Goal: Answer question/provide support: Share knowledge or assist other users

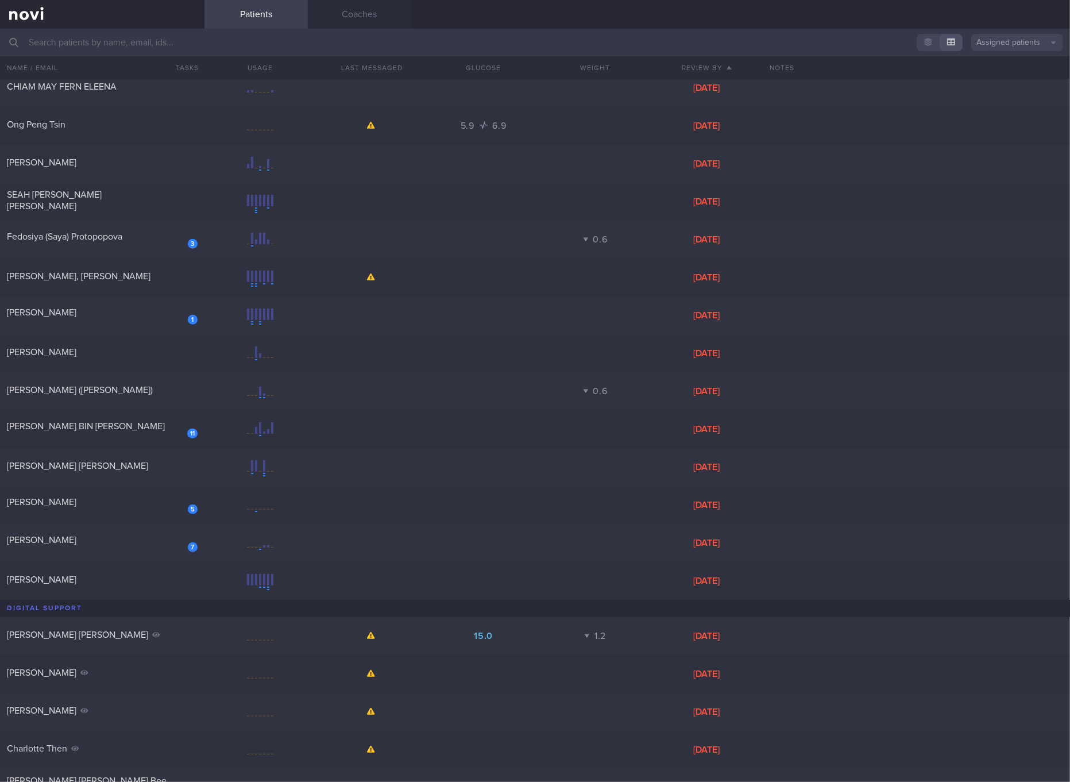
scroll to position [455, 0]
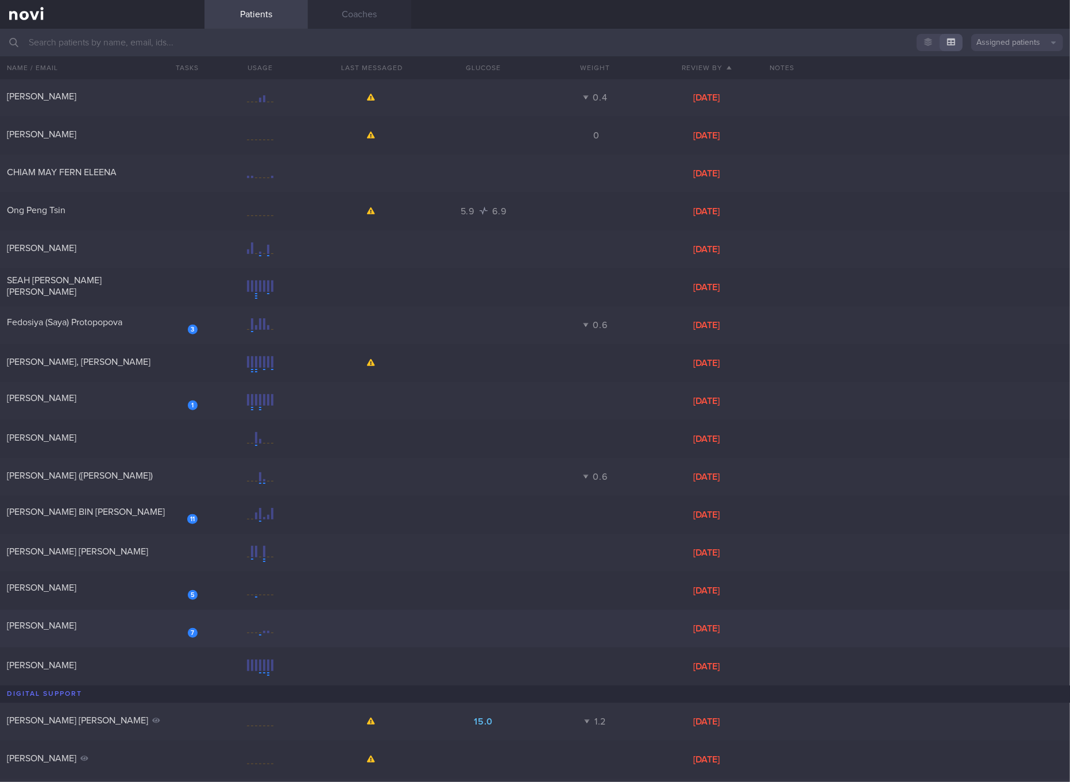
click at [94, 615] on div "7 [PERSON_NAME] [DATE]" at bounding box center [535, 628] width 1070 height 38
select select "8"
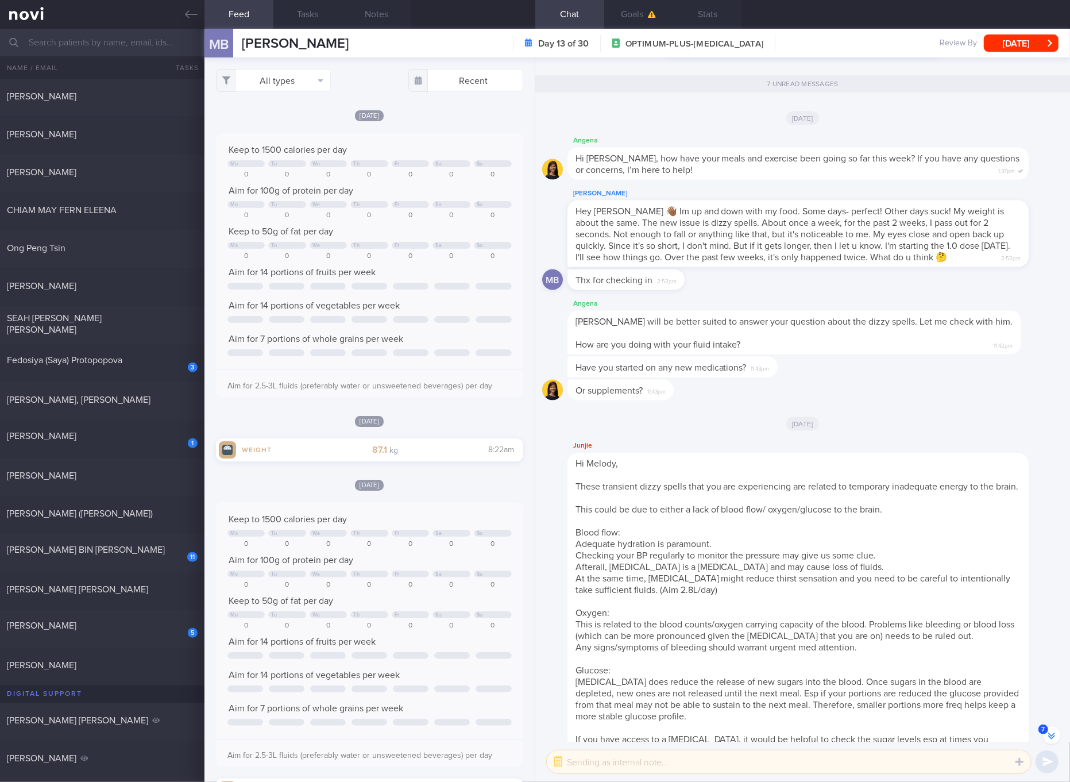
click at [300, 92] on div "All types Food Activity Glucose Weight Medicine Blood Pressure [MEDICAL_DATA] I…" at bounding box center [369, 419] width 330 height 724
click at [305, 84] on button "All types" at bounding box center [273, 80] width 115 height 23
click at [287, 119] on button "Activity" at bounding box center [273, 119] width 114 height 17
checkbox input "false"
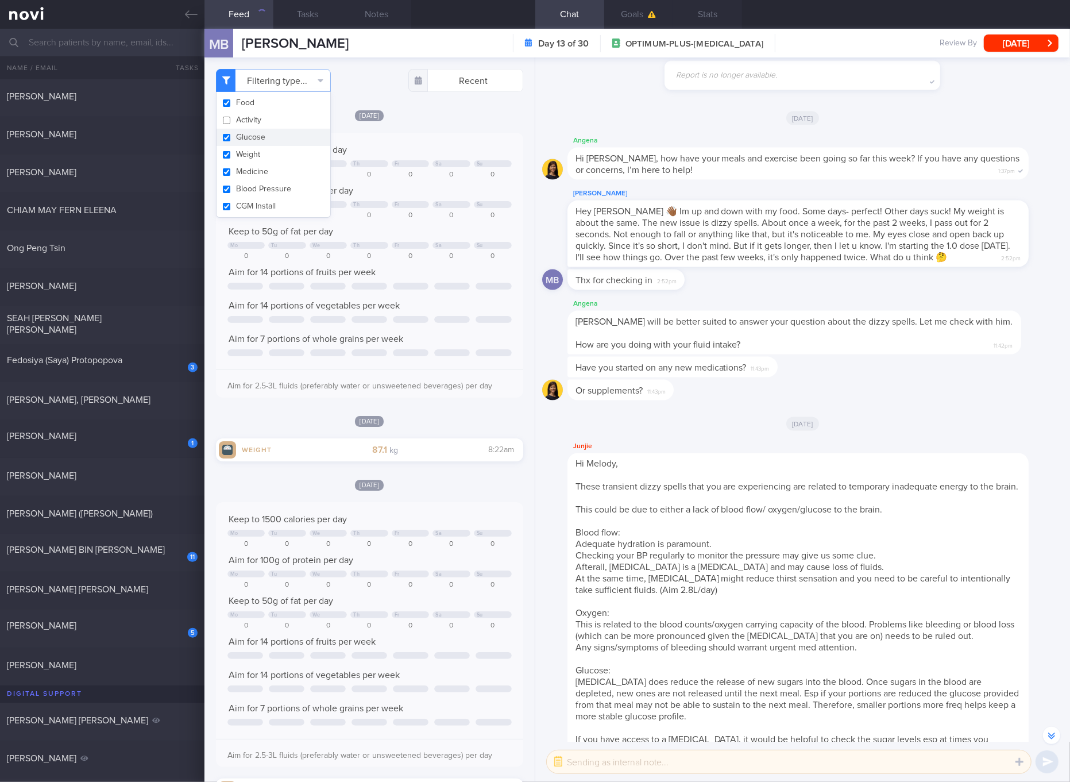
click at [264, 133] on button "Glucose" at bounding box center [273, 137] width 114 height 17
checkbox input "false"
click at [263, 150] on button "Weight" at bounding box center [273, 154] width 114 height 17
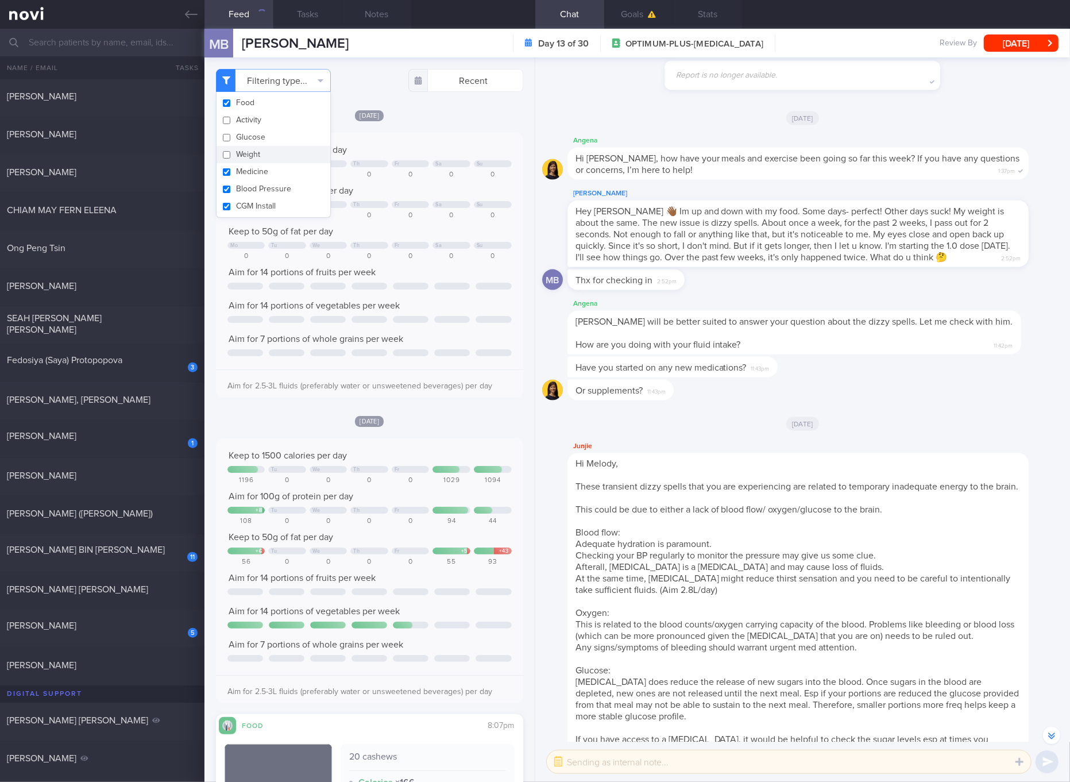
checkbox input "false"
click at [262, 174] on button "Medicine" at bounding box center [273, 171] width 114 height 17
checkbox input "false"
click at [258, 191] on button "Blood Pressure" at bounding box center [273, 188] width 114 height 17
checkbox input "false"
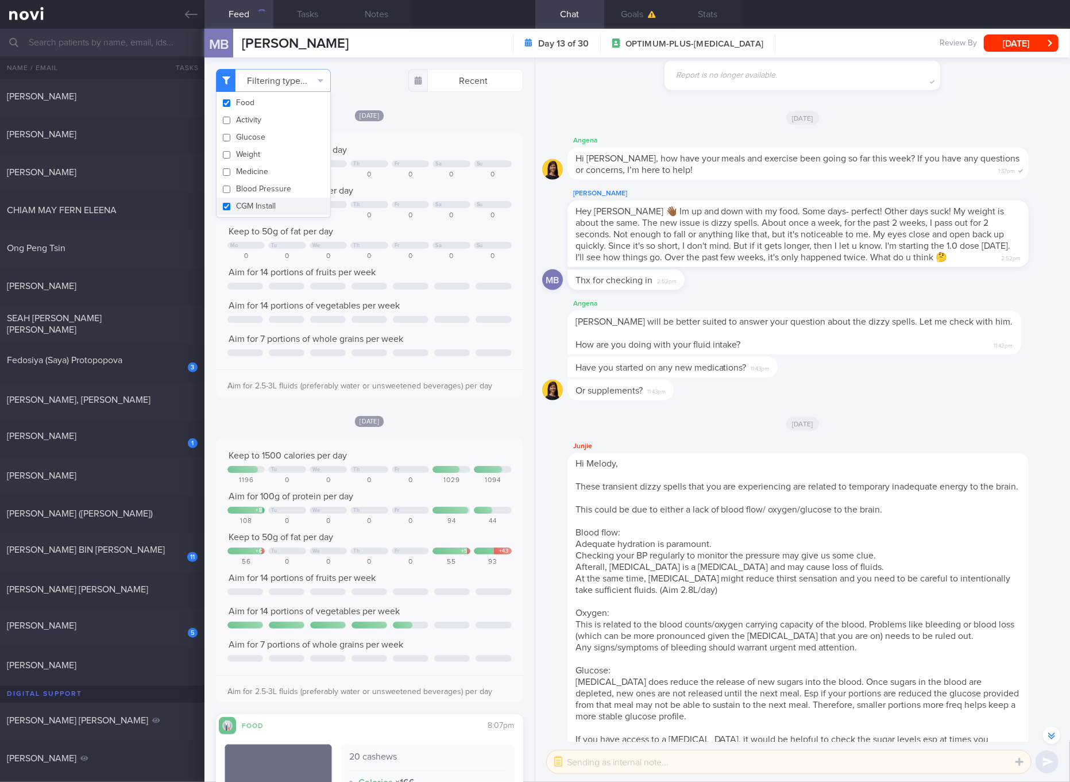
click at [257, 203] on button "CGM Install" at bounding box center [273, 206] width 114 height 17
checkbox input "false"
click at [476, 467] on div at bounding box center [486, 469] width 32 height 7
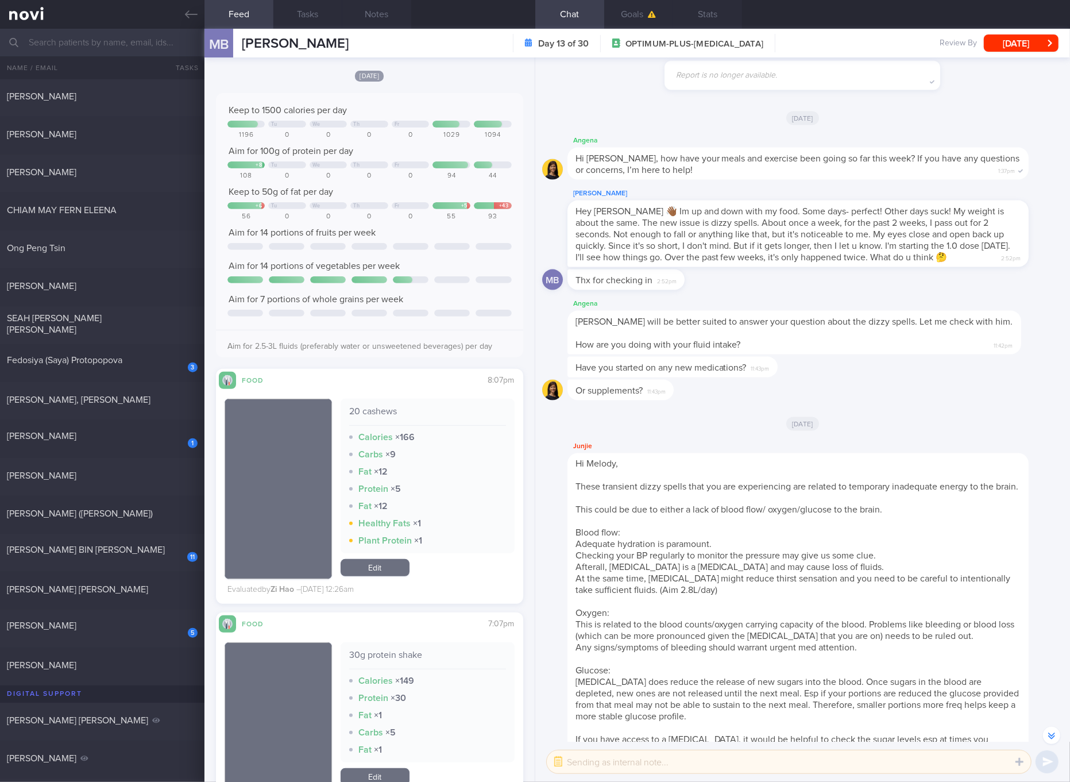
scroll to position [645, 0]
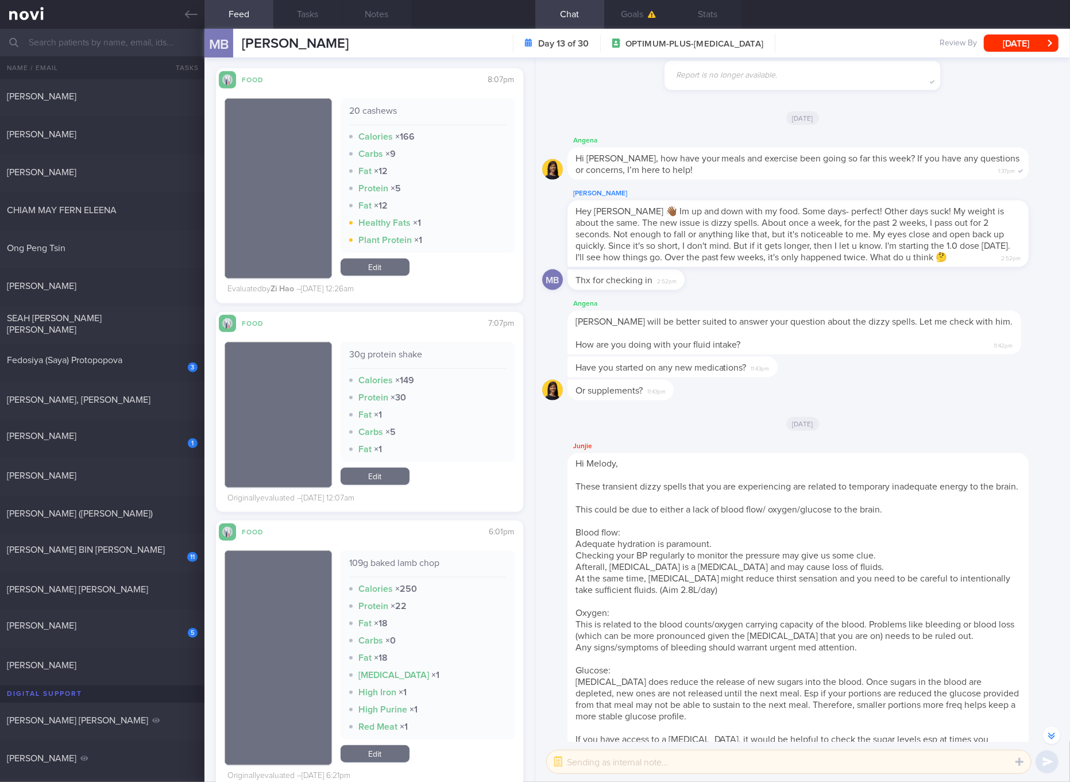
drag, startPoint x: 100, startPoint y: 632, endPoint x: 655, endPoint y: 79, distance: 783.6
click at [100, 632] on div "5 [PERSON_NAME]" at bounding box center [102, 629] width 204 height 18
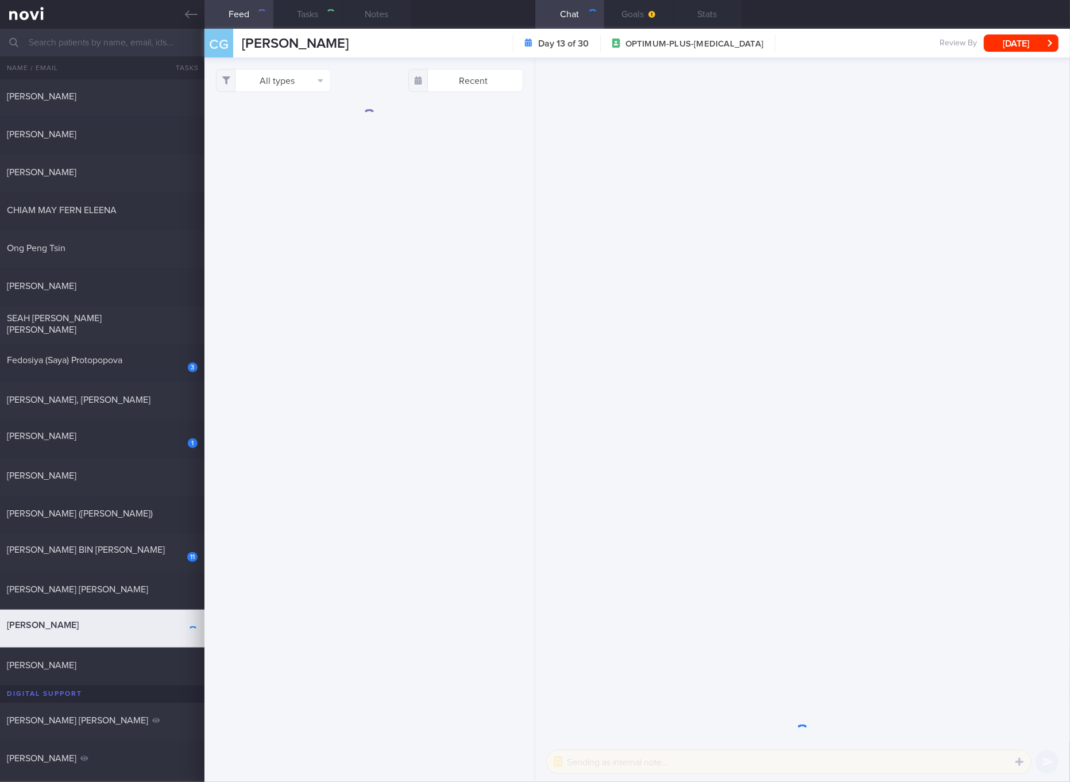
checkbox input "true"
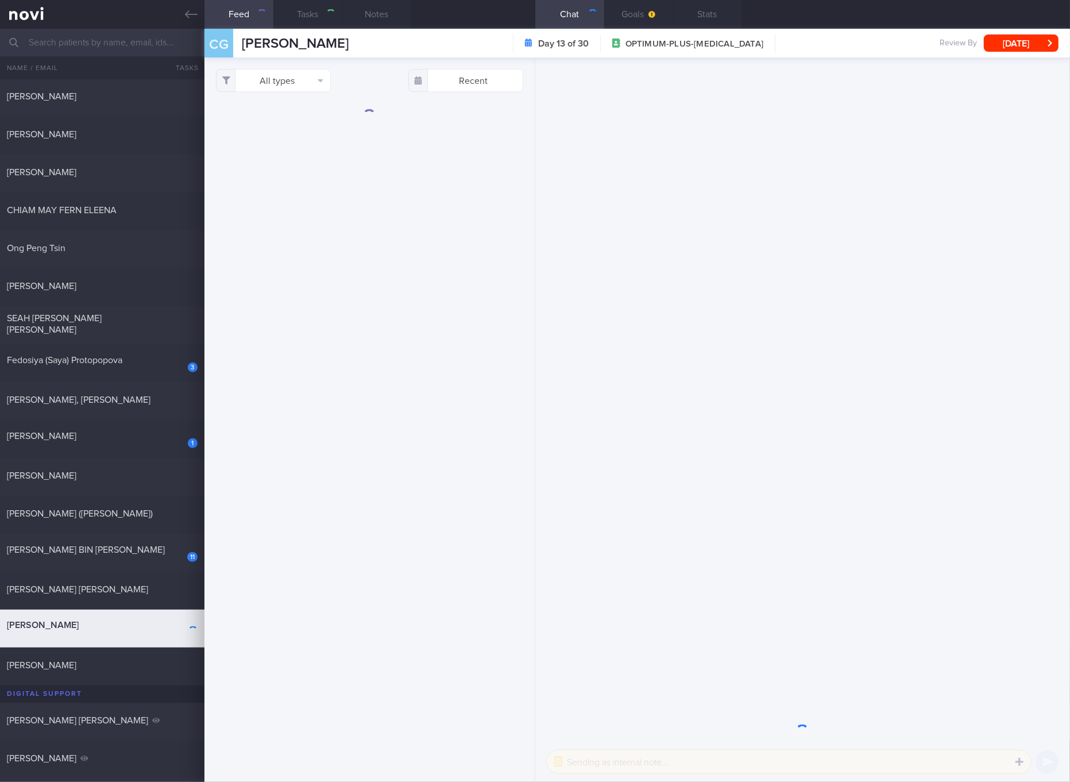
checkbox input "true"
click at [288, 79] on button "All types" at bounding box center [273, 80] width 115 height 23
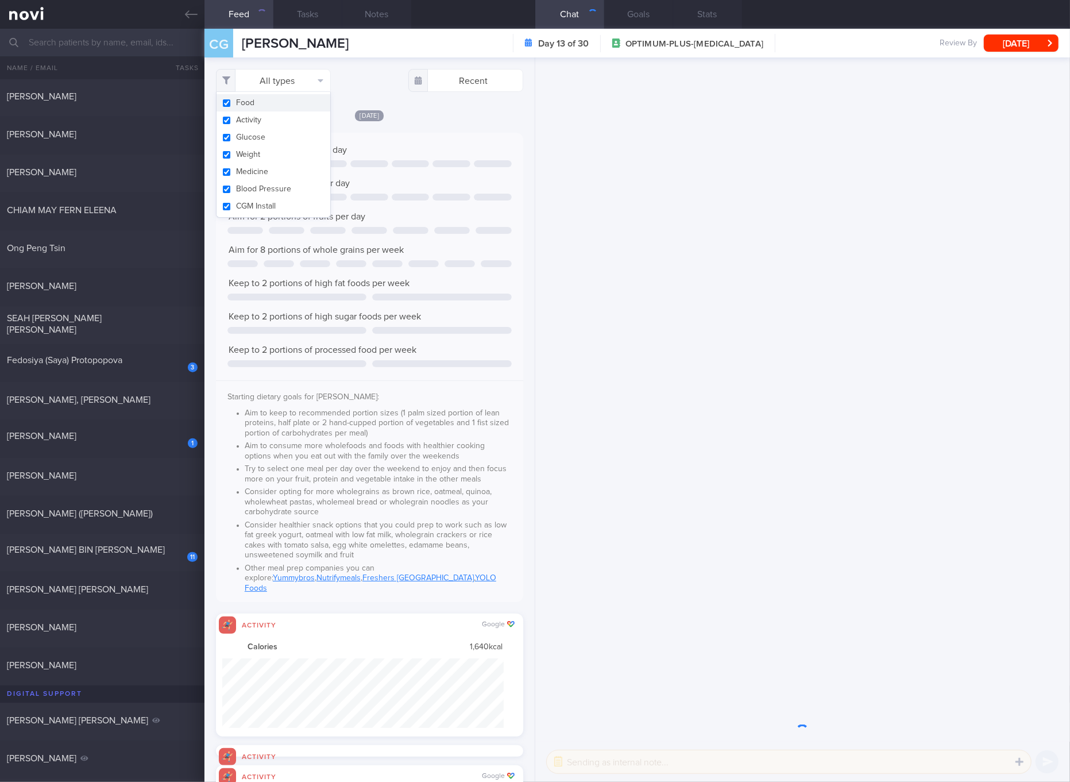
click at [292, 122] on button "Activity" at bounding box center [273, 119] width 114 height 17
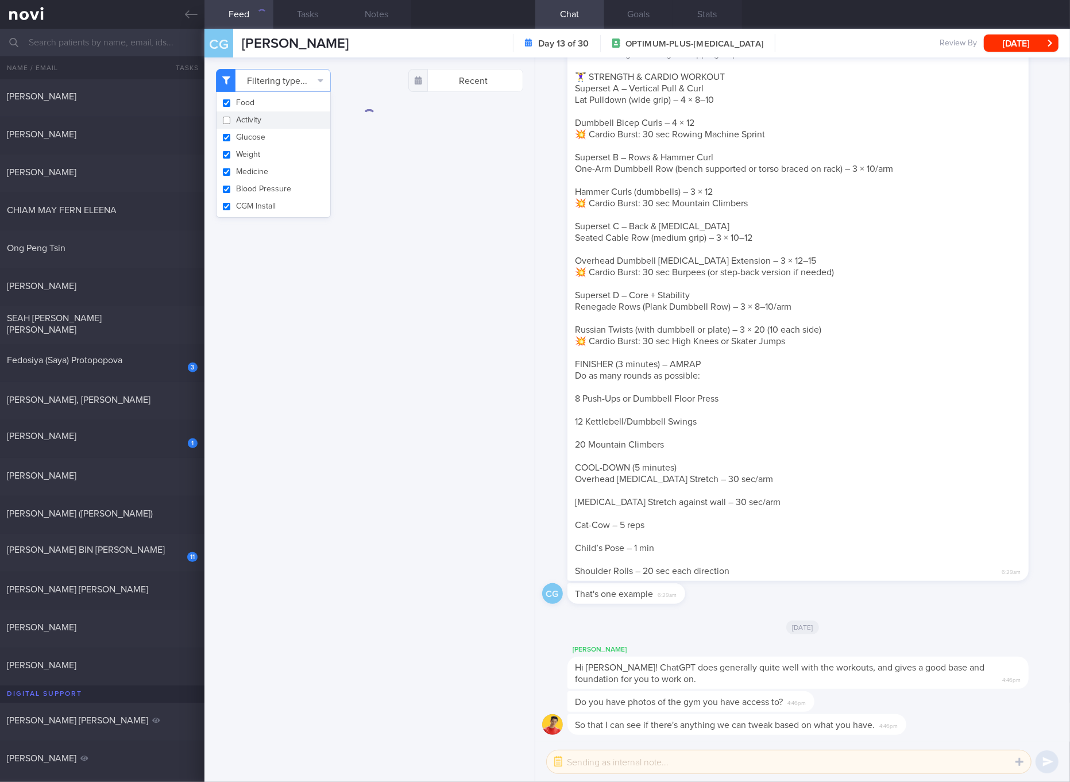
checkbox input "false"
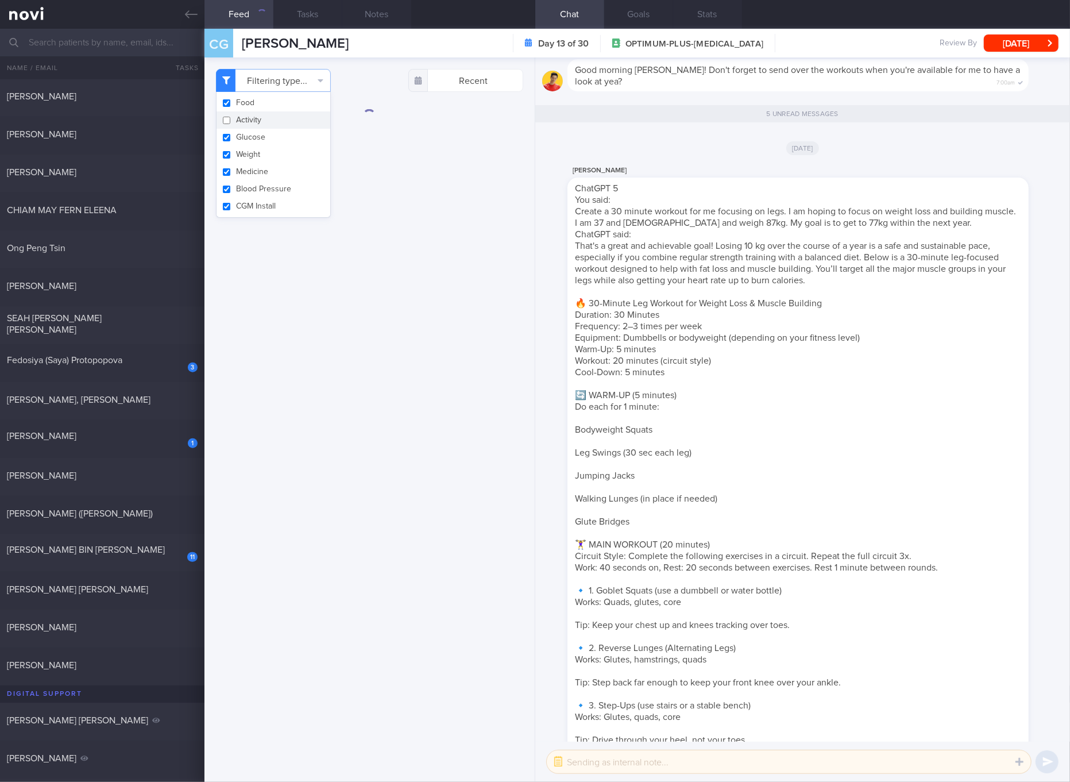
click at [275, 138] on button "Glucose" at bounding box center [273, 137] width 114 height 17
checkbox input "false"
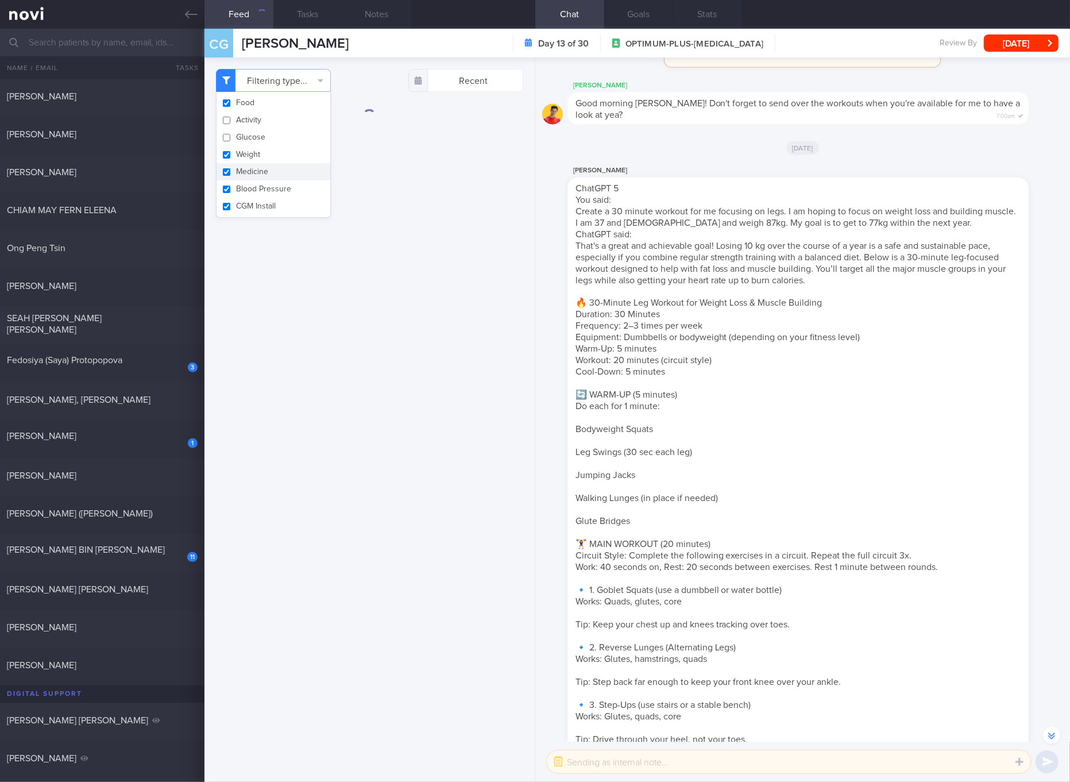
click at [260, 167] on button "Medicine" at bounding box center [273, 171] width 114 height 17
checkbox input "false"
click at [257, 193] on button "Blood Pressure" at bounding box center [273, 188] width 114 height 17
checkbox input "false"
click at [258, 203] on button "CGM Install" at bounding box center [273, 206] width 114 height 17
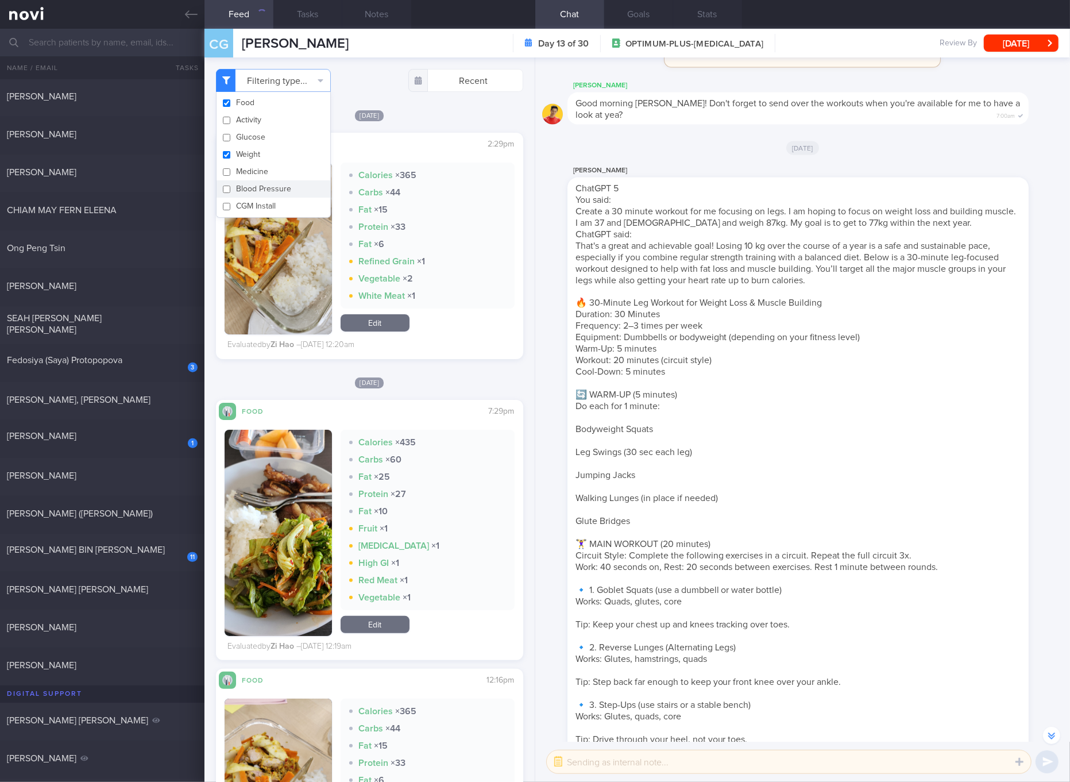
checkbox input "false"
click at [265, 168] on button "Medicine" at bounding box center [273, 171] width 114 height 17
checkbox input "true"
click at [267, 158] on button "Weight" at bounding box center [273, 154] width 114 height 17
checkbox input "false"
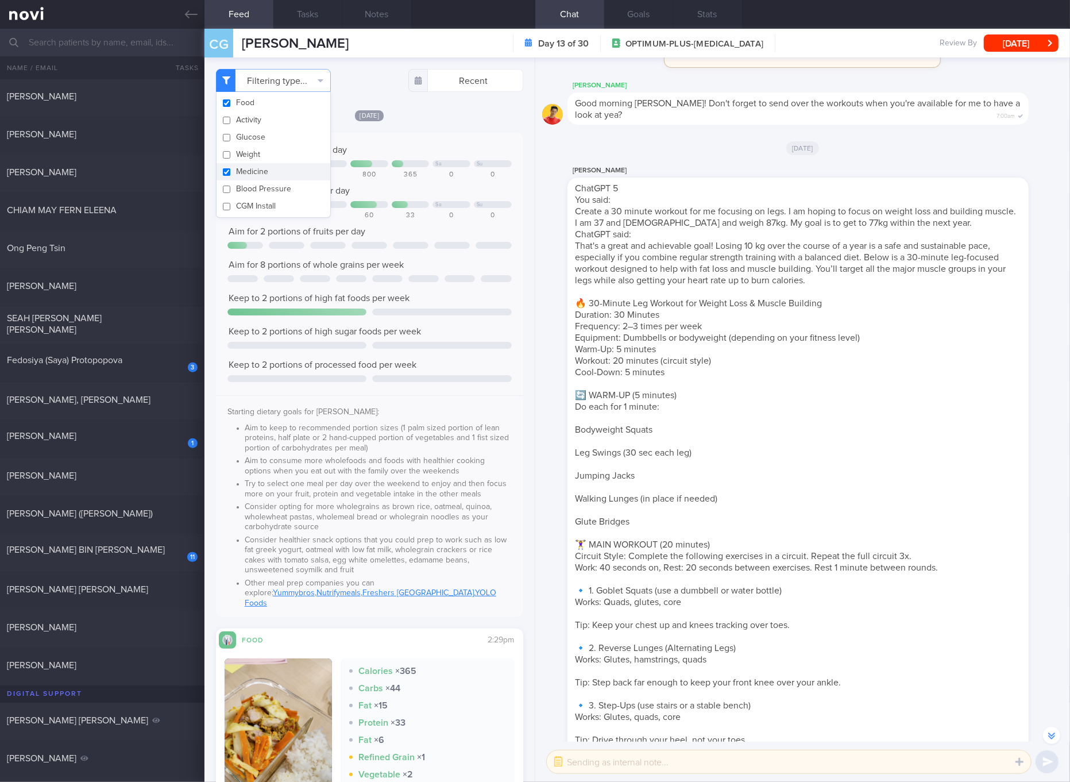
drag, startPoint x: 279, startPoint y: 171, endPoint x: 369, endPoint y: 185, distance: 91.3
click at [278, 171] on button "Medicine" at bounding box center [273, 171] width 114 height 17
checkbox input "false"
click at [439, 201] on div at bounding box center [451, 204] width 38 height 7
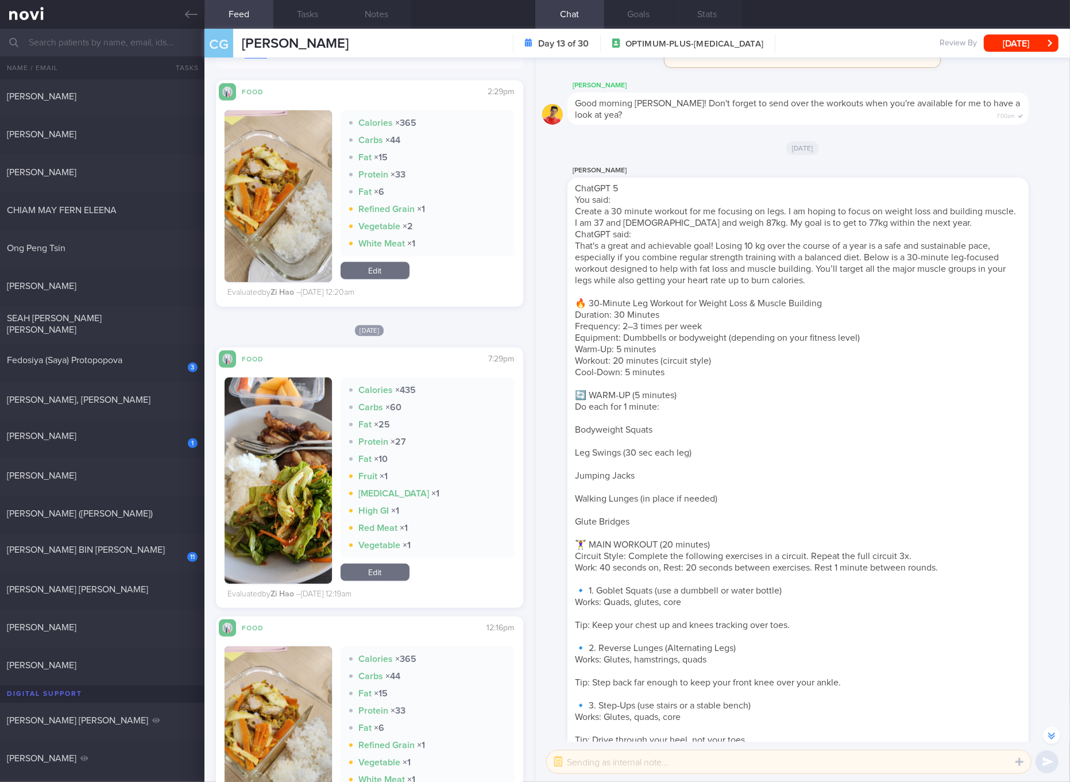
scroll to position [645, 0]
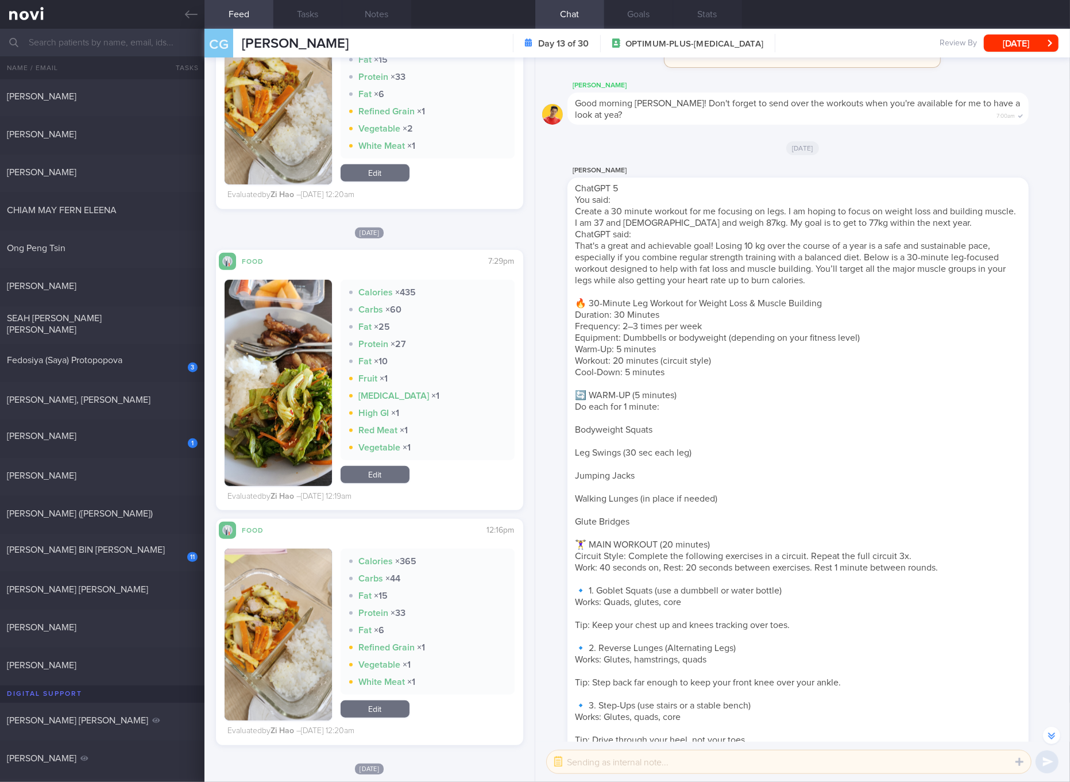
drag, startPoint x: 86, startPoint y: 544, endPoint x: 284, endPoint y: 99, distance: 486.9
click at [86, 545] on span "[PERSON_NAME] BIN [PERSON_NAME]" at bounding box center [86, 549] width 158 height 9
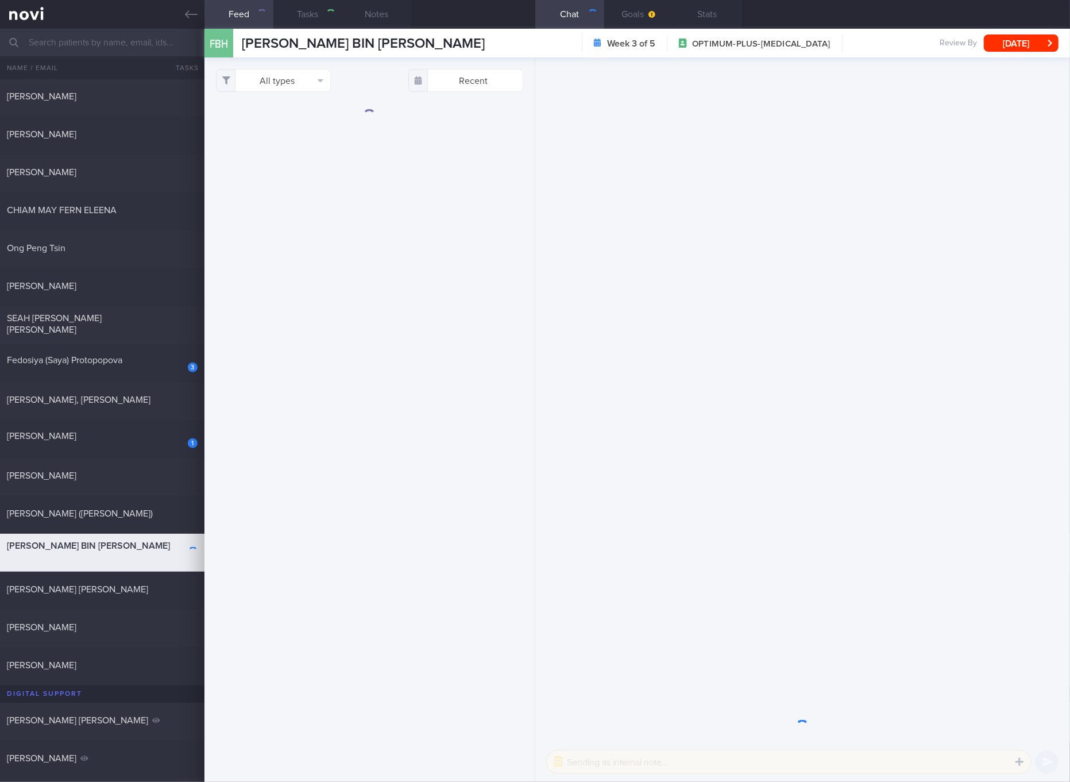
checkbox input "true"
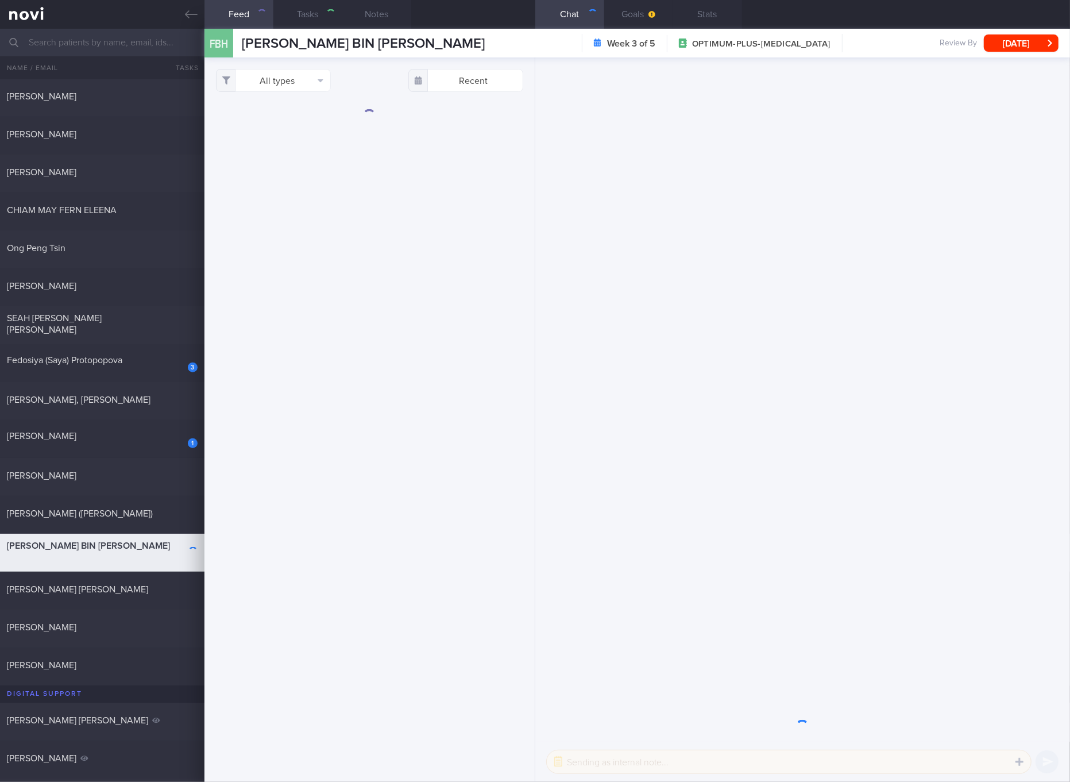
checkbox input "true"
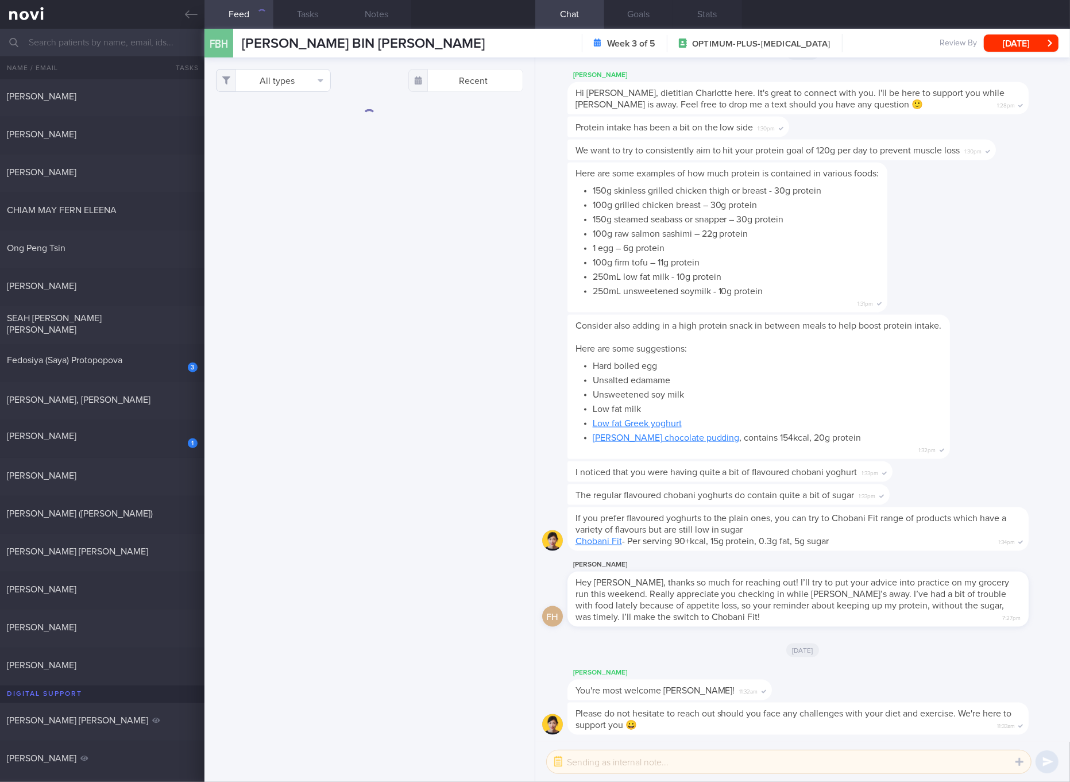
scroll to position [-53, 0]
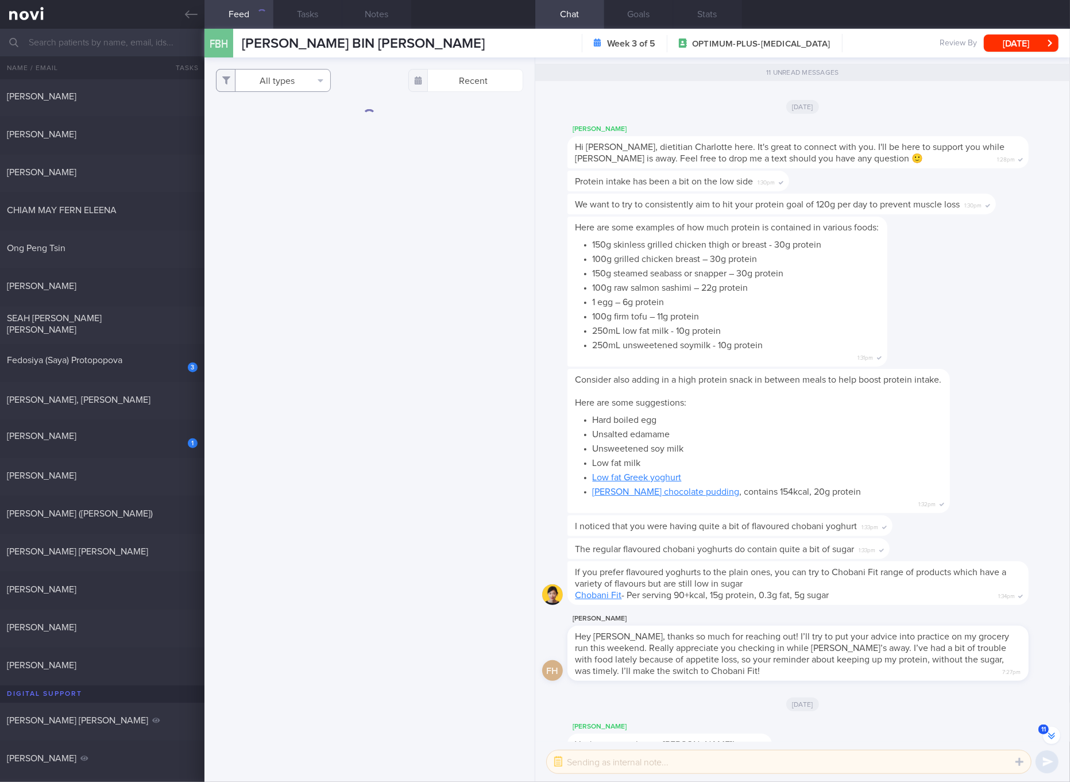
click at [287, 83] on button "All types" at bounding box center [273, 80] width 115 height 23
click at [267, 119] on button "Activity" at bounding box center [273, 119] width 114 height 17
checkbox input "false"
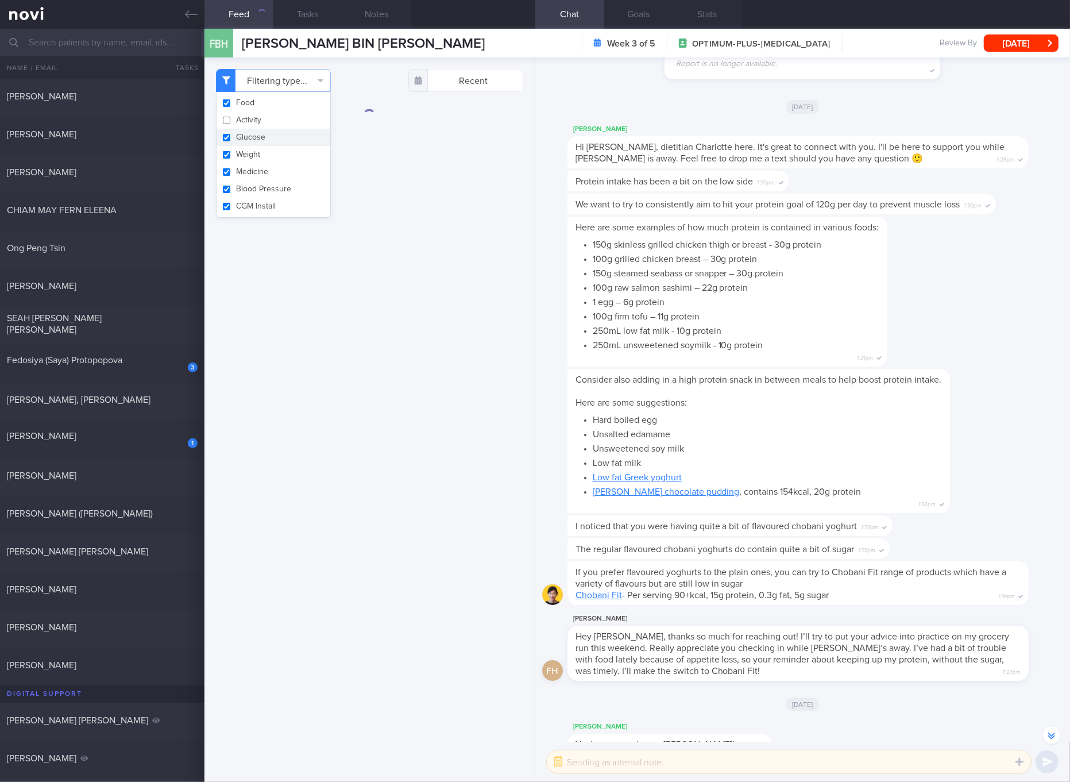
click at [260, 138] on button "Glucose" at bounding box center [273, 137] width 114 height 17
checkbox input "false"
click at [252, 157] on button "Weight" at bounding box center [273, 154] width 114 height 17
checkbox input "false"
click at [250, 173] on button "Medicine" at bounding box center [273, 171] width 114 height 17
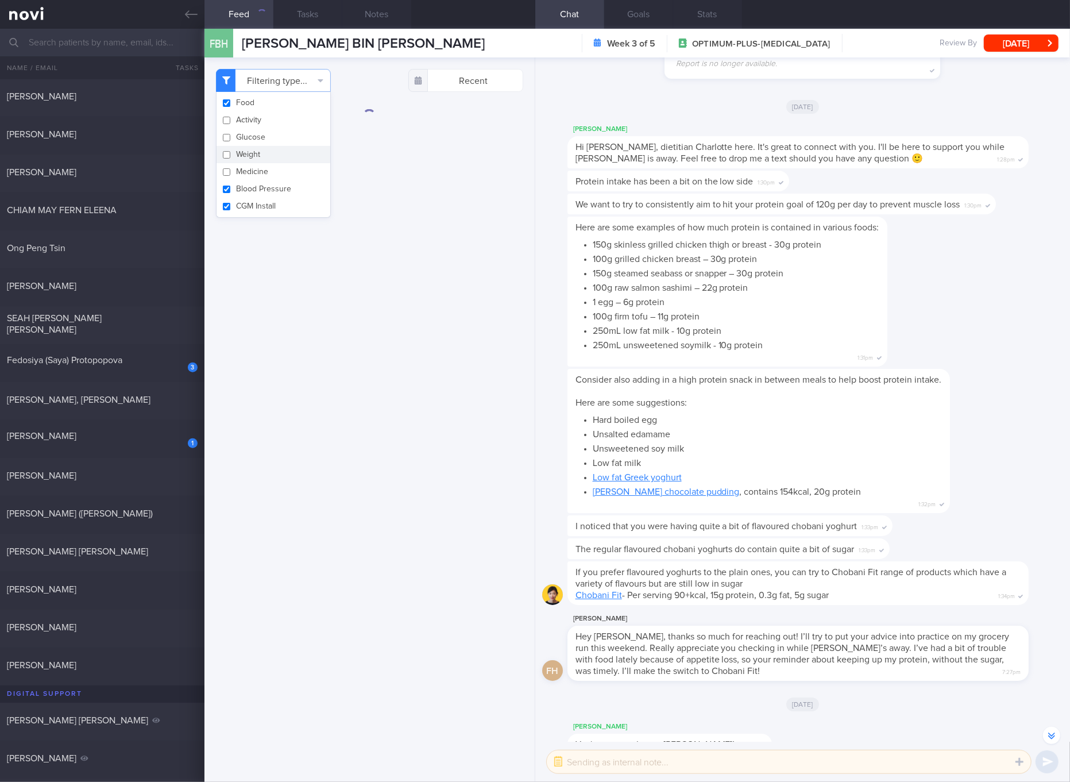
checkbox input "false"
click at [250, 187] on button "Blood Pressure" at bounding box center [273, 188] width 114 height 17
checkbox input "false"
click at [248, 209] on button "CGM Install" at bounding box center [273, 206] width 114 height 17
checkbox input "false"
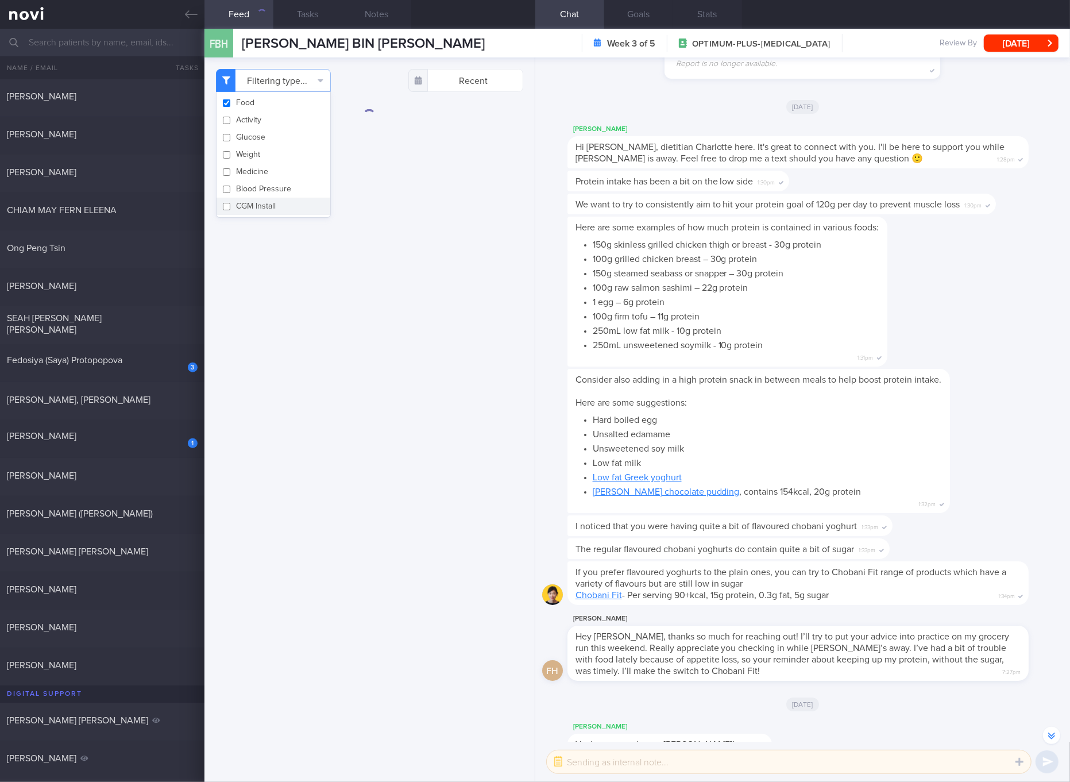
click at [442, 262] on div "Filtering type... Food Activity Glucose Weight Medicine Blood Pressure [MEDICAL…" at bounding box center [369, 419] width 330 height 724
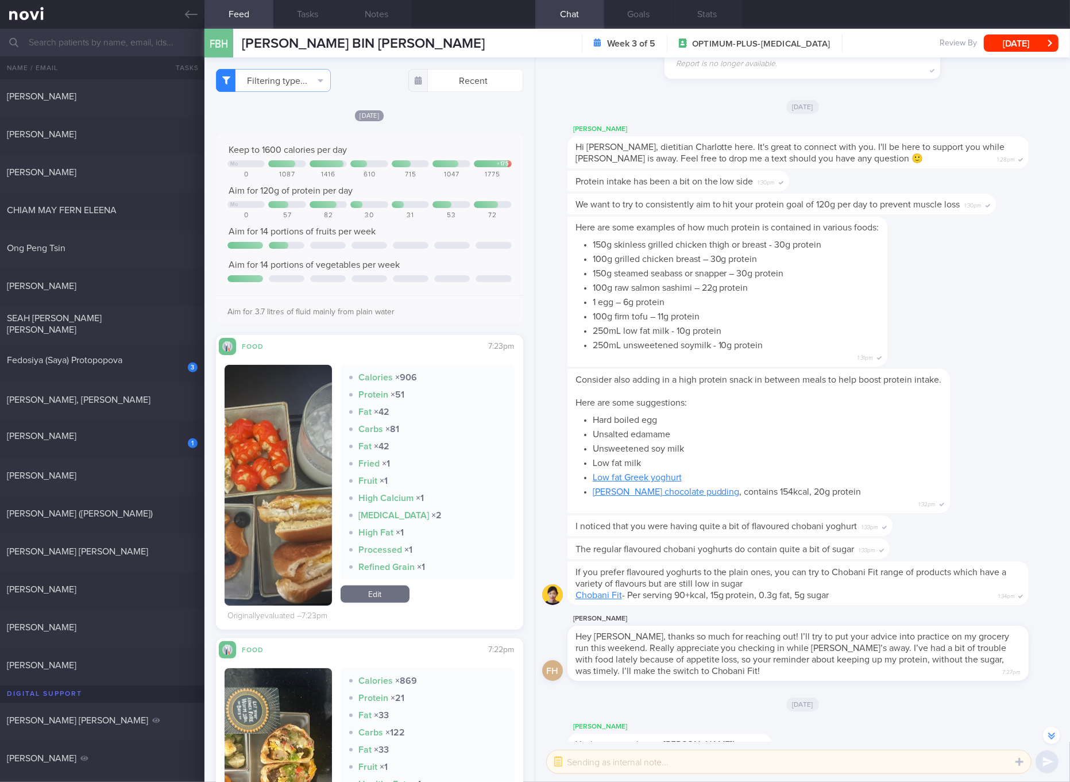
click at [307, 469] on button "button" at bounding box center [278, 485] width 107 height 241
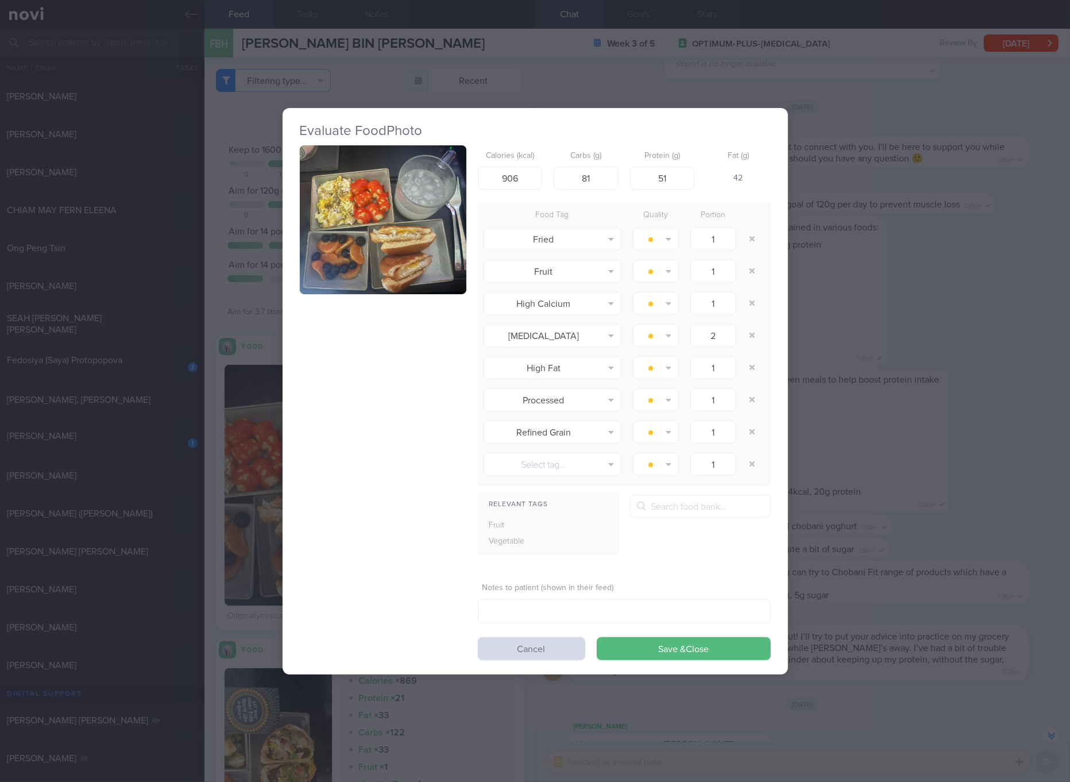
click at [411, 226] on button "button" at bounding box center [383, 219] width 167 height 149
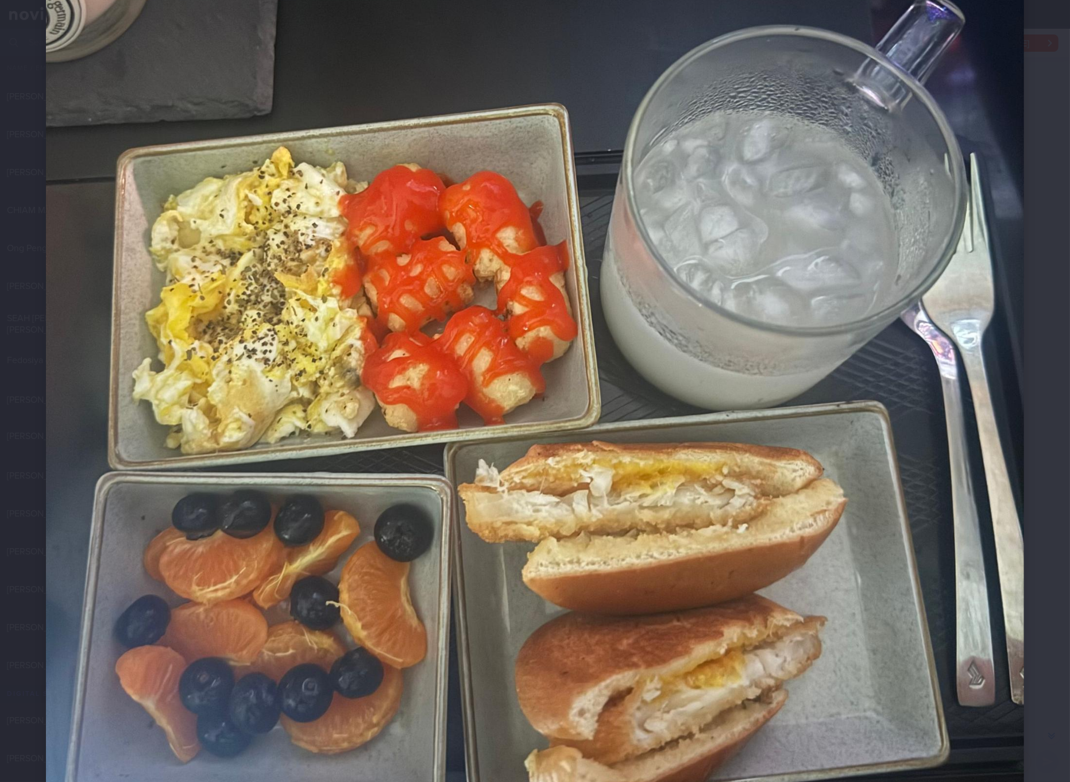
scroll to position [175, 0]
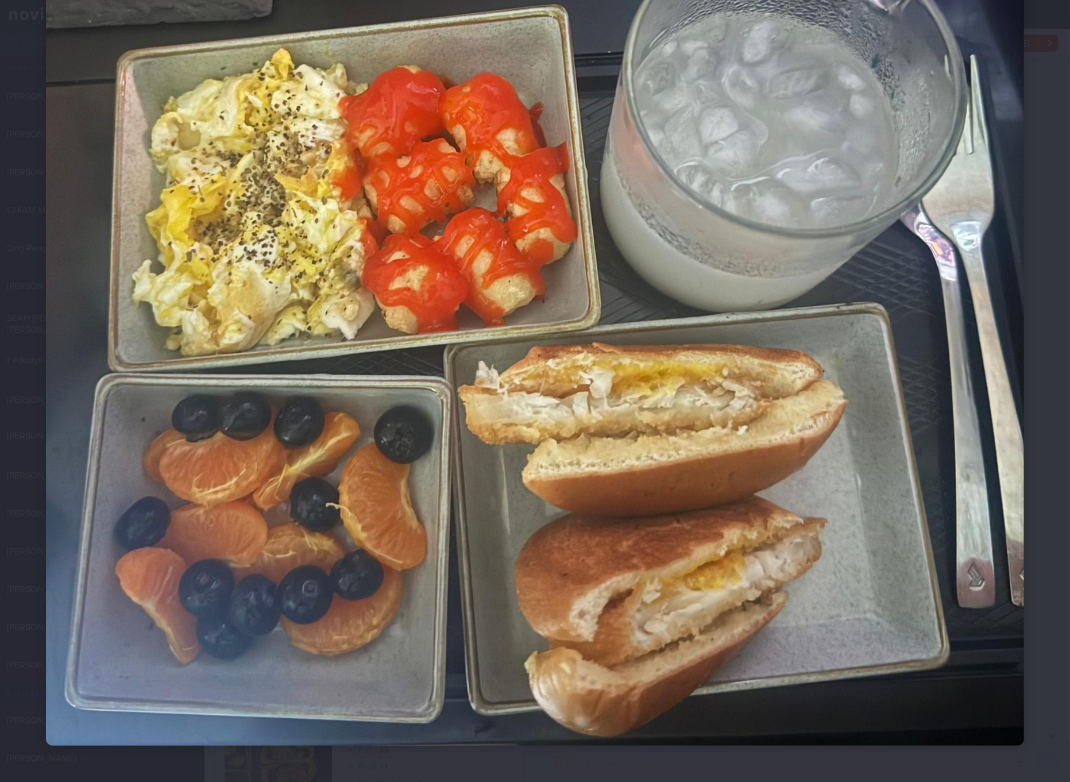
click at [607, 474] on img at bounding box center [535, 308] width 978 height 874
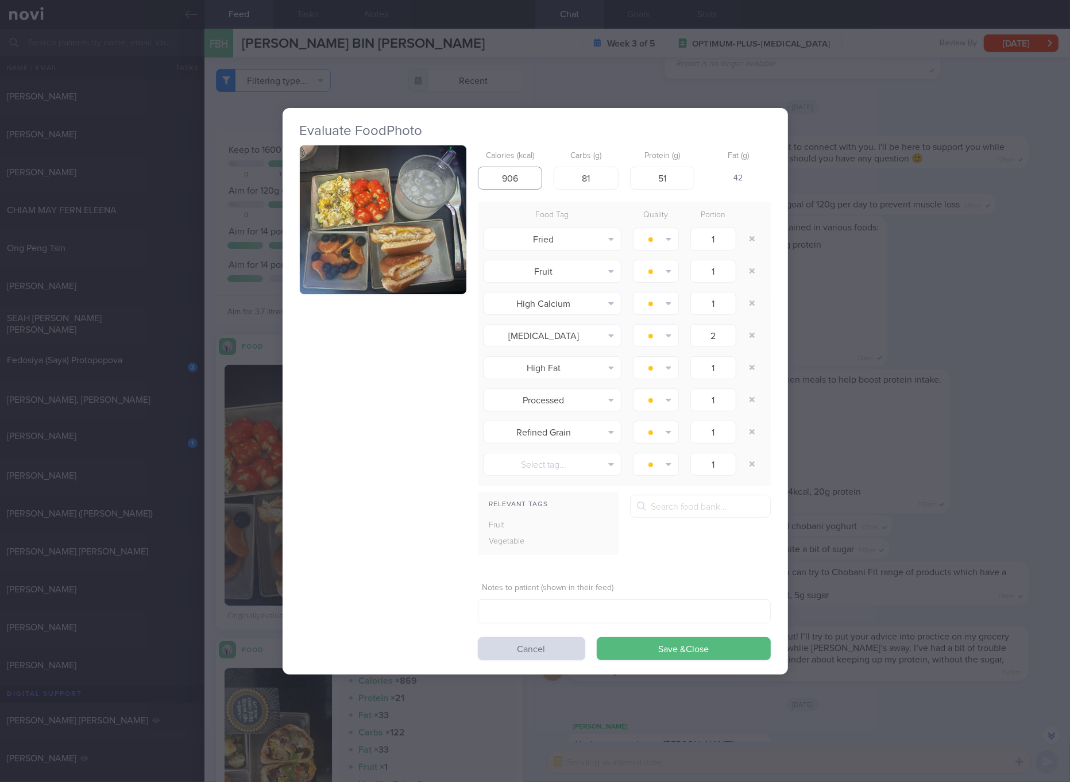
click at [522, 174] on input "906" at bounding box center [510, 178] width 65 height 23
type input "473"
type input "43"
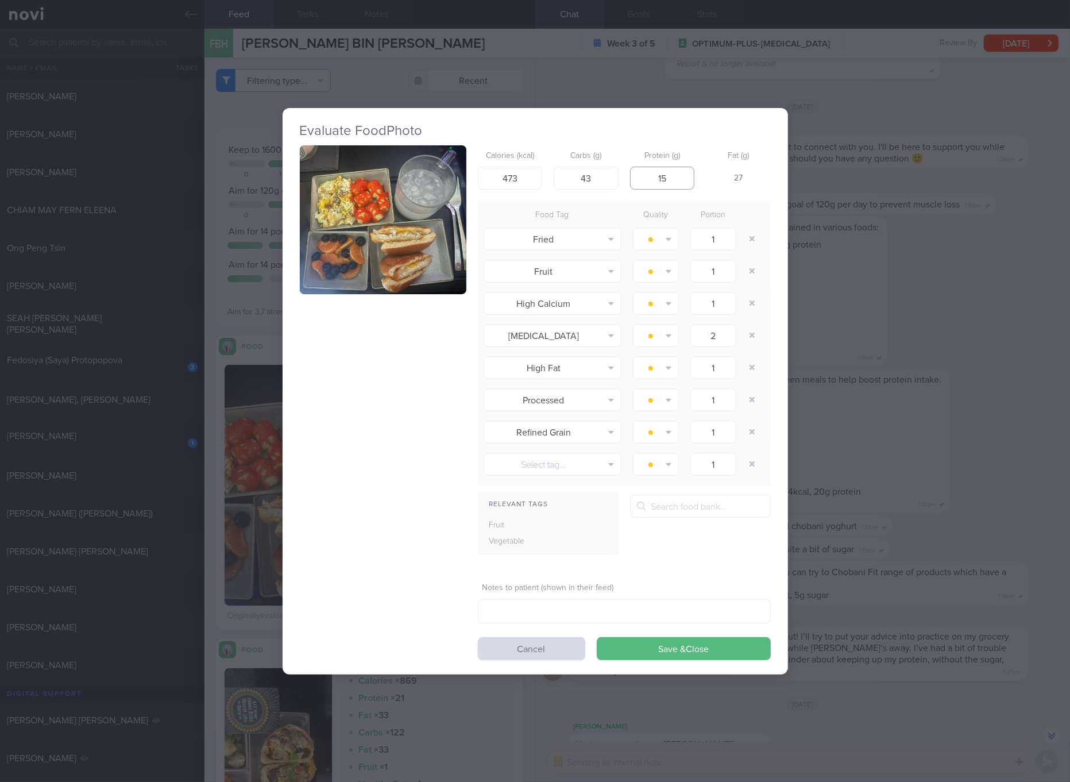
type input "15"
click at [597, 637] on button "Save & Close" at bounding box center [684, 648] width 174 height 23
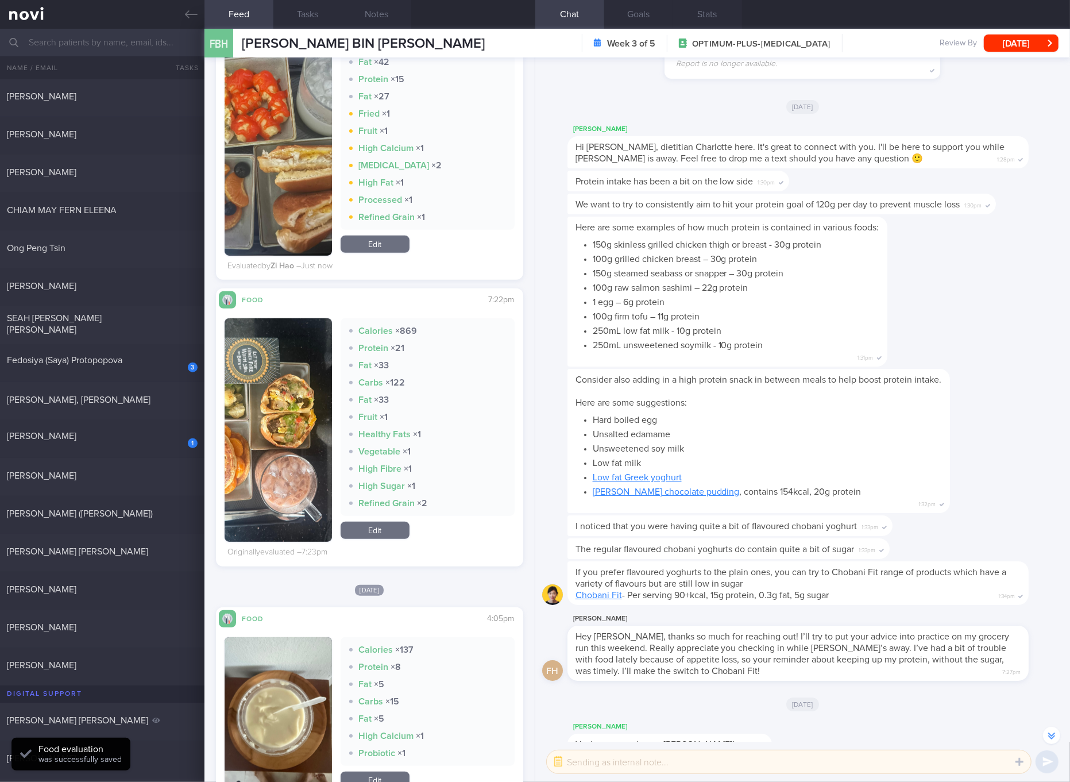
scroll to position [431, 0]
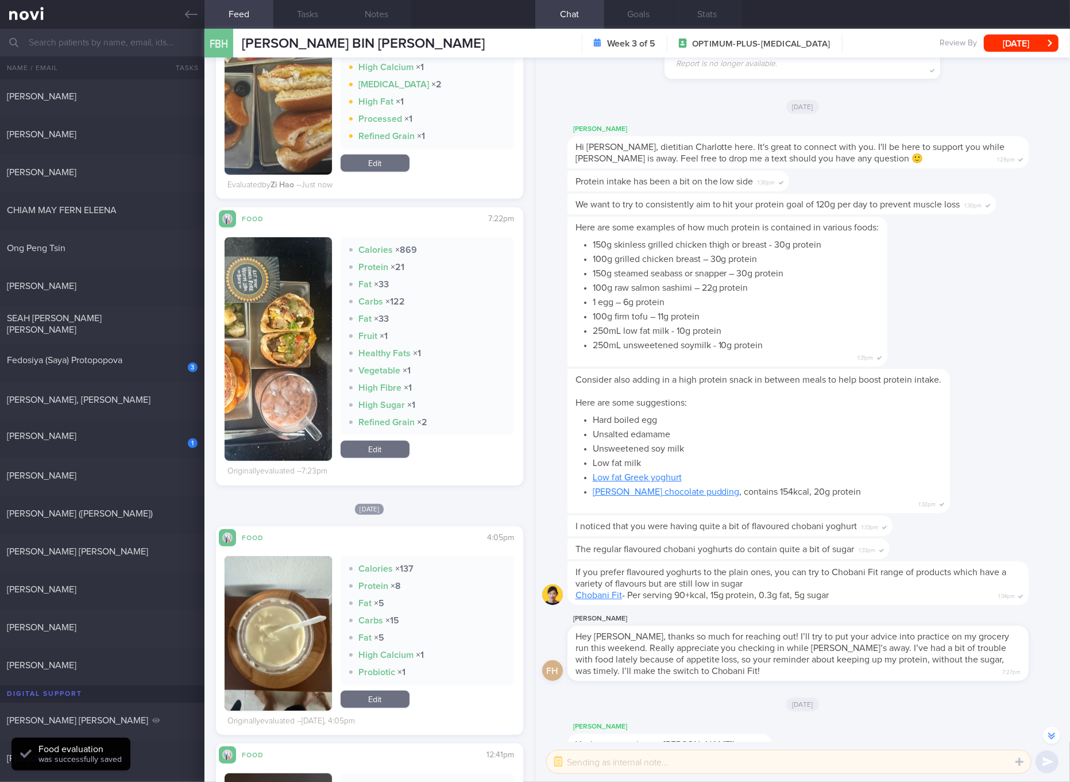
click at [277, 407] on img "button" at bounding box center [278, 348] width 107 height 223
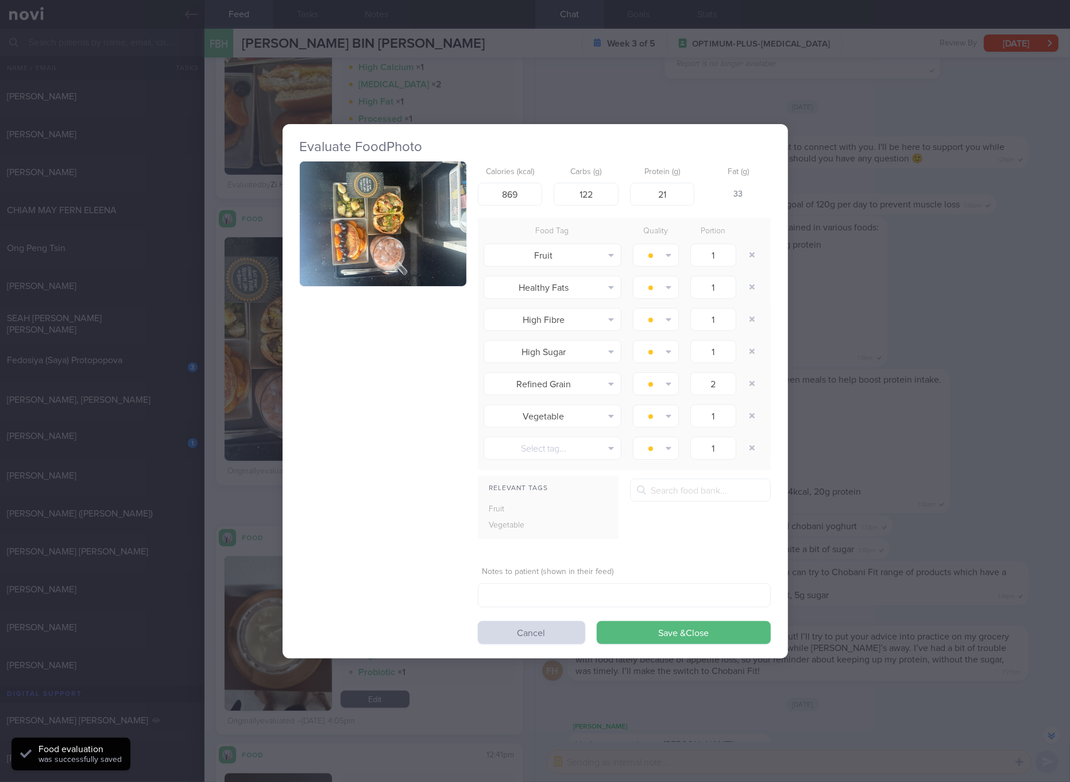
click at [396, 264] on button "button" at bounding box center [383, 223] width 167 height 125
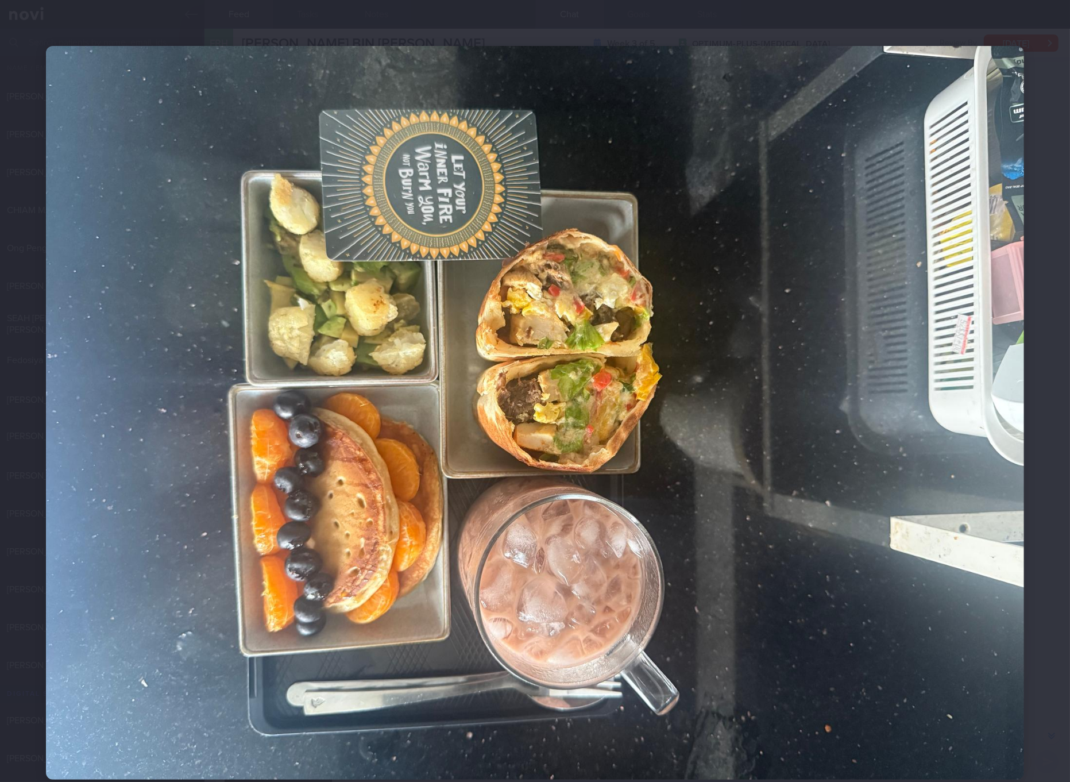
click at [825, 515] on img at bounding box center [535, 412] width 978 height 733
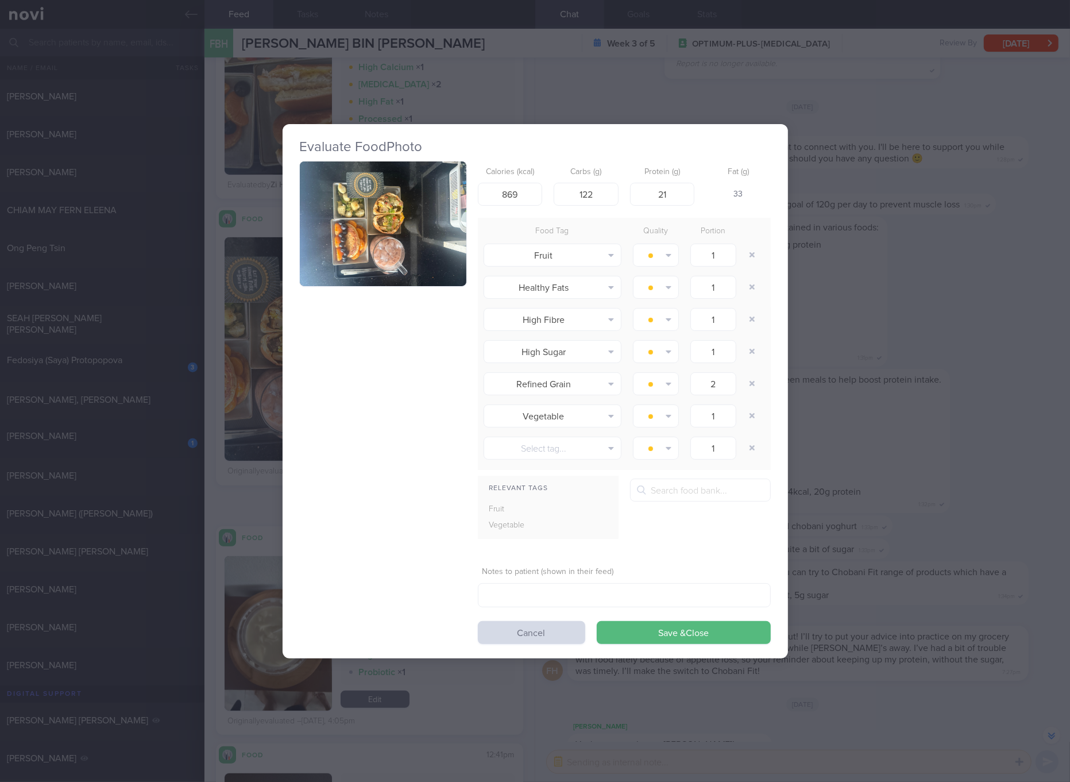
click at [419, 450] on div "Calories (kcal) 869 Carbs (g) 122 Protein (g) 21 Fat (g) 33 Food Tag Quality Po…" at bounding box center [535, 402] width 471 height 482
click at [521, 199] on input "869" at bounding box center [510, 194] width 65 height 23
type input "812"
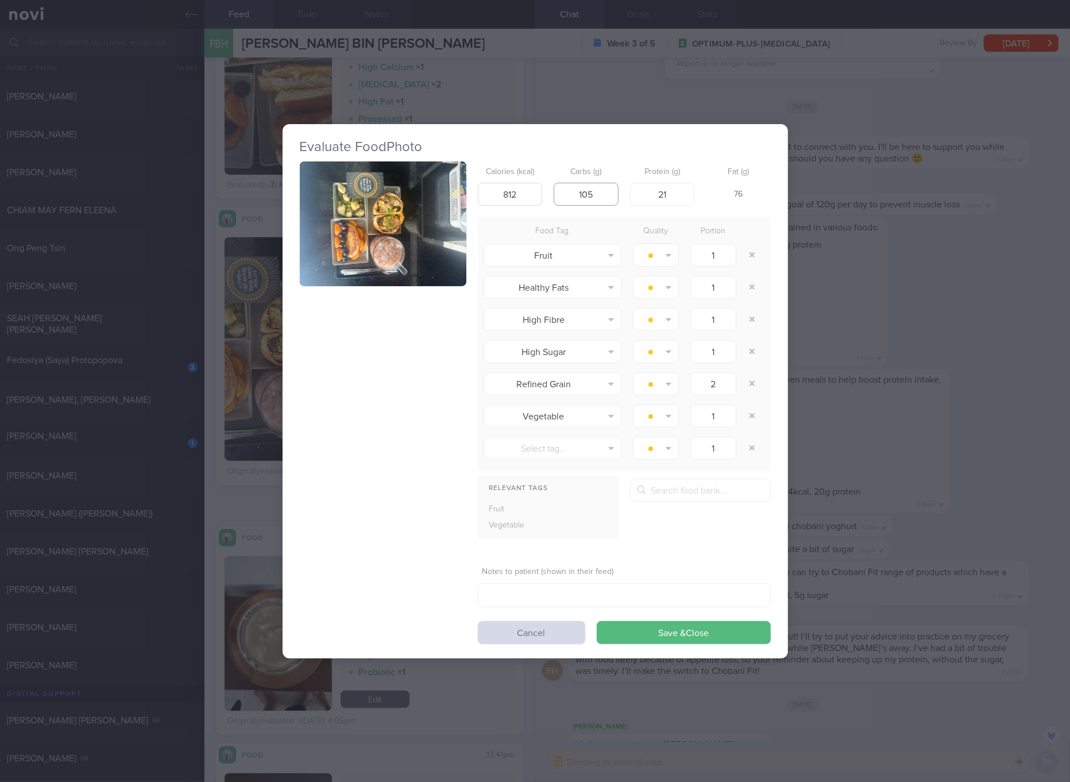
type input "105"
type input "5"
type input "32"
click at [597, 621] on button "Save & Close" at bounding box center [684, 632] width 174 height 23
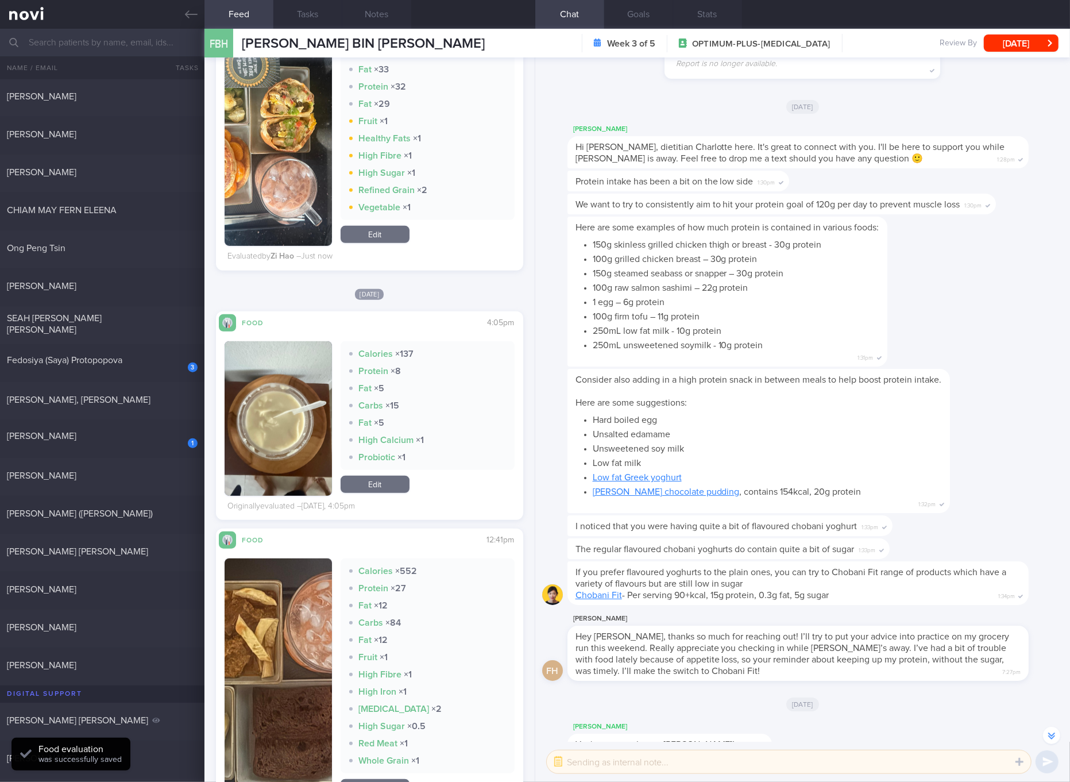
scroll to position [861, 0]
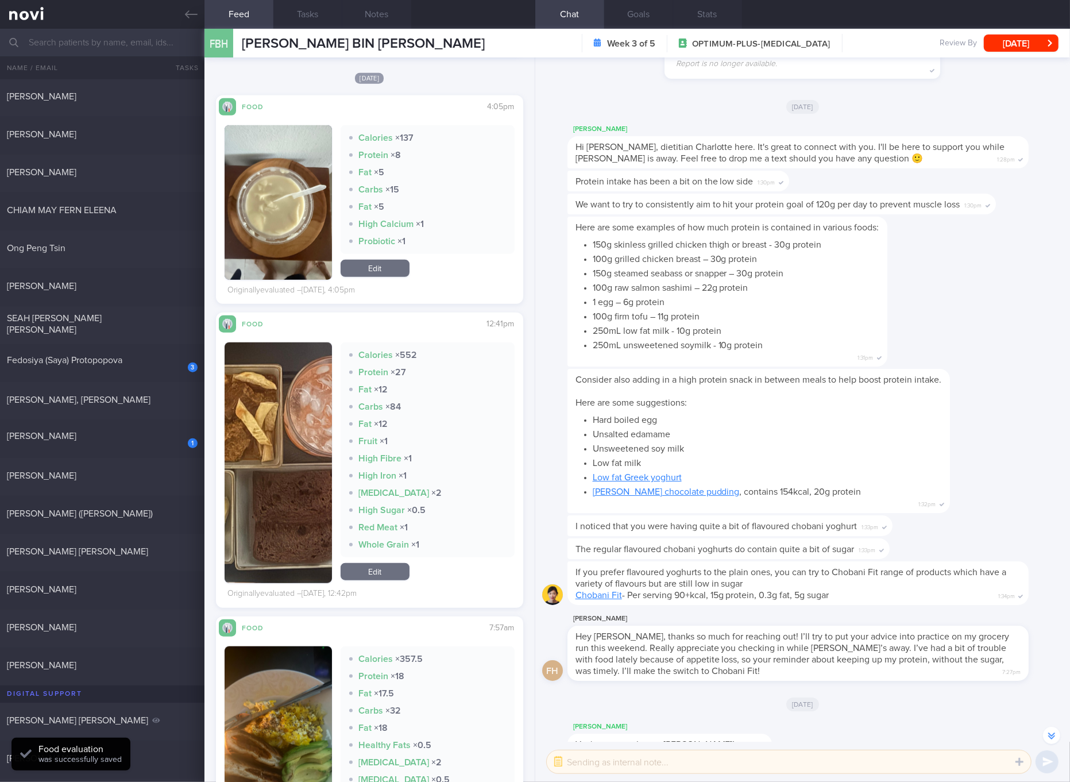
click at [299, 470] on button "button" at bounding box center [278, 462] width 107 height 241
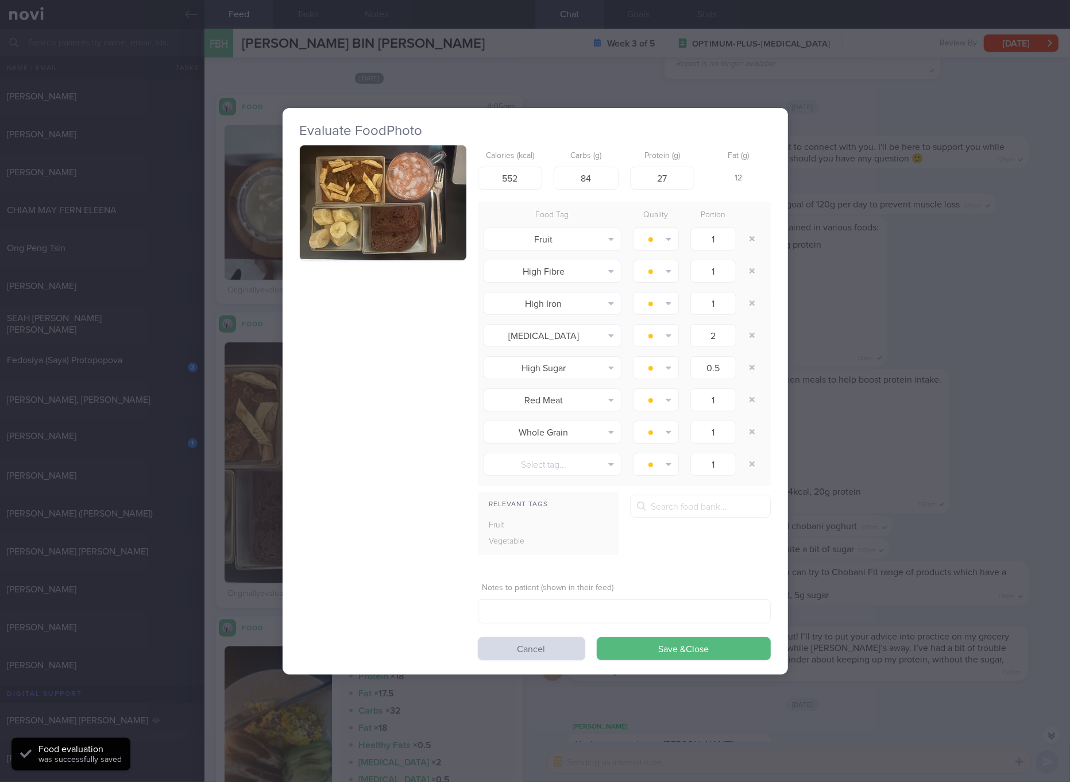
click at [415, 215] on button "button" at bounding box center [383, 202] width 167 height 115
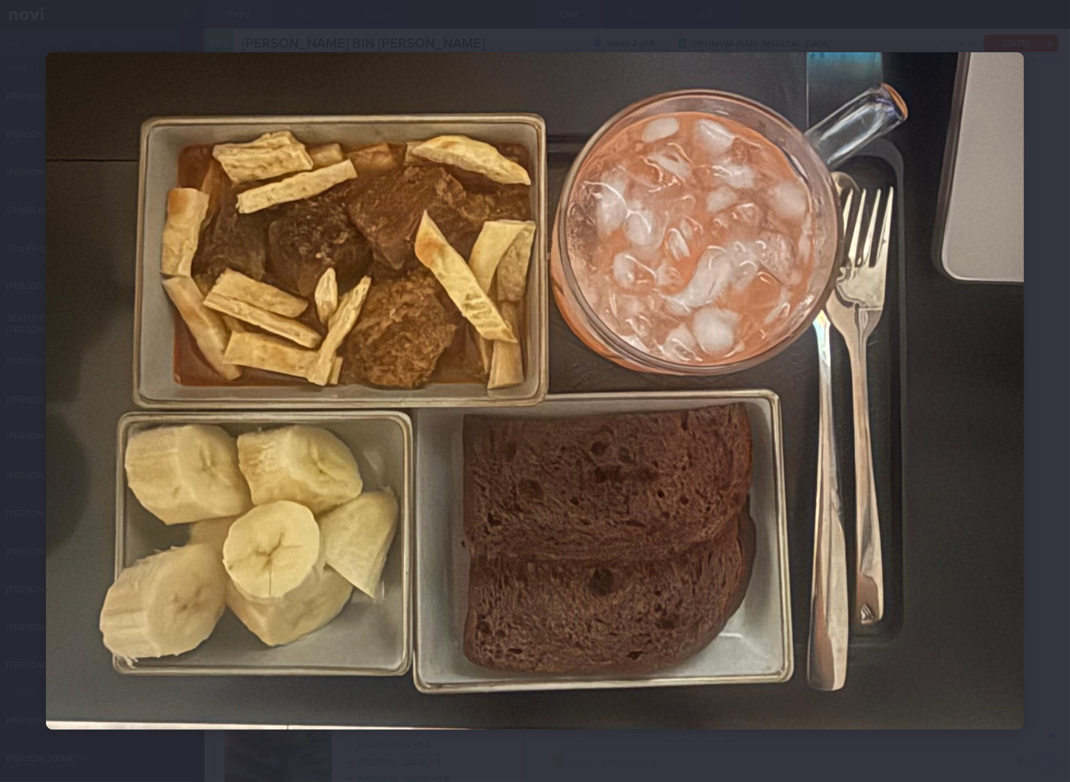
click at [555, 370] on img at bounding box center [535, 390] width 978 height 676
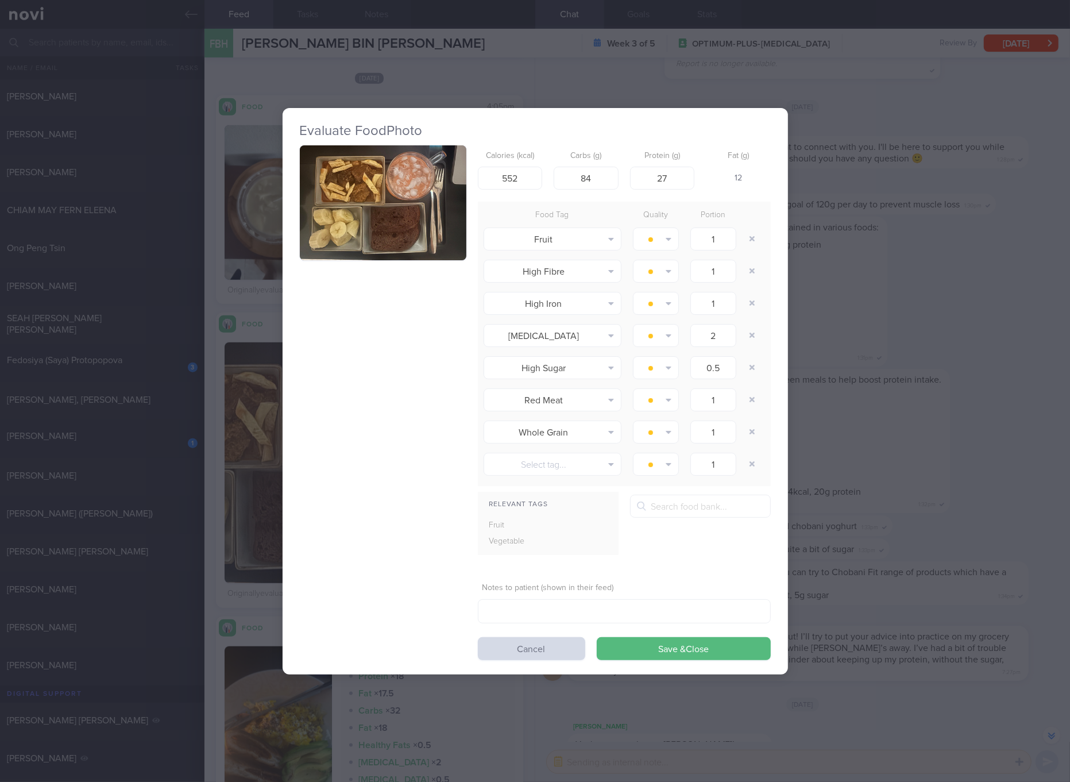
click at [931, 533] on div "Evaluate Food Photo Calories (kcal) 552 Carbs (g) 84 Protein (g) 27 Fat (g) 12 …" at bounding box center [535, 391] width 1070 height 782
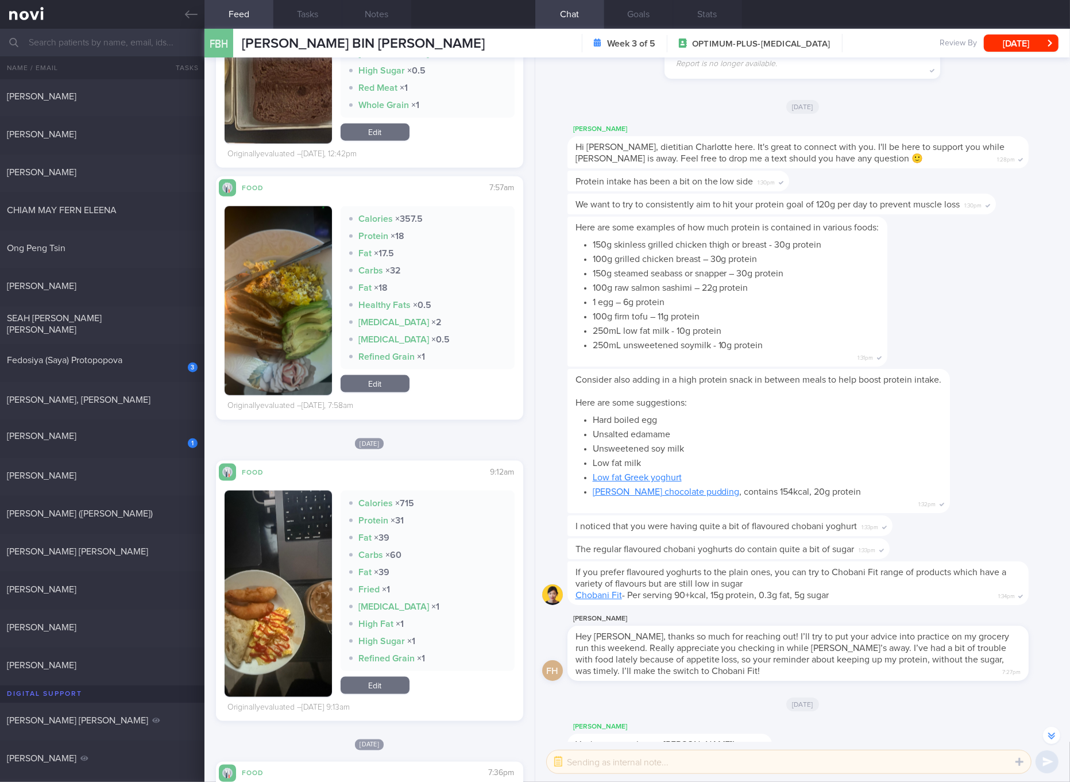
scroll to position [1077, 0]
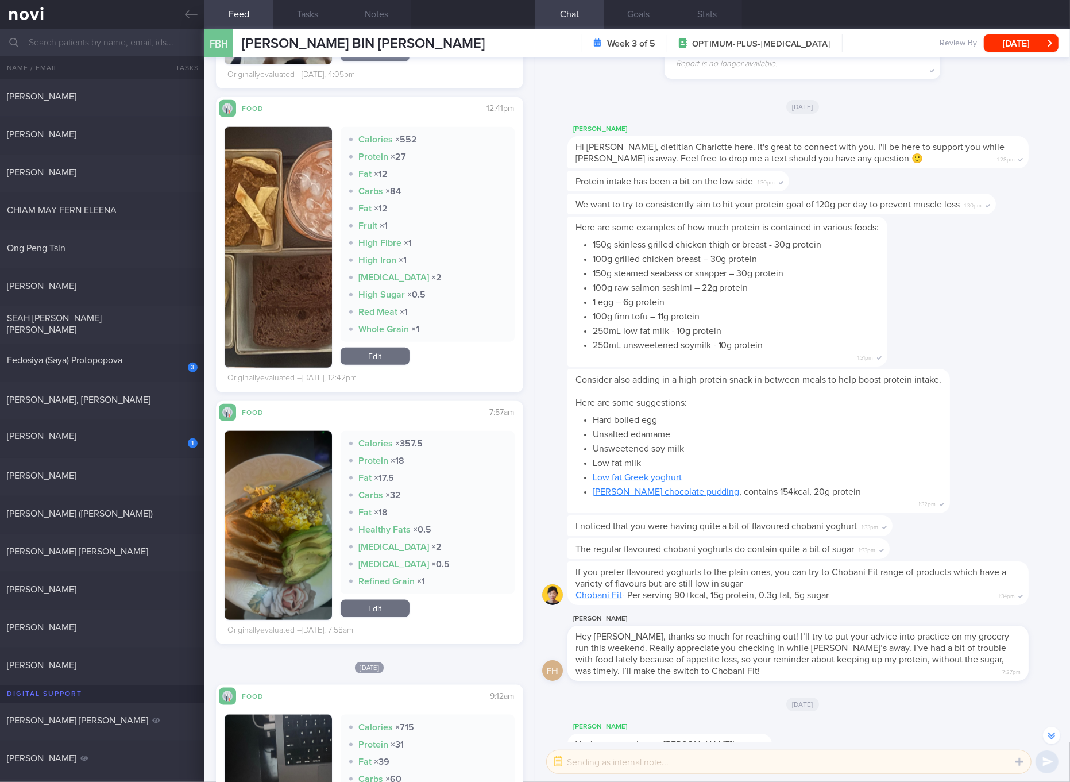
drag, startPoint x: 279, startPoint y: 545, endPoint x: 310, endPoint y: 476, distance: 75.6
click at [279, 545] on button "button" at bounding box center [278, 525] width 107 height 189
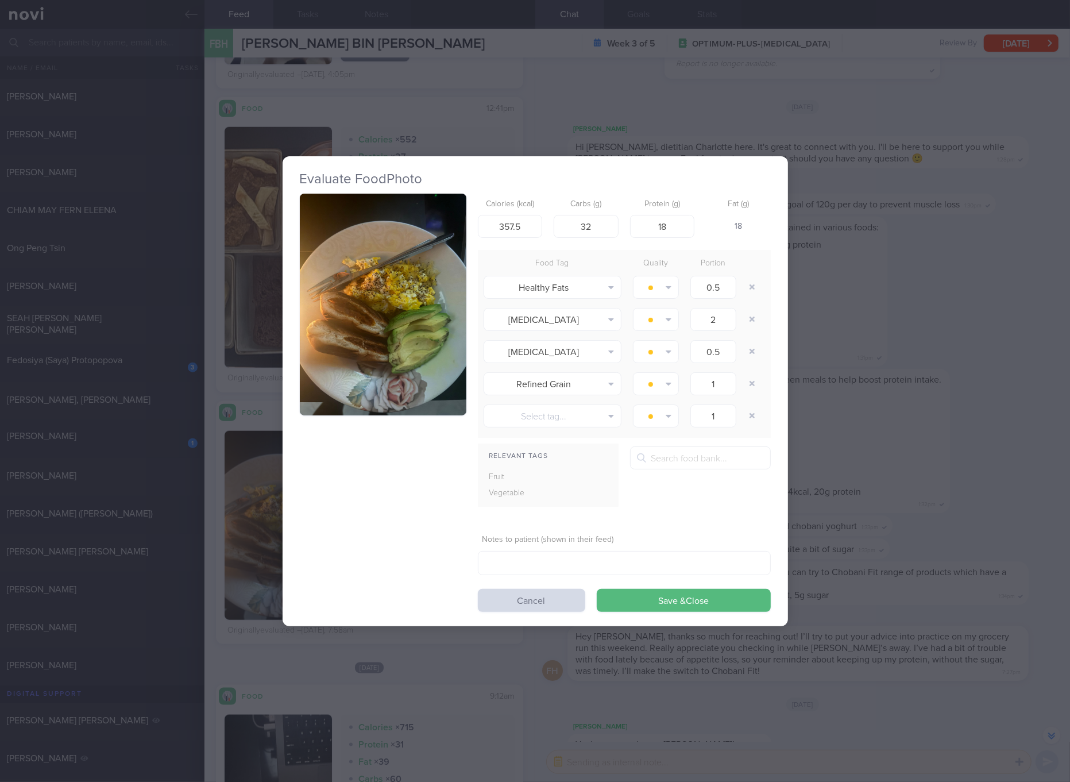
click at [387, 326] on img "button" at bounding box center [383, 305] width 167 height 222
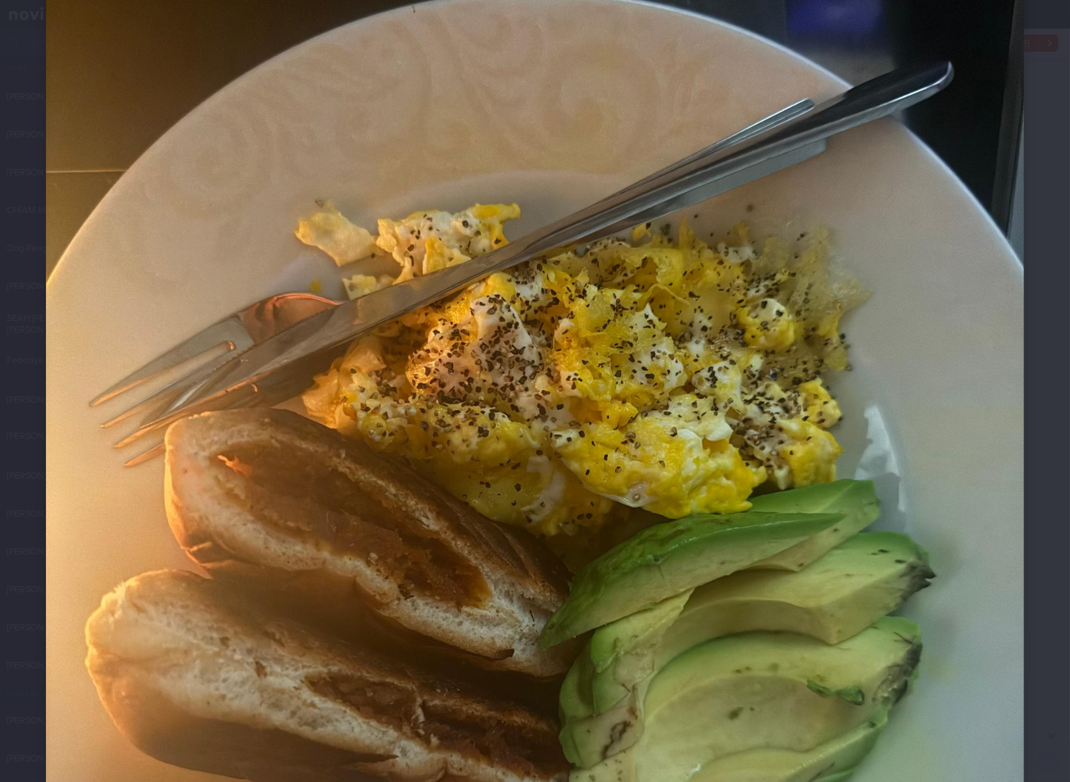
scroll to position [431, 0]
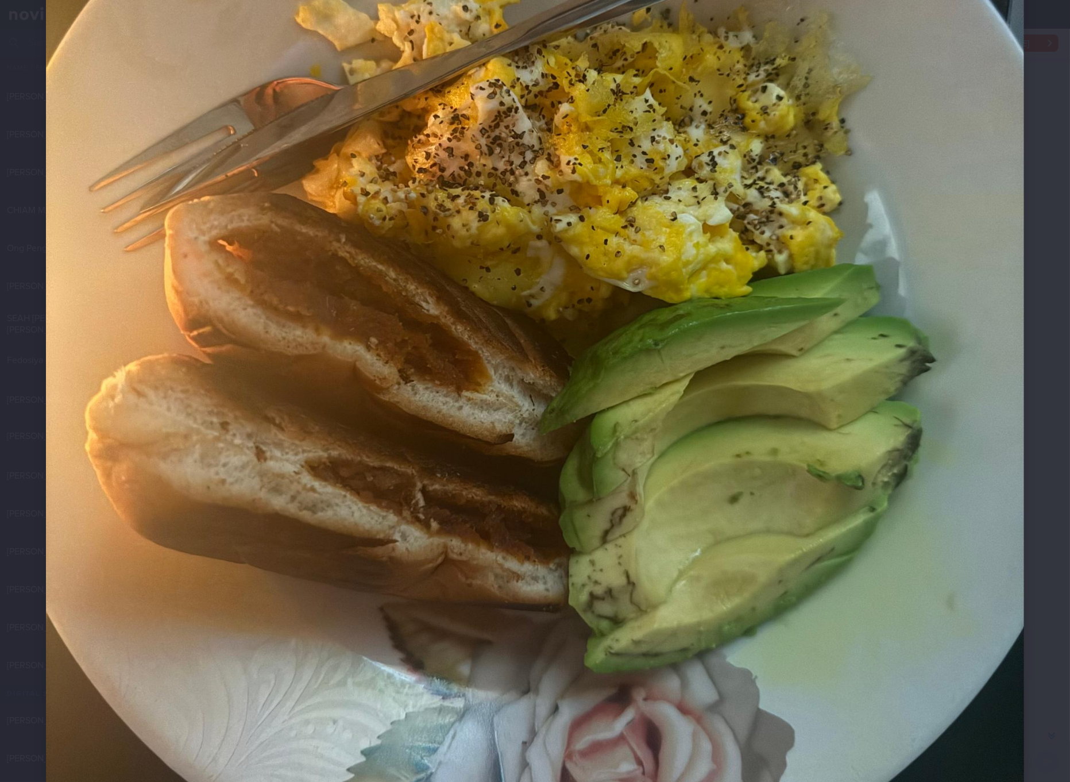
click at [438, 384] on img at bounding box center [535, 267] width 978 height 1304
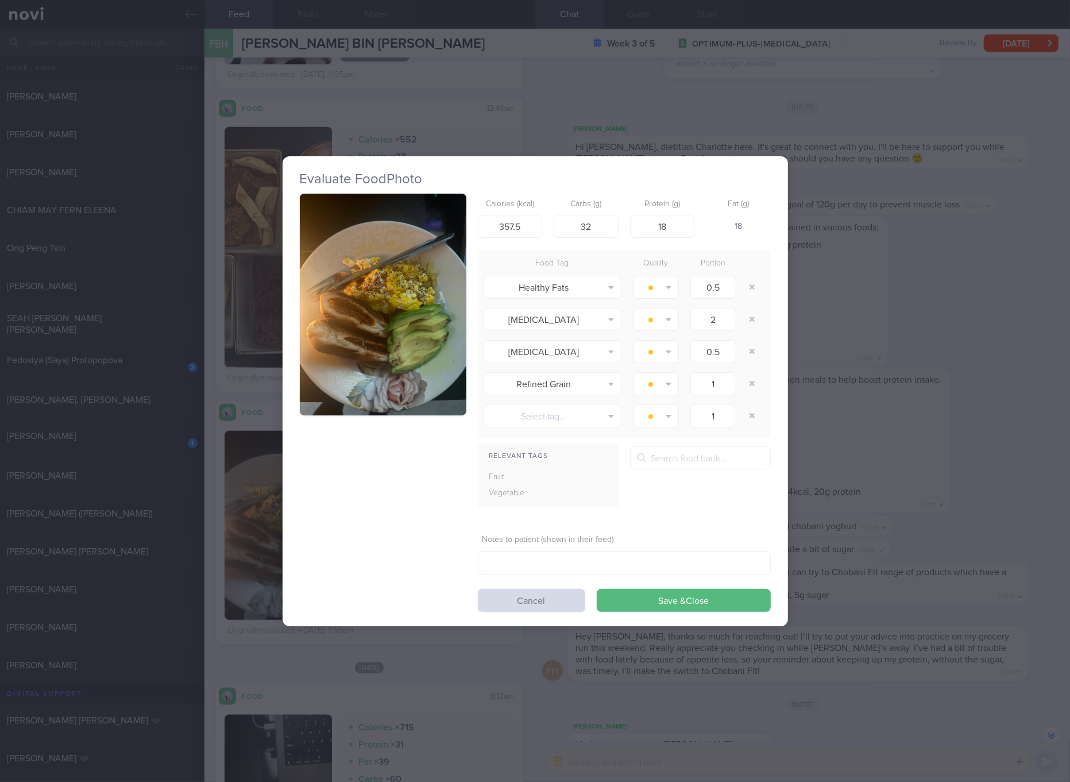
click at [873, 378] on div "Evaluate Food Photo Calories (kcal) 357.5 Carbs (g) 32 Protein (g) 18 Fat (g) 1…" at bounding box center [535, 391] width 1070 height 782
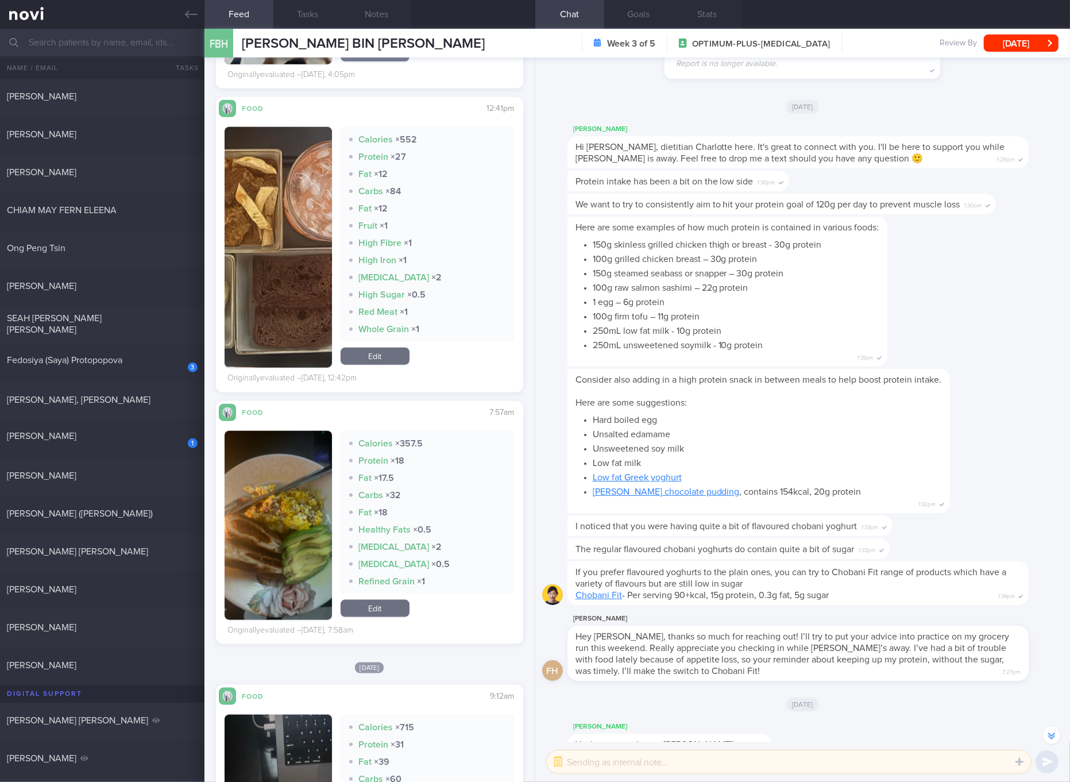
click at [376, 352] on link "Edit" at bounding box center [375, 355] width 69 height 17
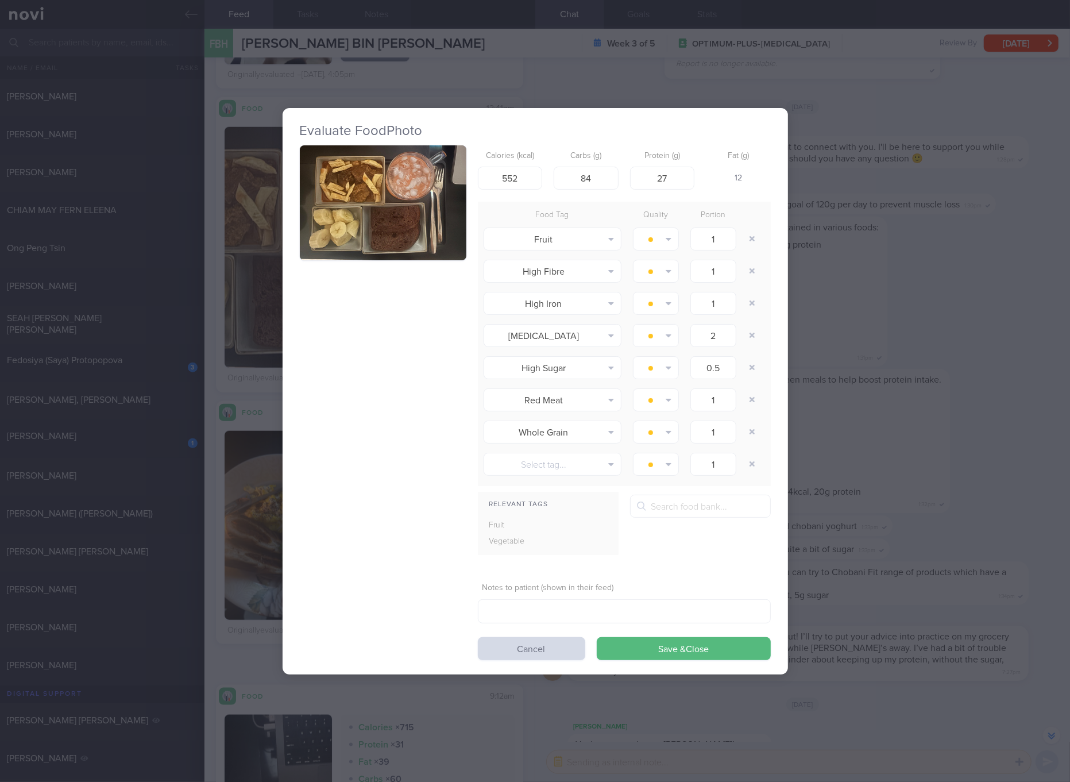
click at [448, 207] on button "button" at bounding box center [383, 202] width 167 height 115
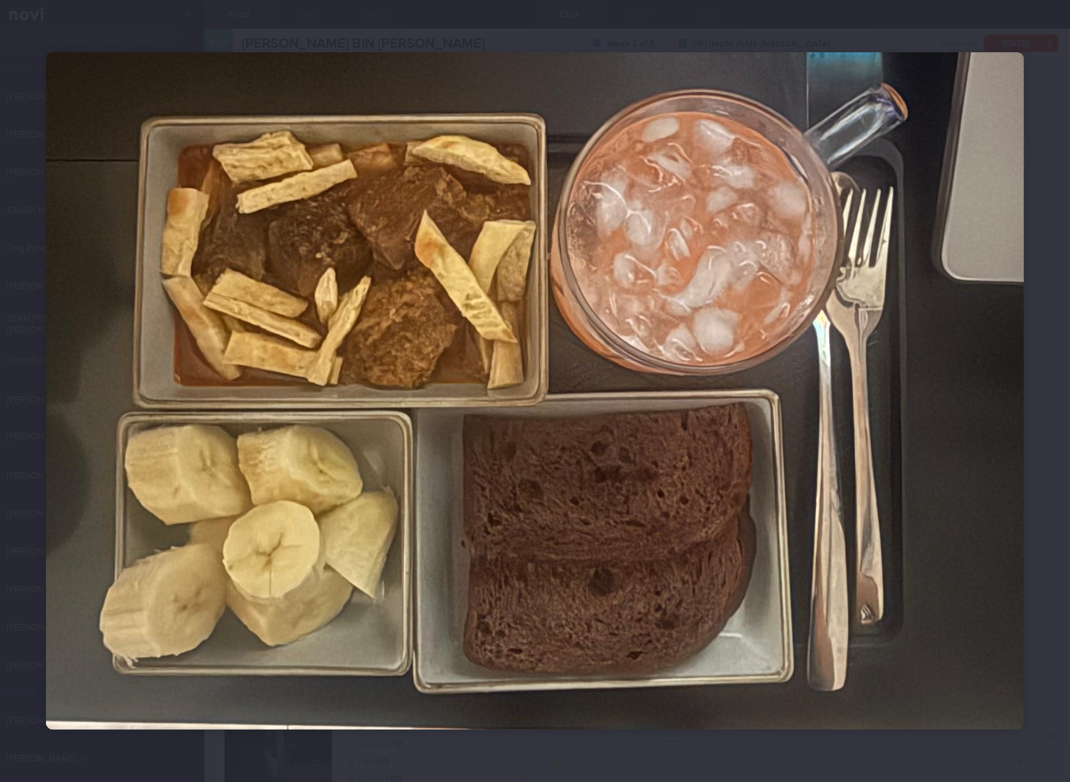
click at [846, 363] on img at bounding box center [535, 390] width 978 height 676
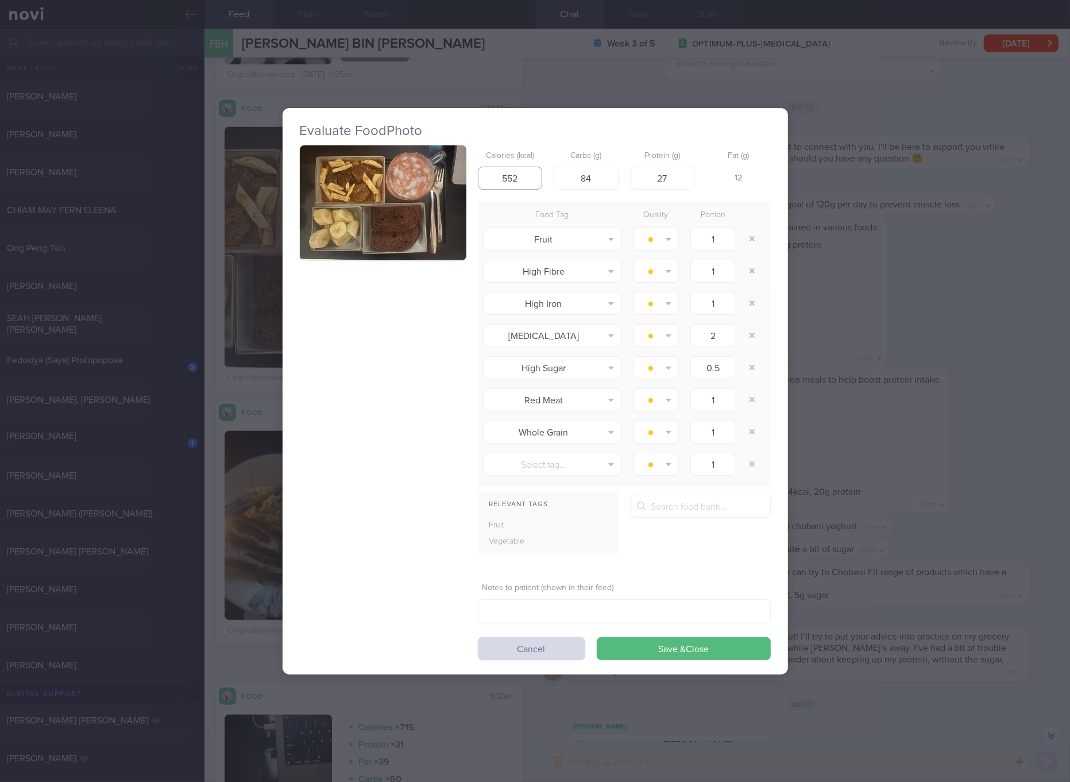
click at [523, 178] on input "552" at bounding box center [510, 178] width 65 height 23
type input "593"
type input "93"
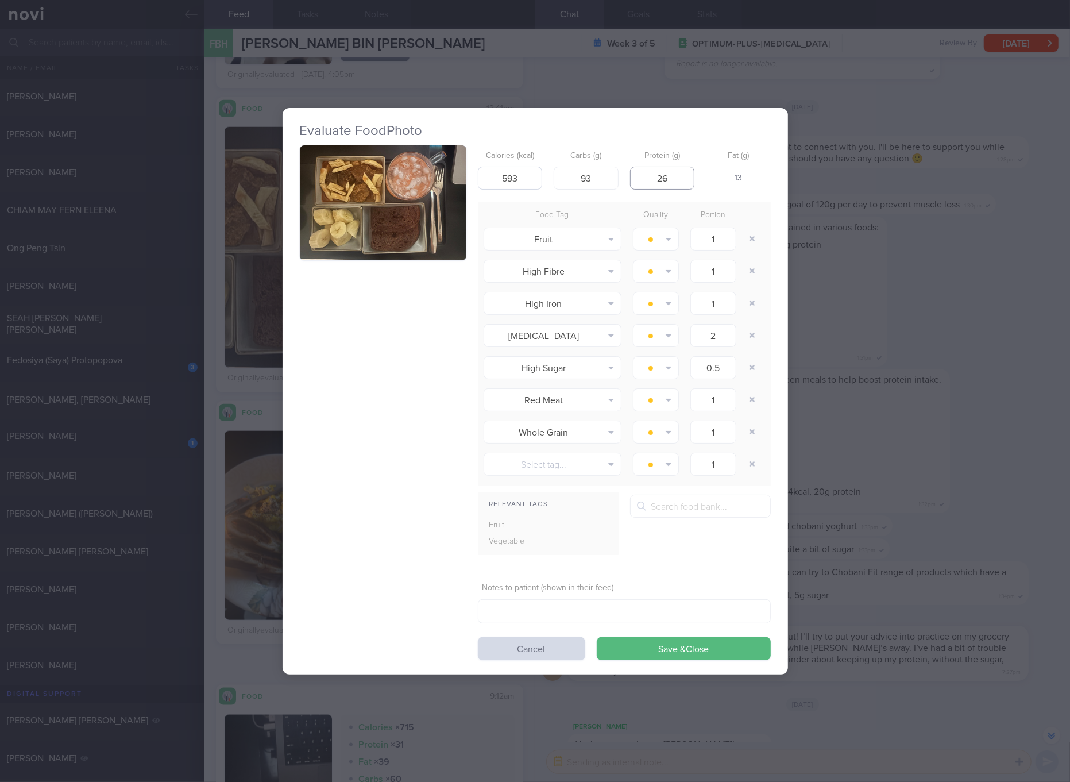
type input "26"
click at [597, 637] on button "Save & Close" at bounding box center [684, 648] width 174 height 23
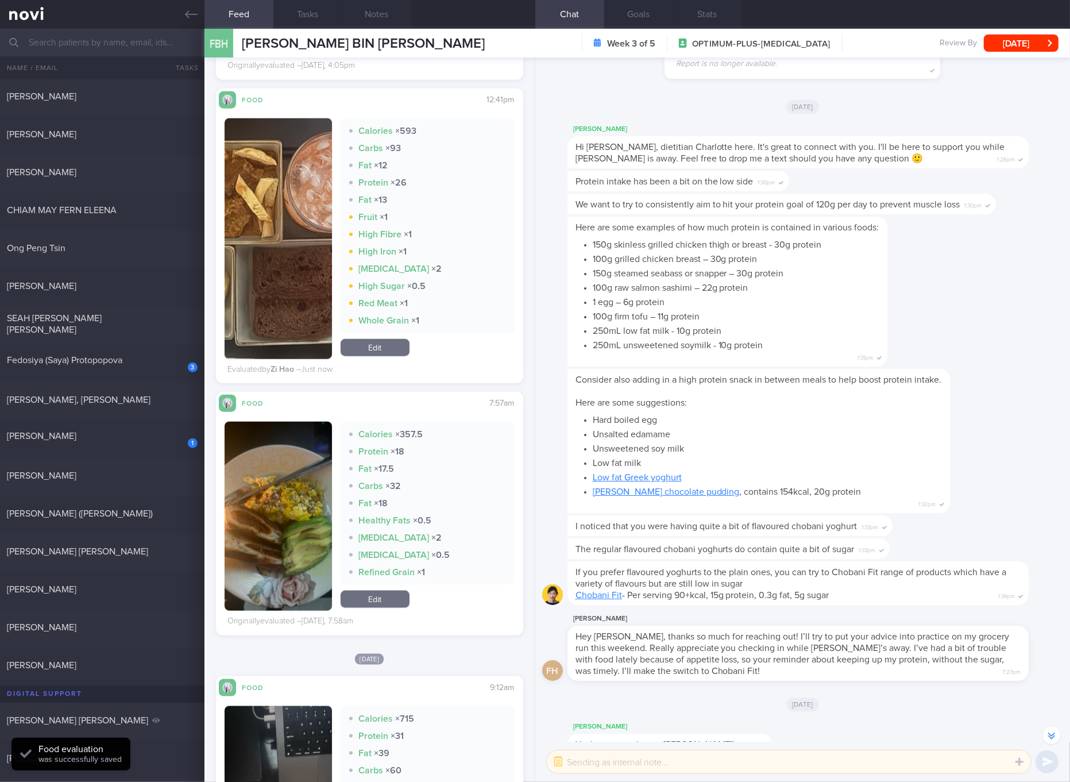
scroll to position [1507, 0]
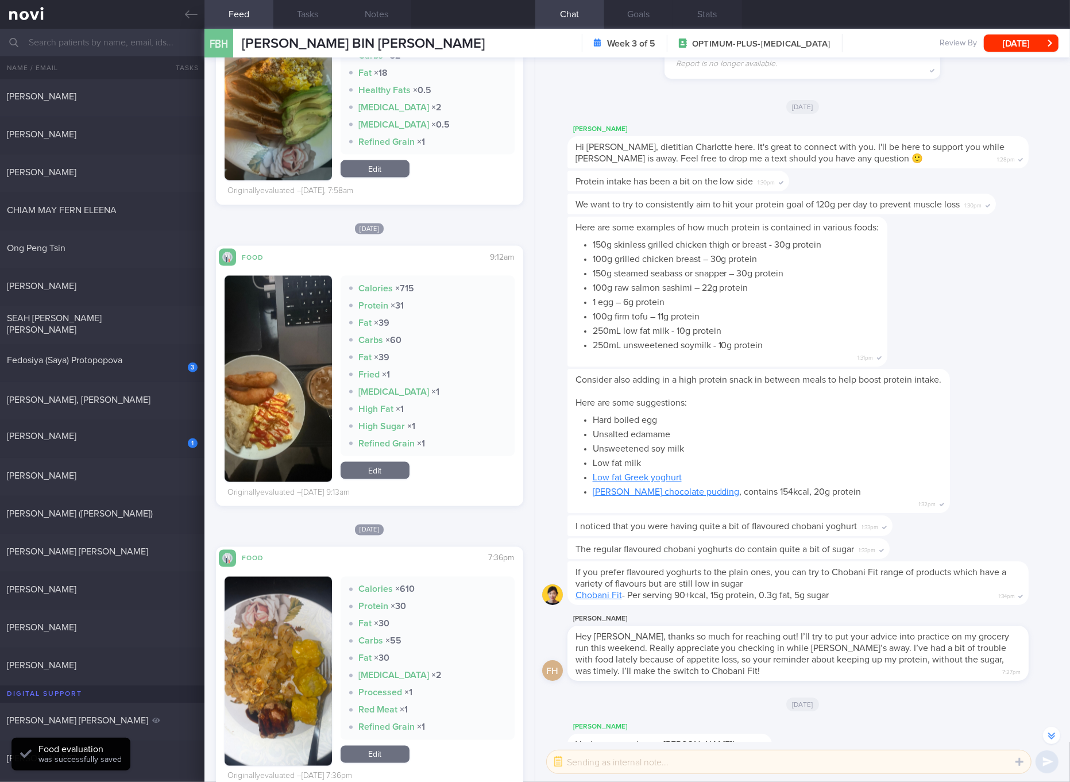
click at [292, 371] on button "button" at bounding box center [278, 379] width 107 height 206
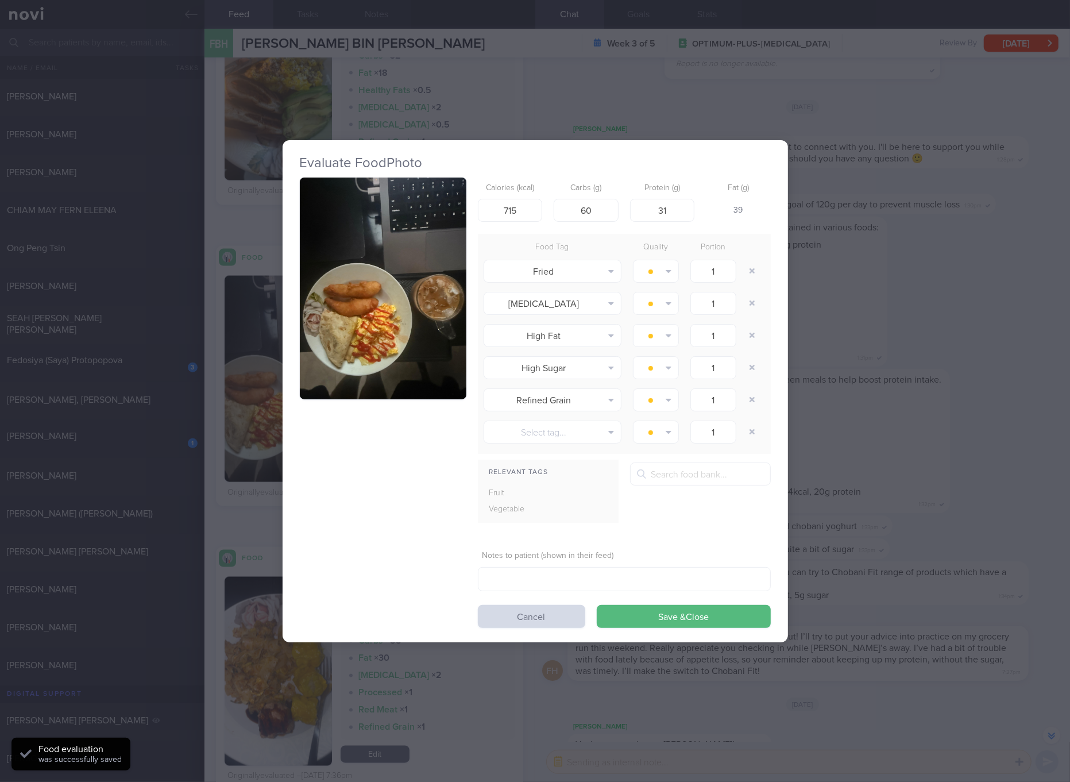
click at [378, 267] on button "button" at bounding box center [383, 288] width 167 height 222
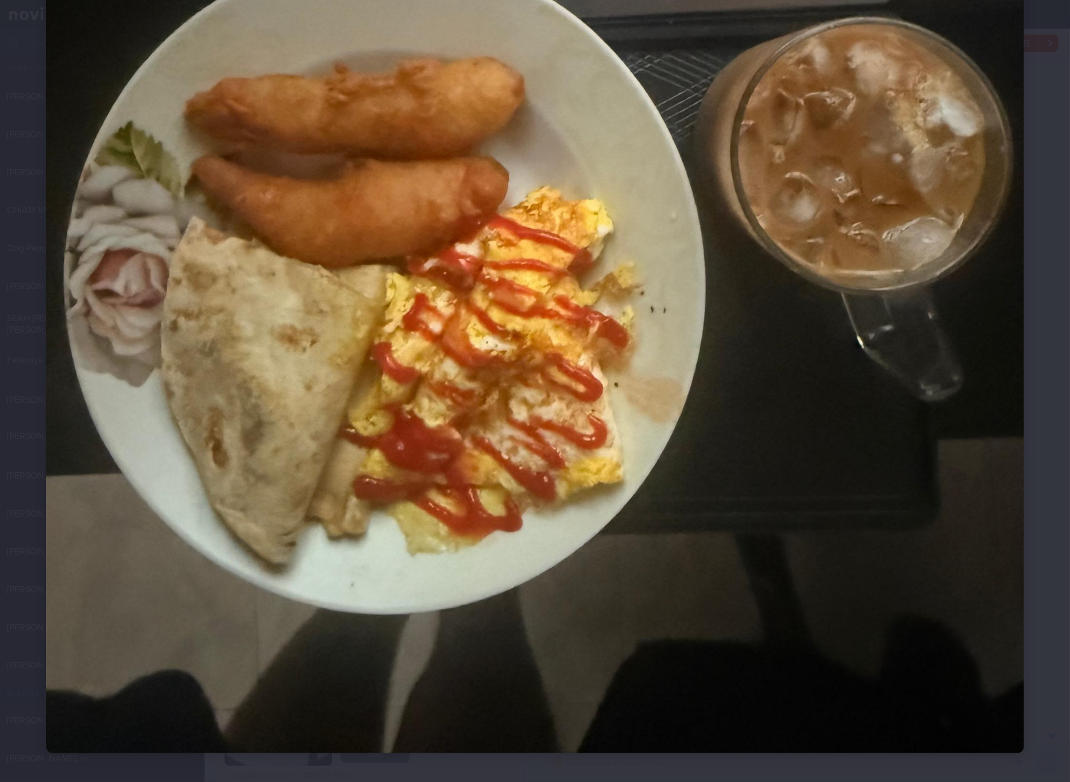
scroll to position [600, 0]
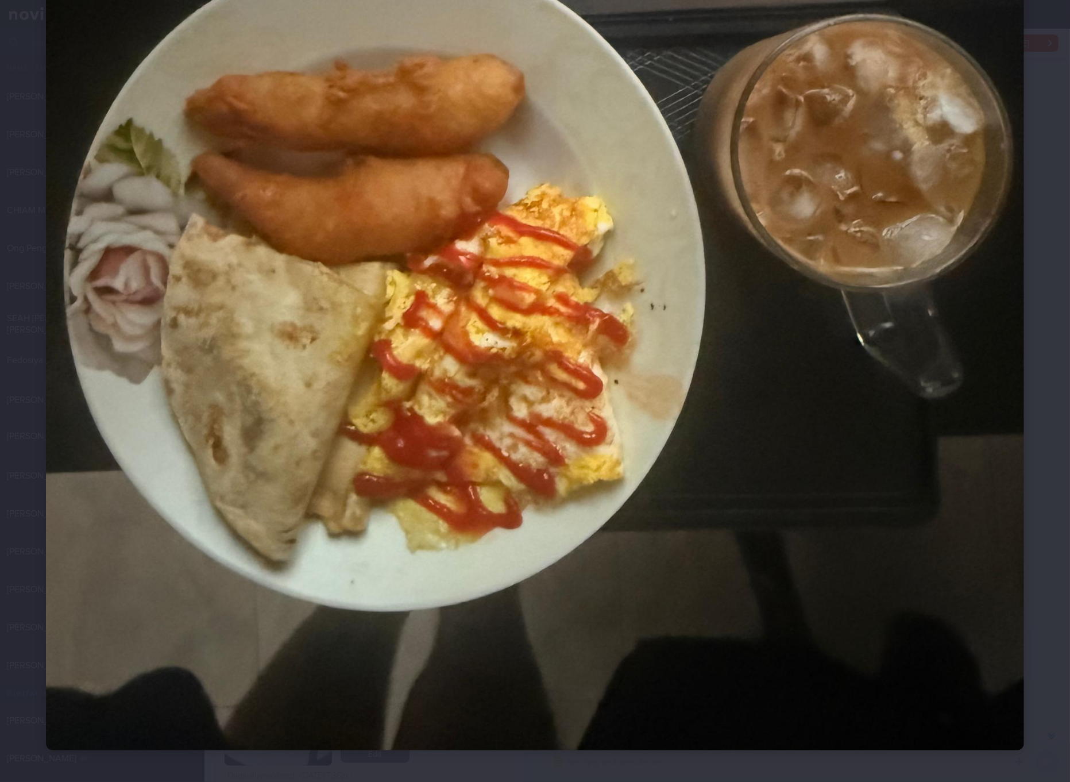
click at [629, 444] on img at bounding box center [535, 98] width 978 height 1304
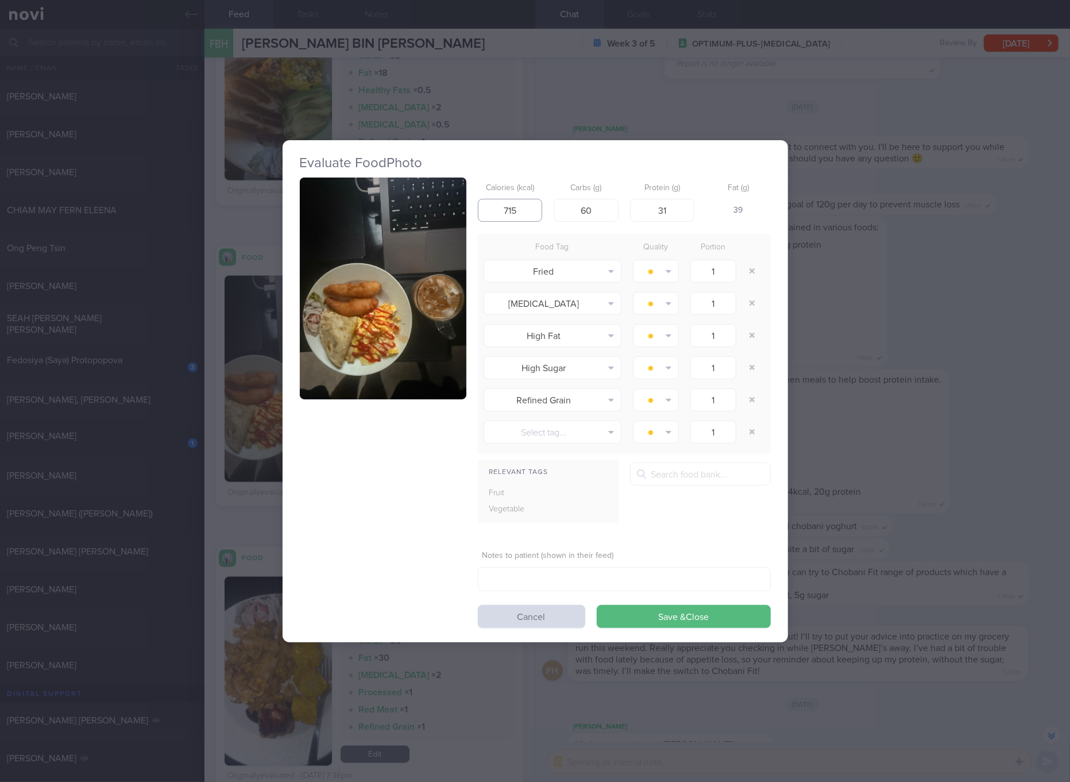
click at [533, 203] on input "715" at bounding box center [510, 210] width 65 height 23
type input "752"
type input "66"
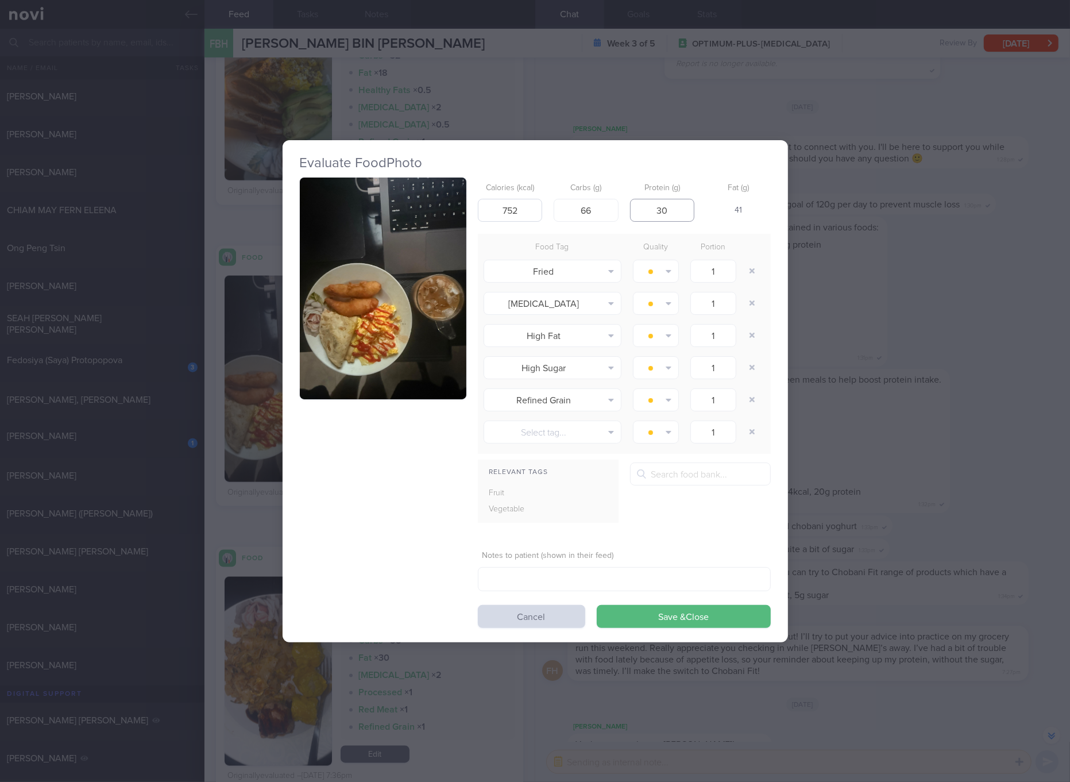
type input "30"
click at [597, 605] on button "Save & Close" at bounding box center [684, 616] width 174 height 23
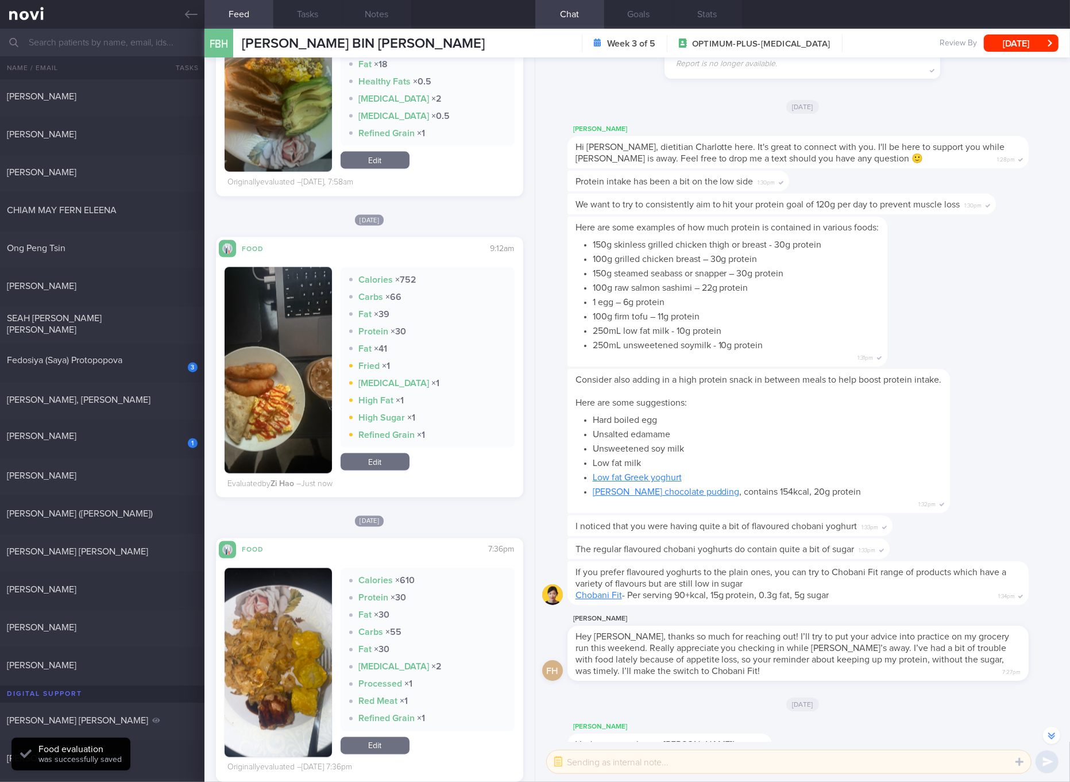
scroll to position [1938, 0]
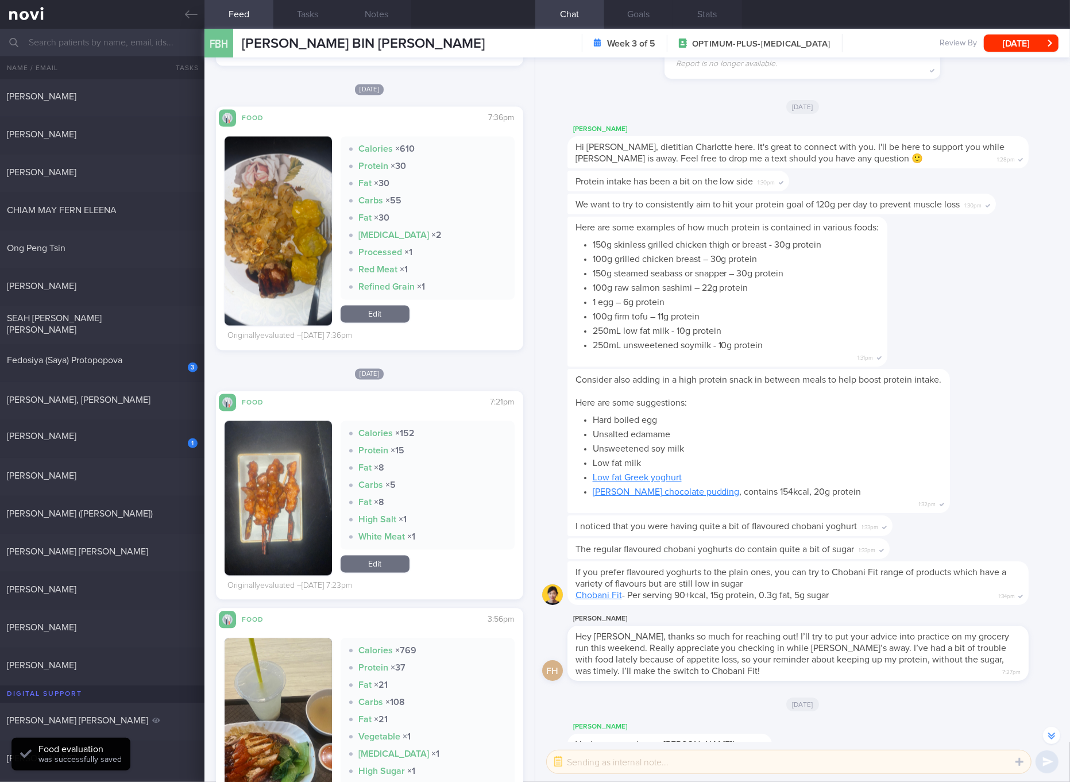
click at [278, 233] on button "button" at bounding box center [278, 231] width 107 height 189
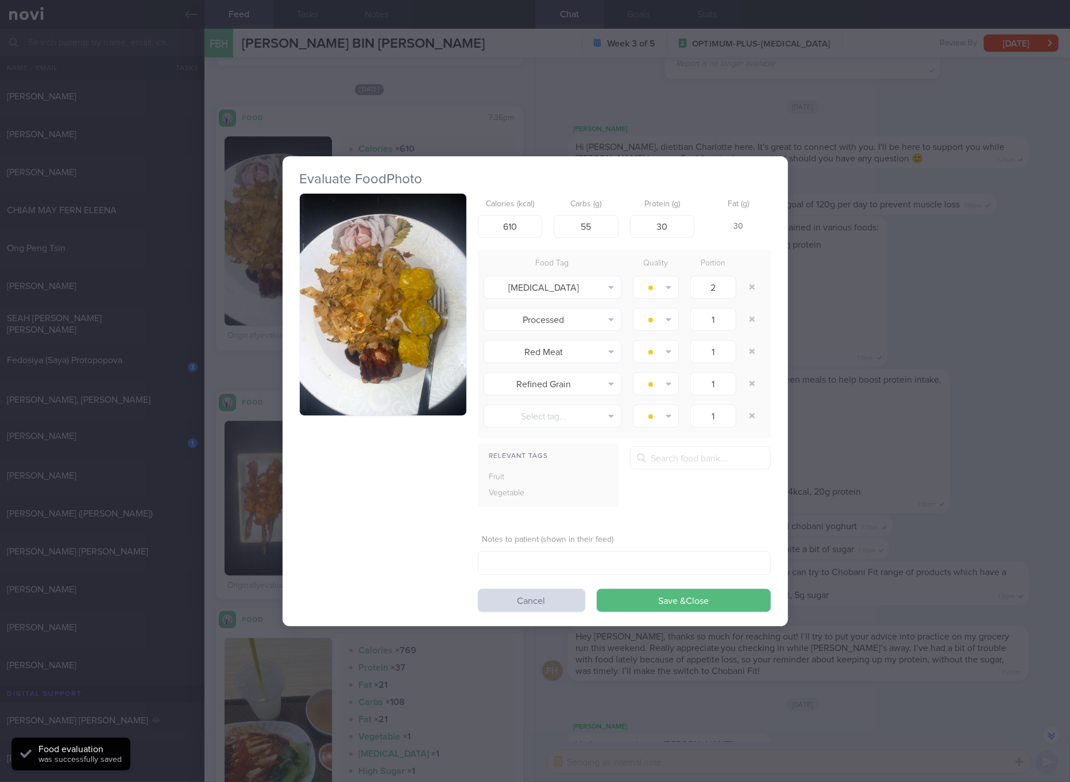
click at [332, 225] on img "button" at bounding box center [383, 305] width 167 height 222
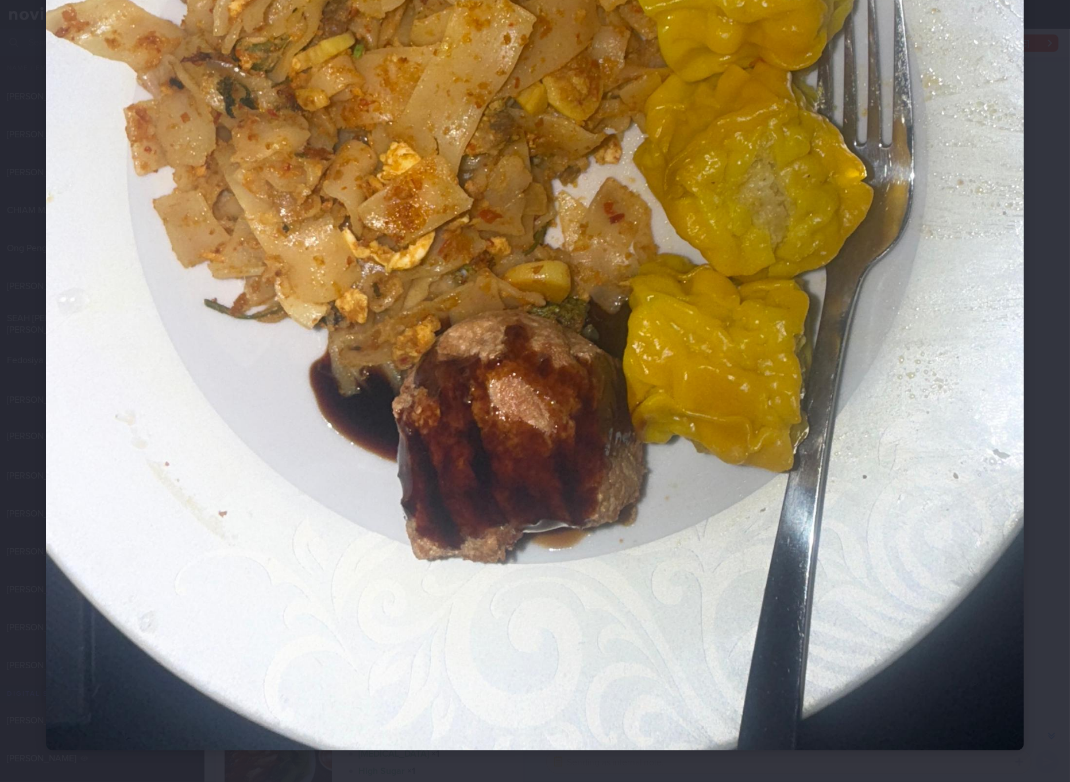
scroll to position [384, 0]
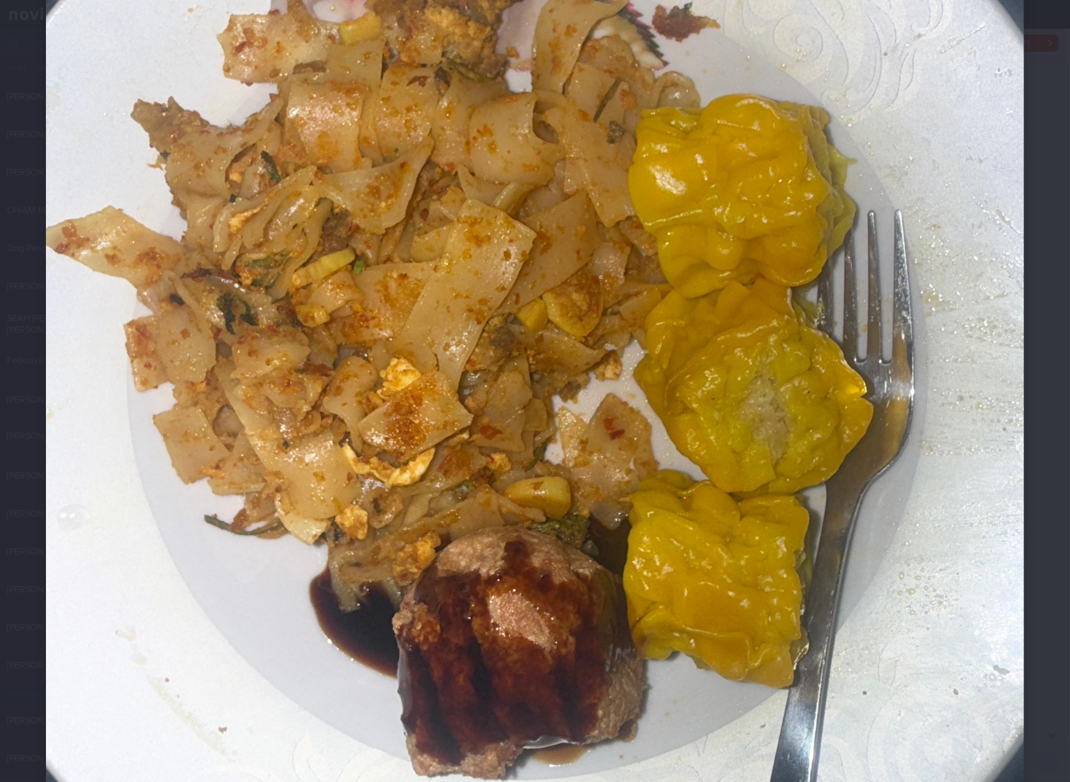
click at [763, 397] on img at bounding box center [535, 314] width 978 height 1304
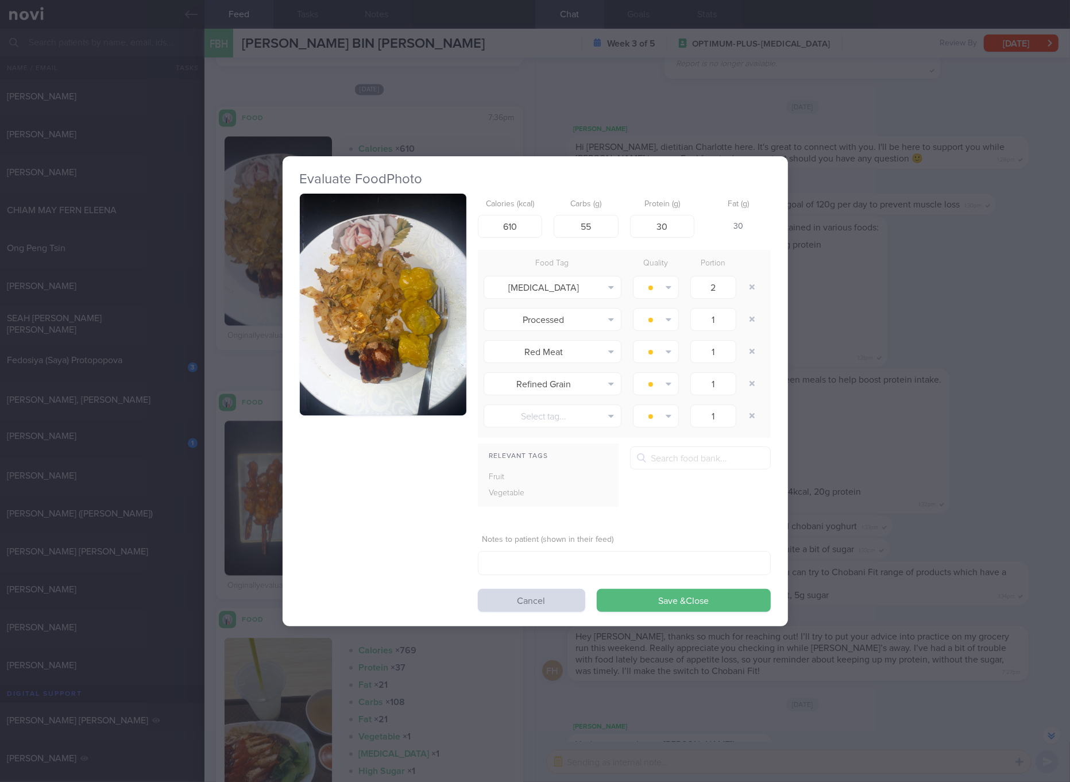
click at [915, 386] on div "Evaluate Food Photo Calories (kcal) 610 Carbs (g) 55 Protein (g) 30 Fat (g) 30 …" at bounding box center [535, 391] width 1070 height 782
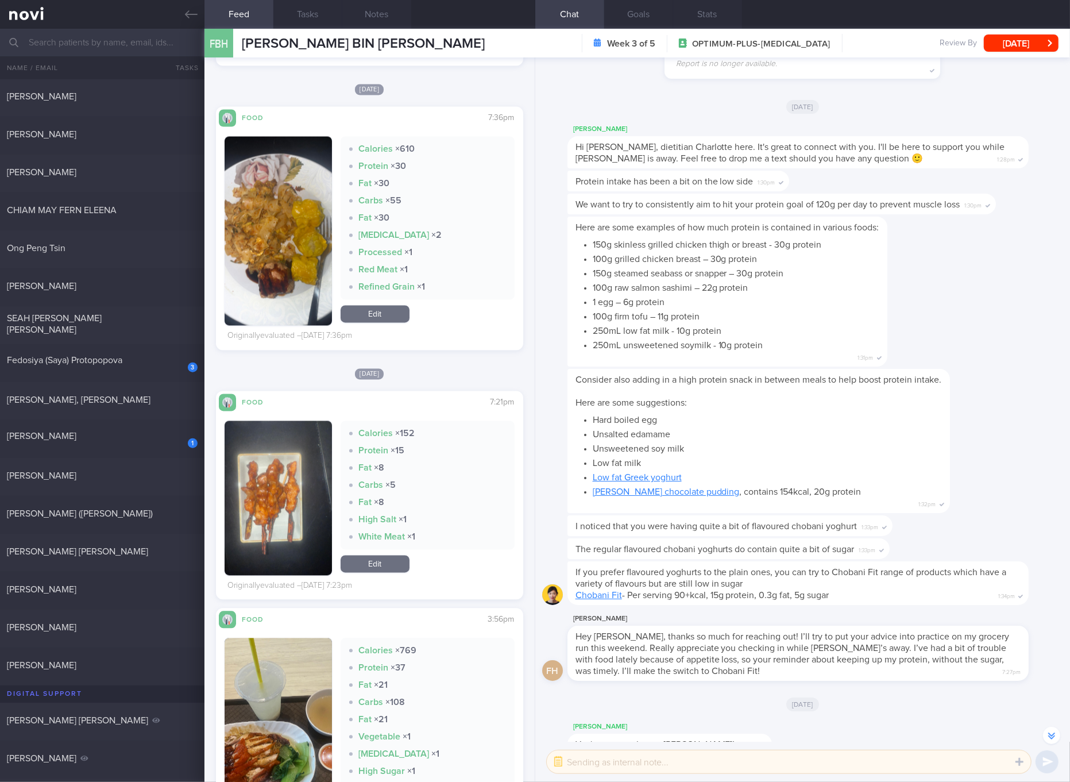
scroll to position [2153, 0]
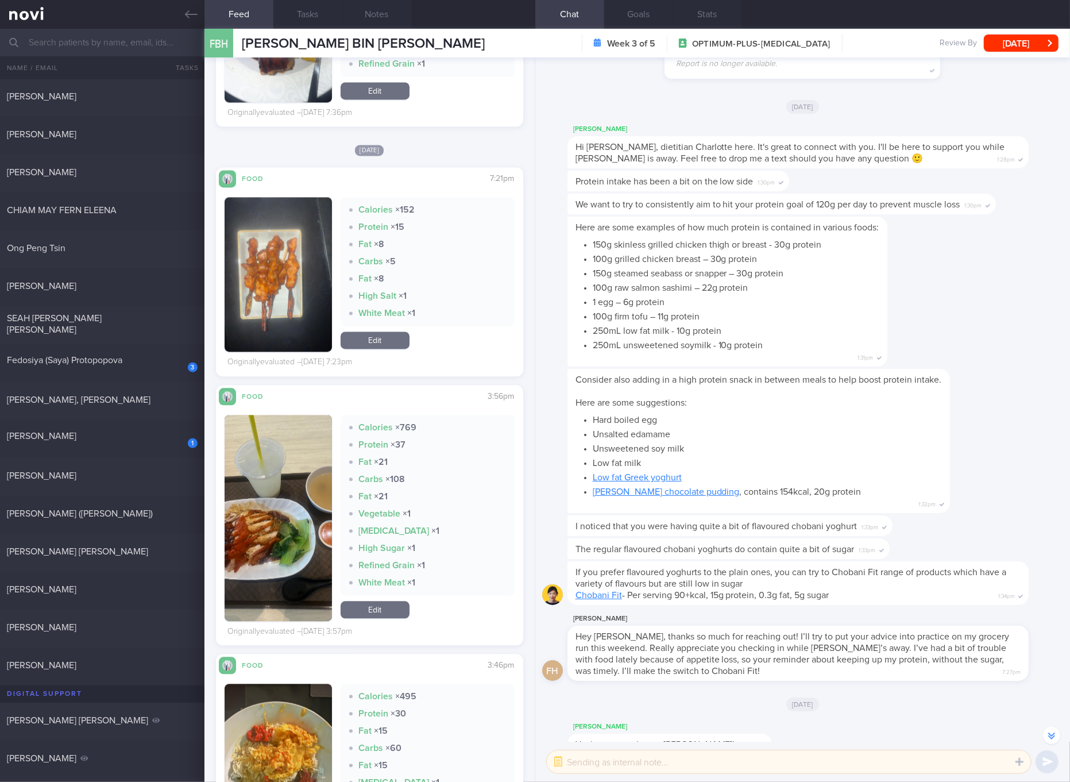
click at [300, 501] on button "button" at bounding box center [278, 518] width 107 height 206
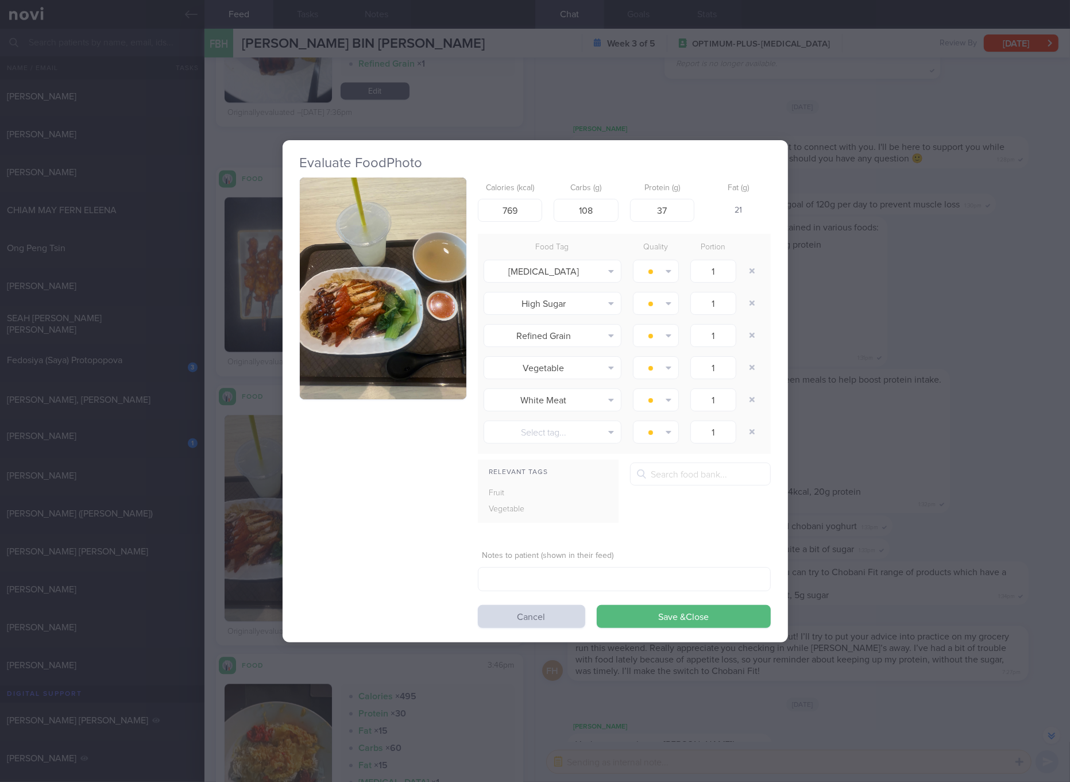
click at [360, 301] on button "button" at bounding box center [383, 288] width 167 height 222
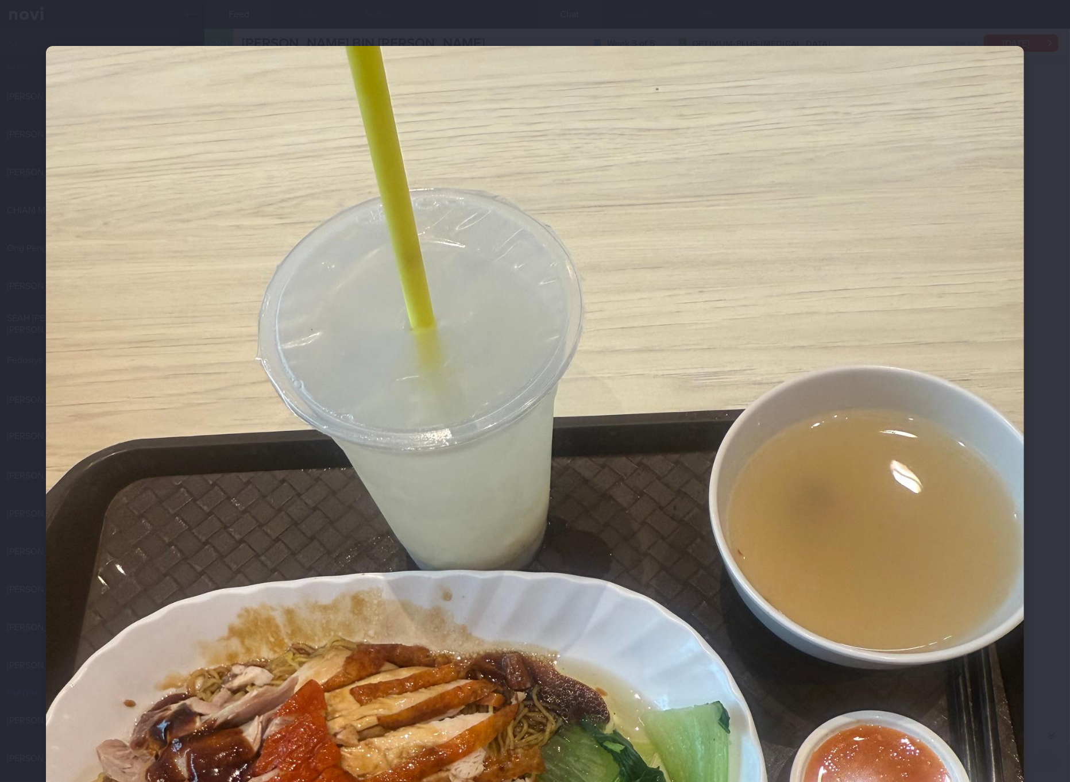
scroll to position [431, 0]
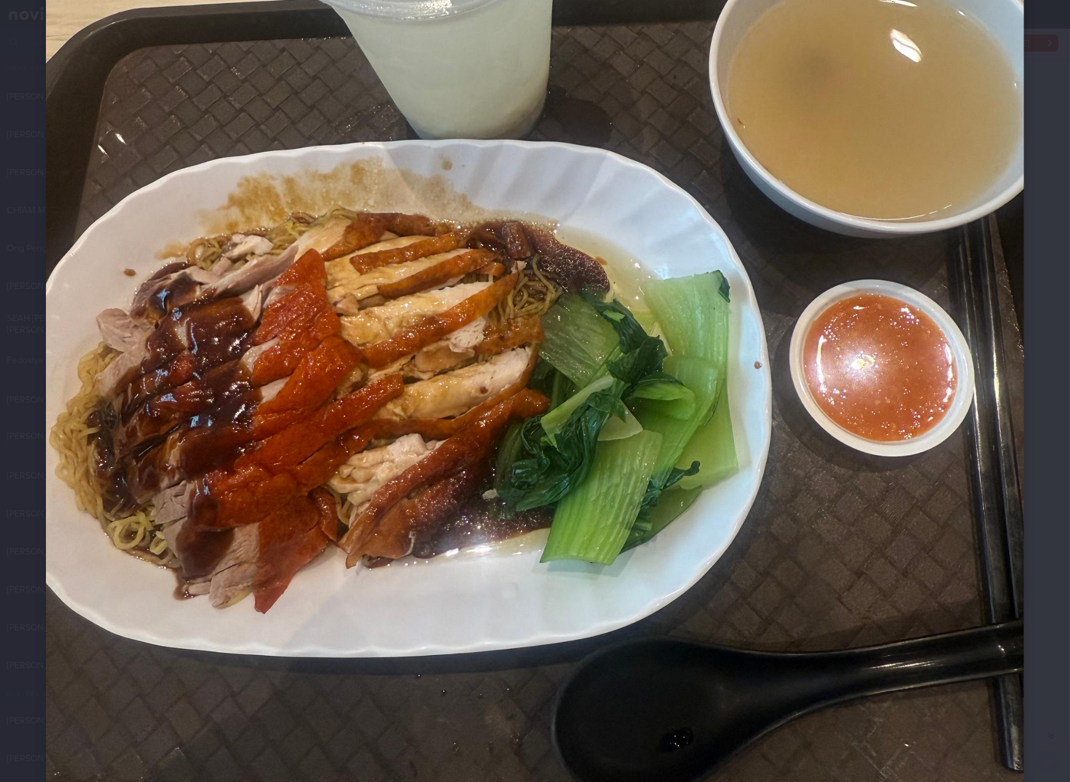
click at [768, 454] on img at bounding box center [535, 267] width 978 height 1304
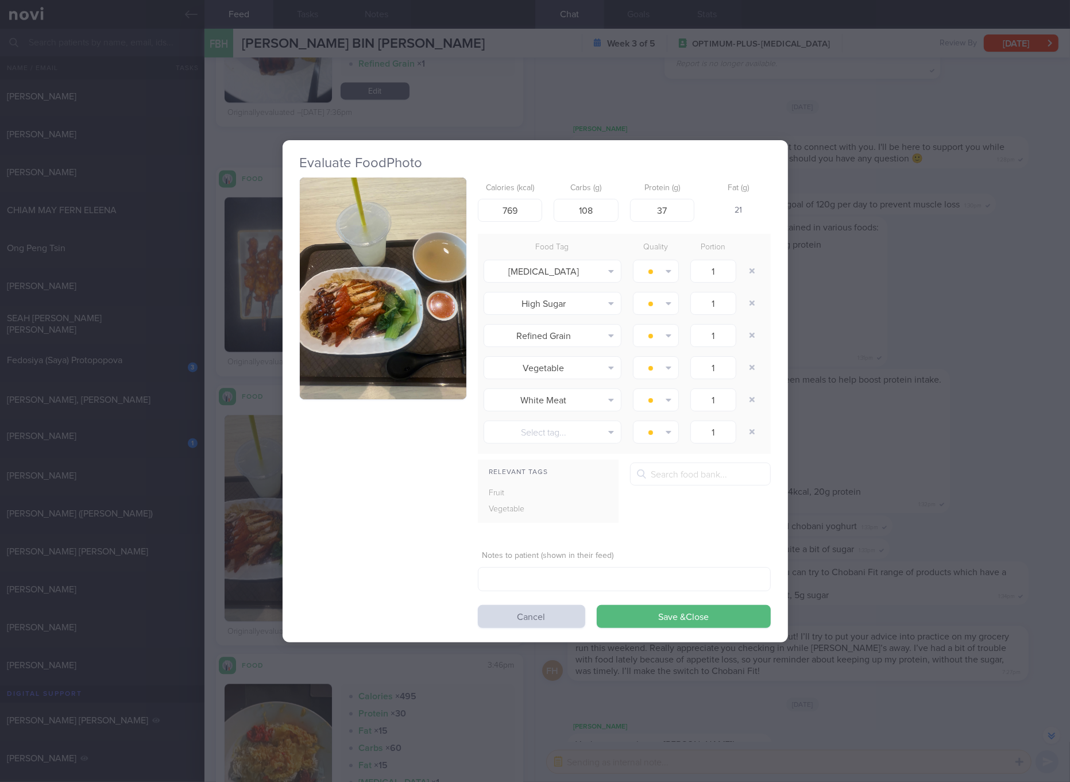
click at [918, 446] on div "Evaluate Food Photo Calories (kcal) 769 Carbs (g) 108 Protein (g) 37 Fat (g) 21…" at bounding box center [535, 391] width 1070 height 782
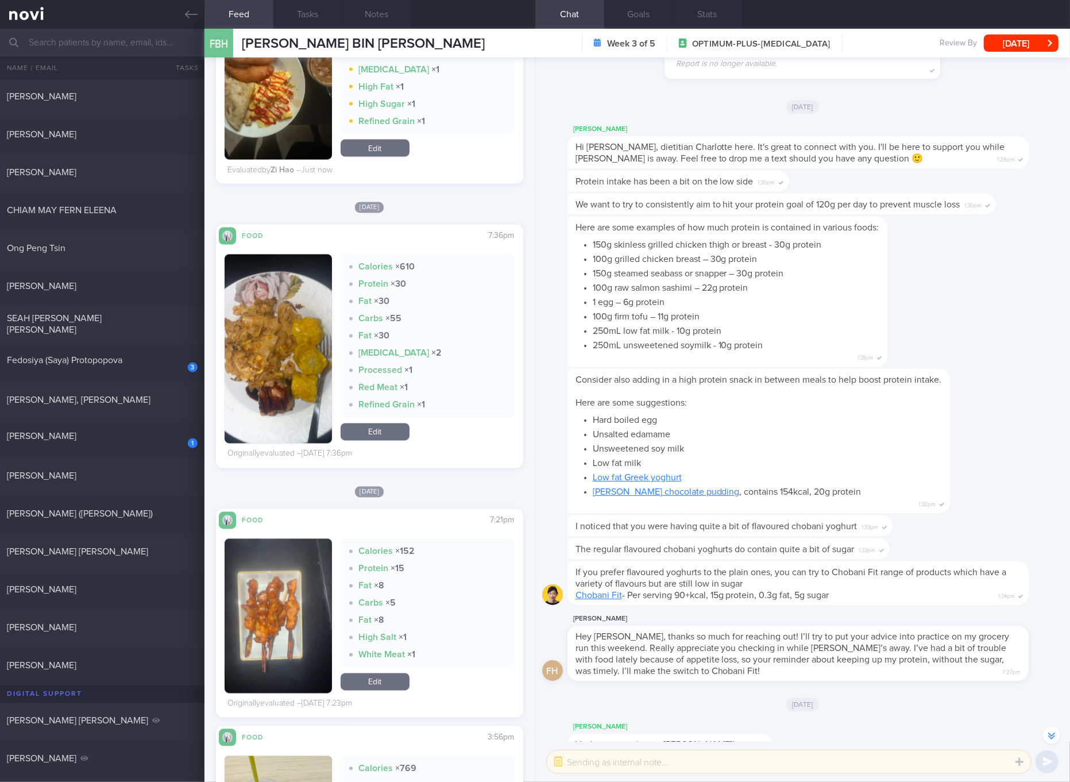
scroll to position [1723, 0]
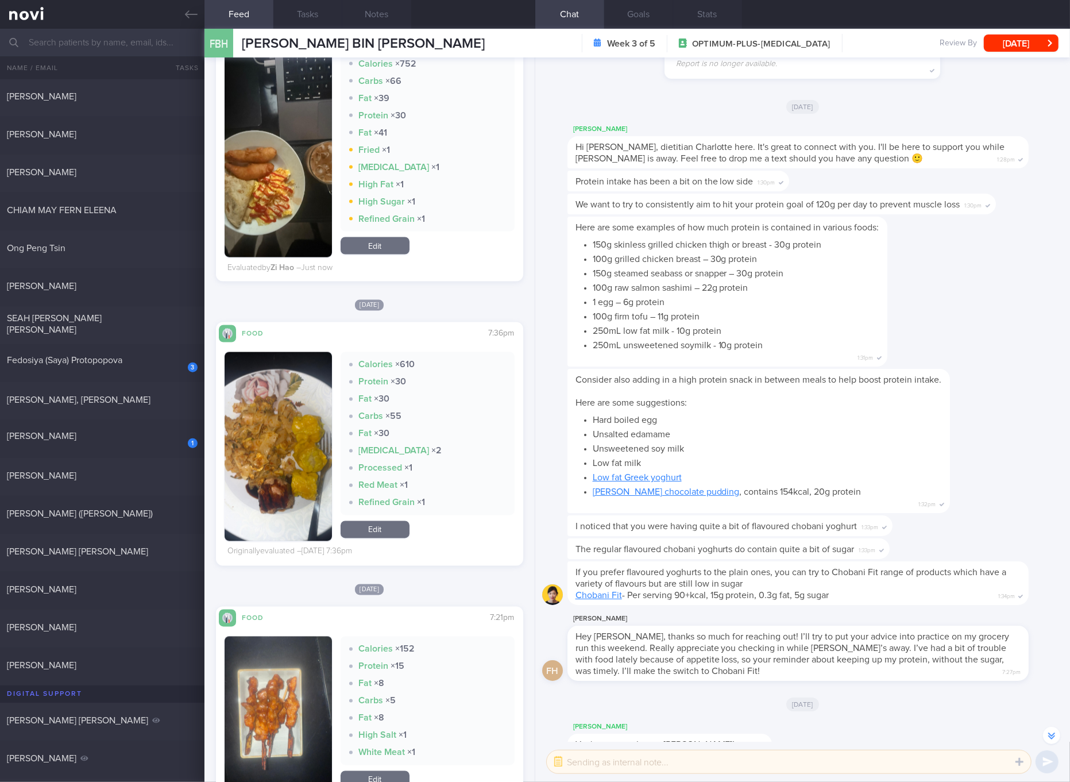
click at [381, 532] on link "Edit" at bounding box center [375, 529] width 69 height 17
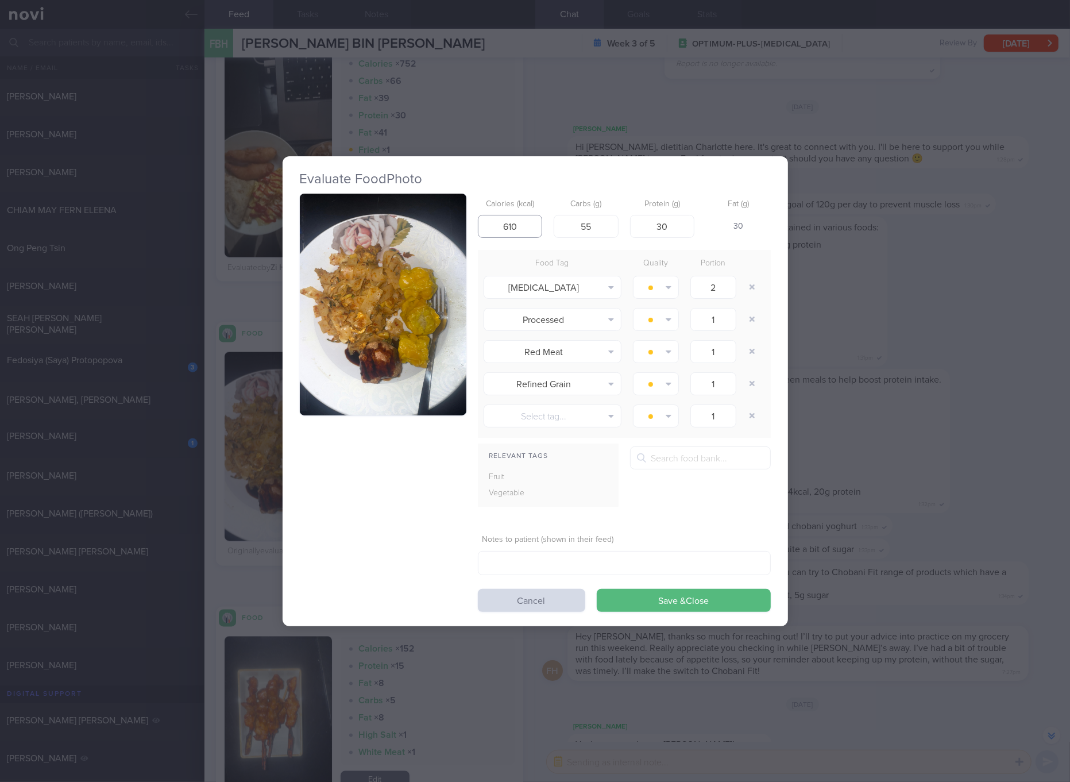
click at [497, 223] on input "610" at bounding box center [510, 226] width 65 height 23
type input "572"
type input "48"
type input "31"
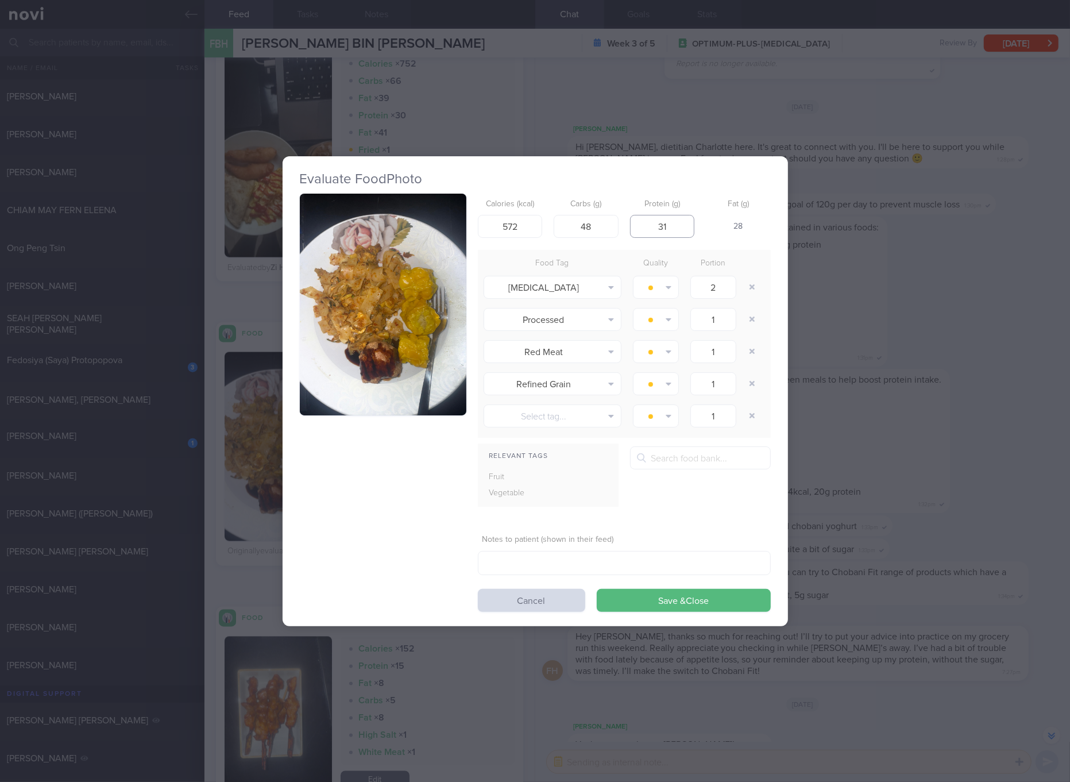
click at [597, 589] on button "Save & Close" at bounding box center [684, 600] width 174 height 23
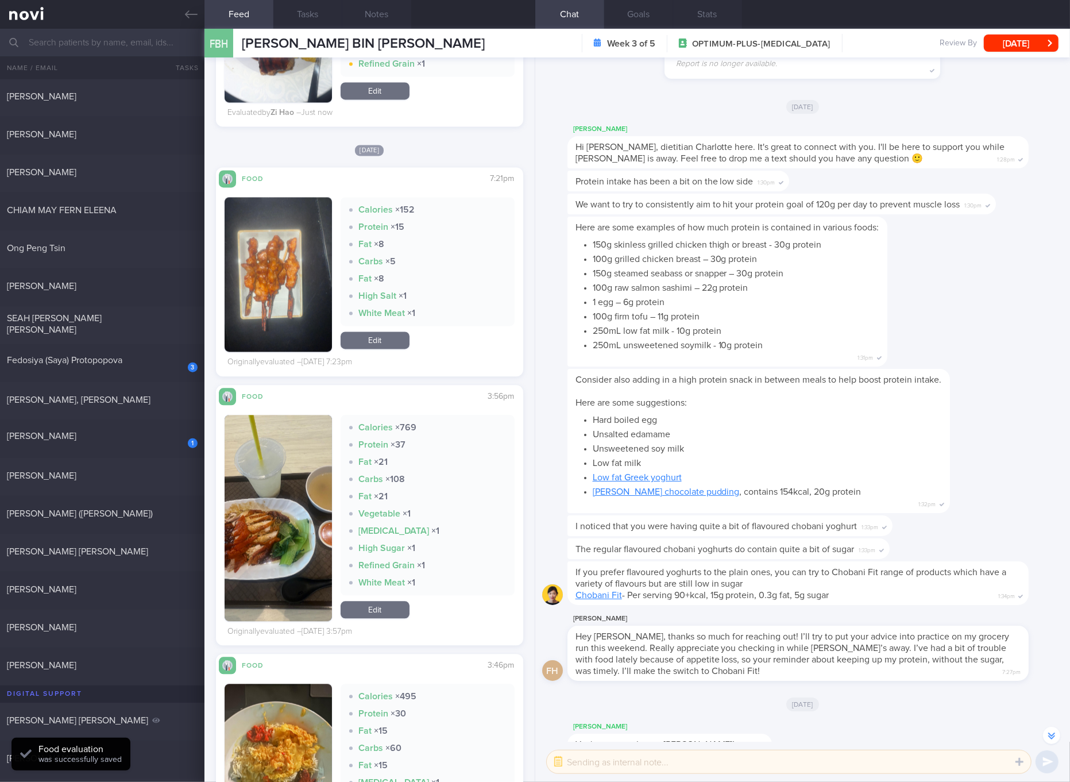
scroll to position [2368, 0]
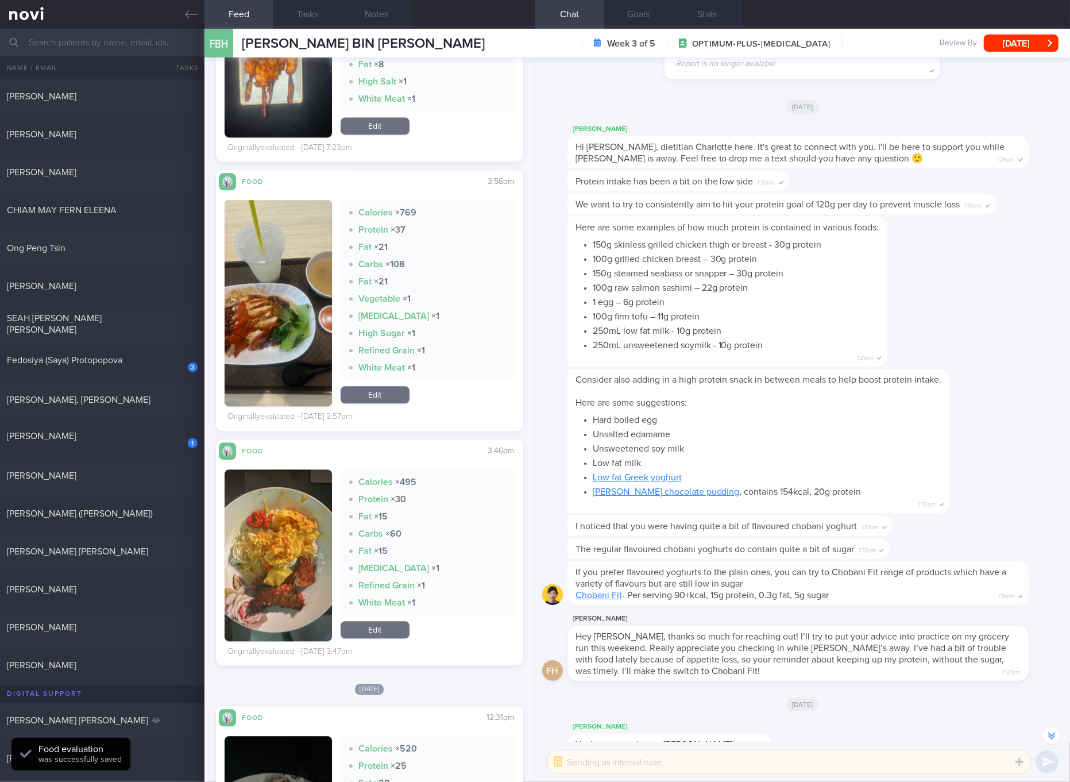
click at [386, 398] on link "Edit" at bounding box center [375, 394] width 69 height 17
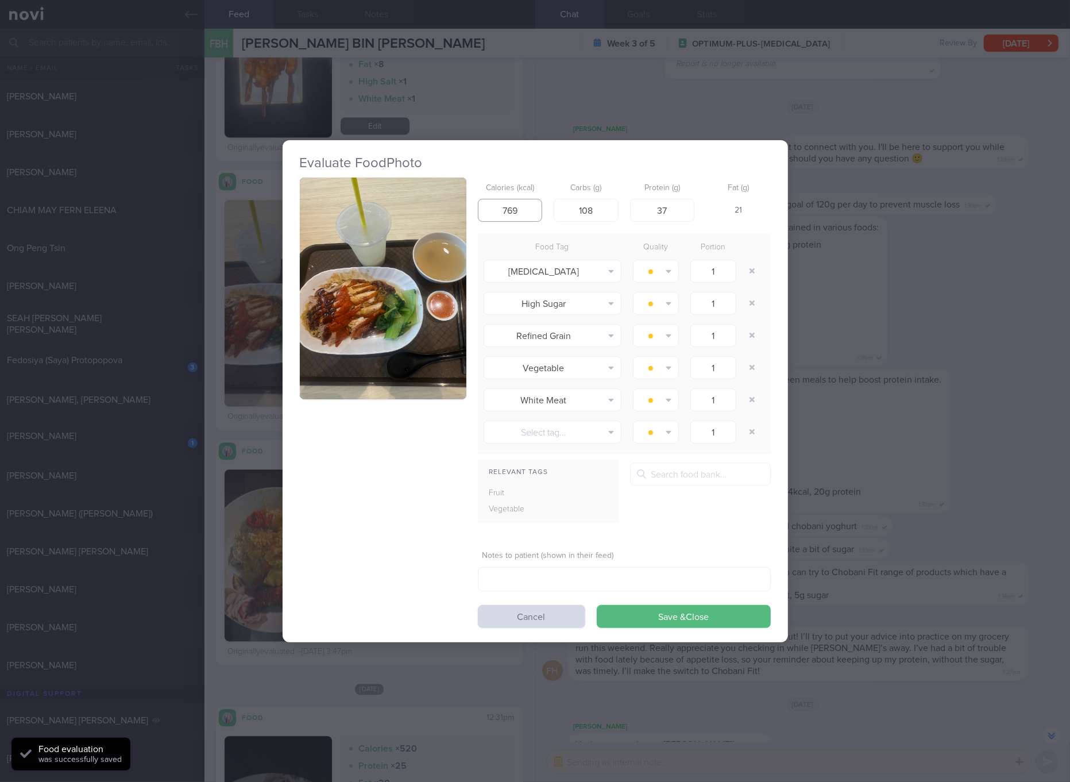
click at [528, 206] on input "769" at bounding box center [510, 210] width 65 height 23
type input "686"
type input "116"
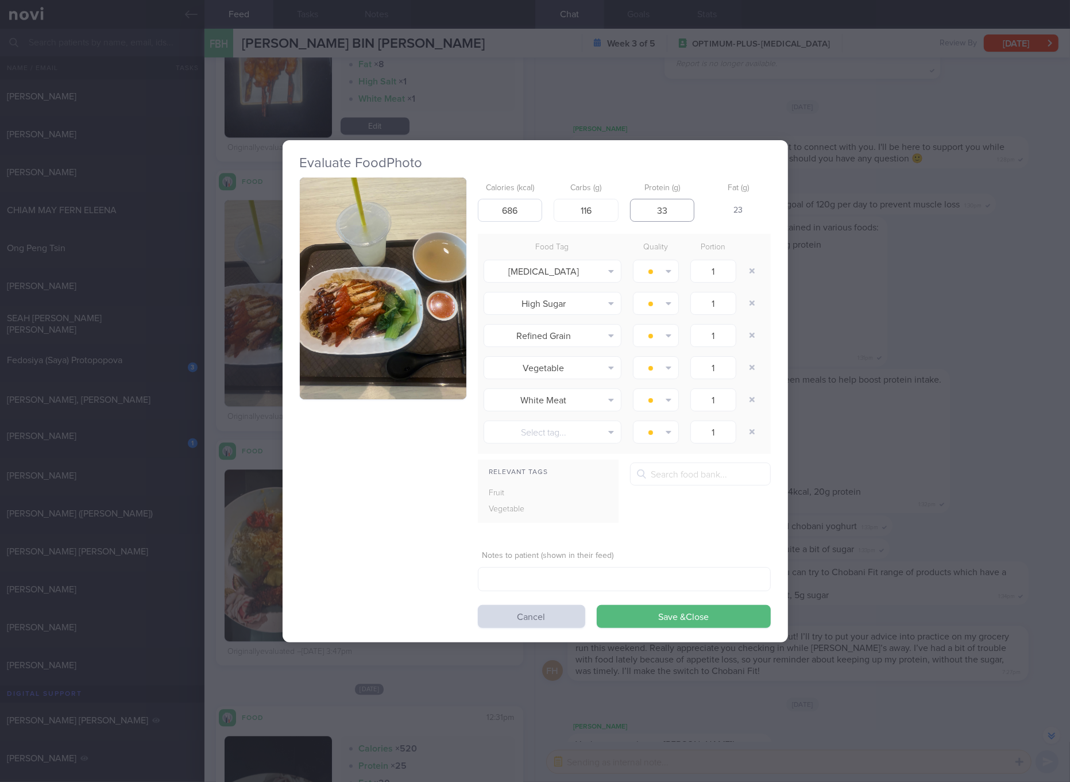
type input "33"
click at [597, 605] on button "Save & Close" at bounding box center [684, 616] width 174 height 23
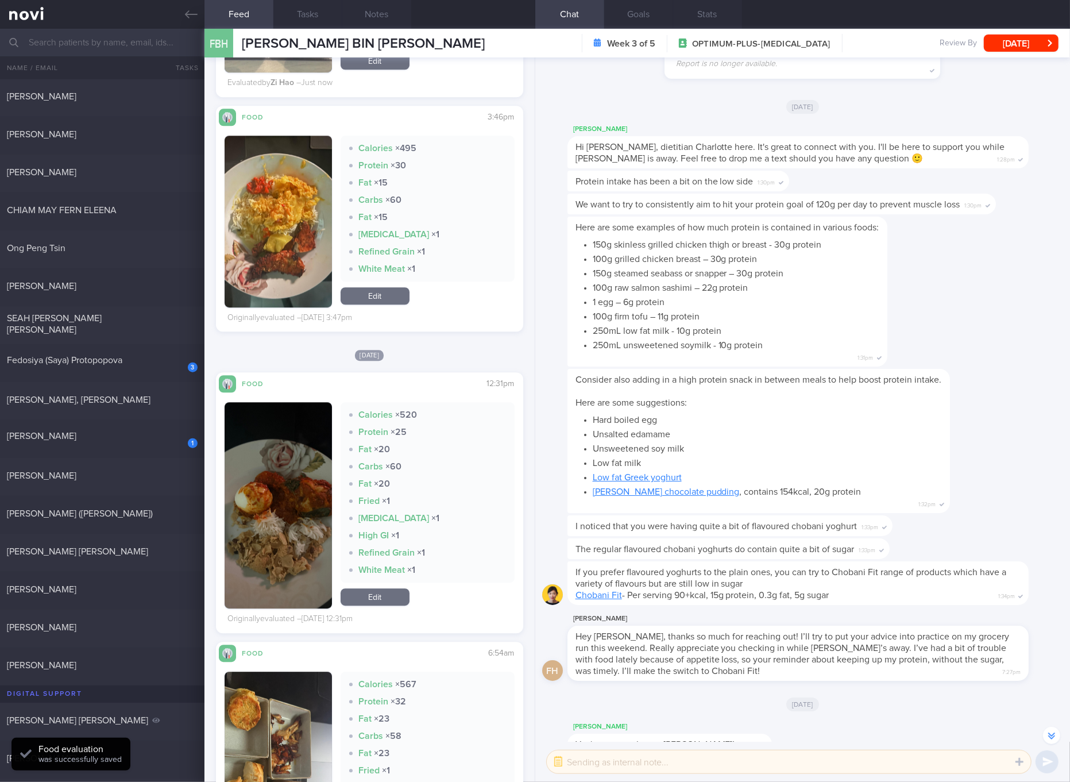
scroll to position [2799, 0]
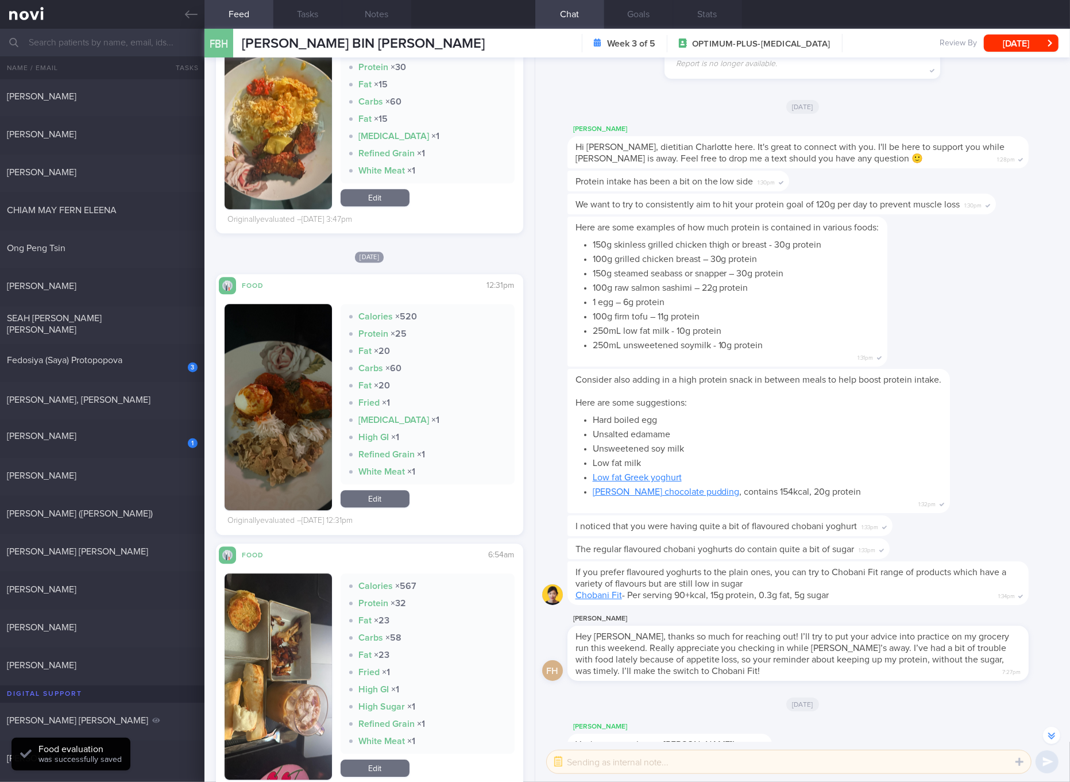
click at [280, 375] on button "button" at bounding box center [278, 407] width 107 height 206
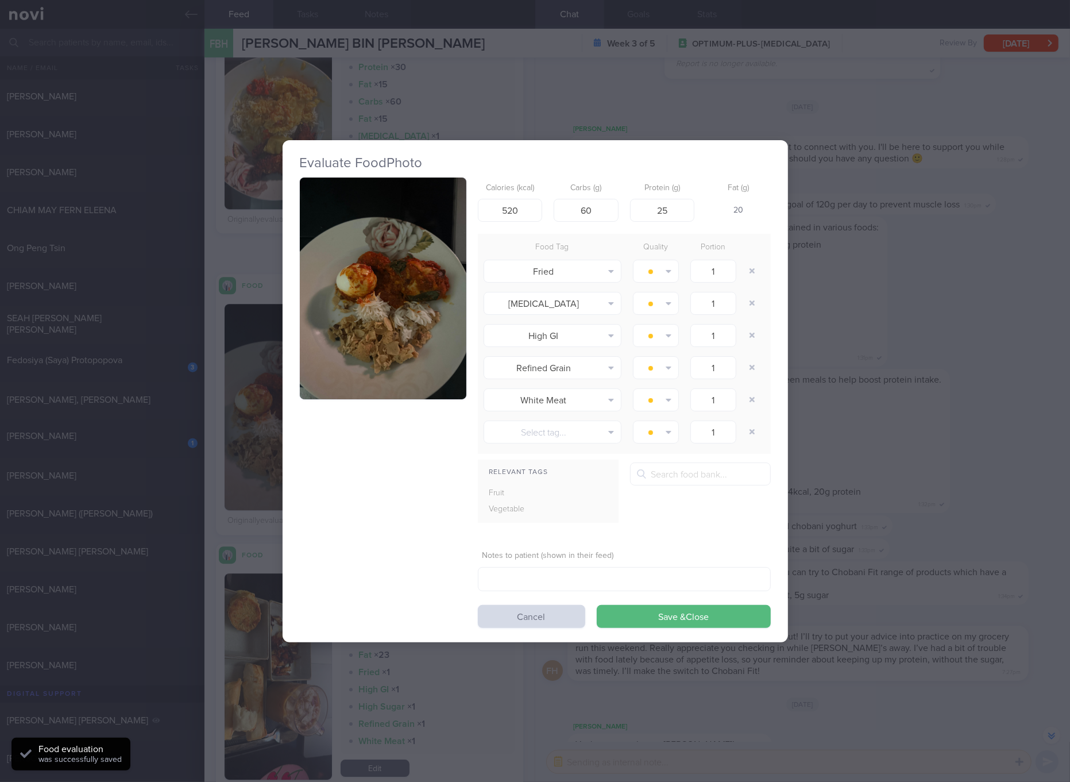
click at [324, 329] on img "button" at bounding box center [383, 288] width 167 height 222
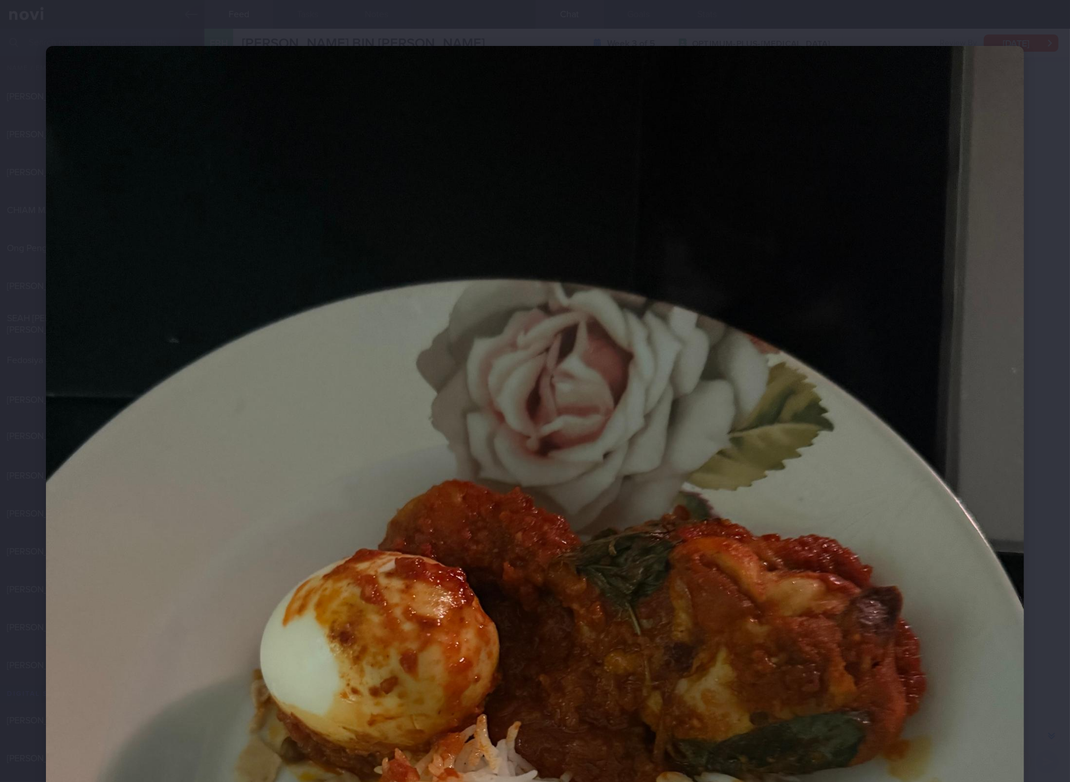
click at [792, 492] on img at bounding box center [535, 698] width 978 height 1304
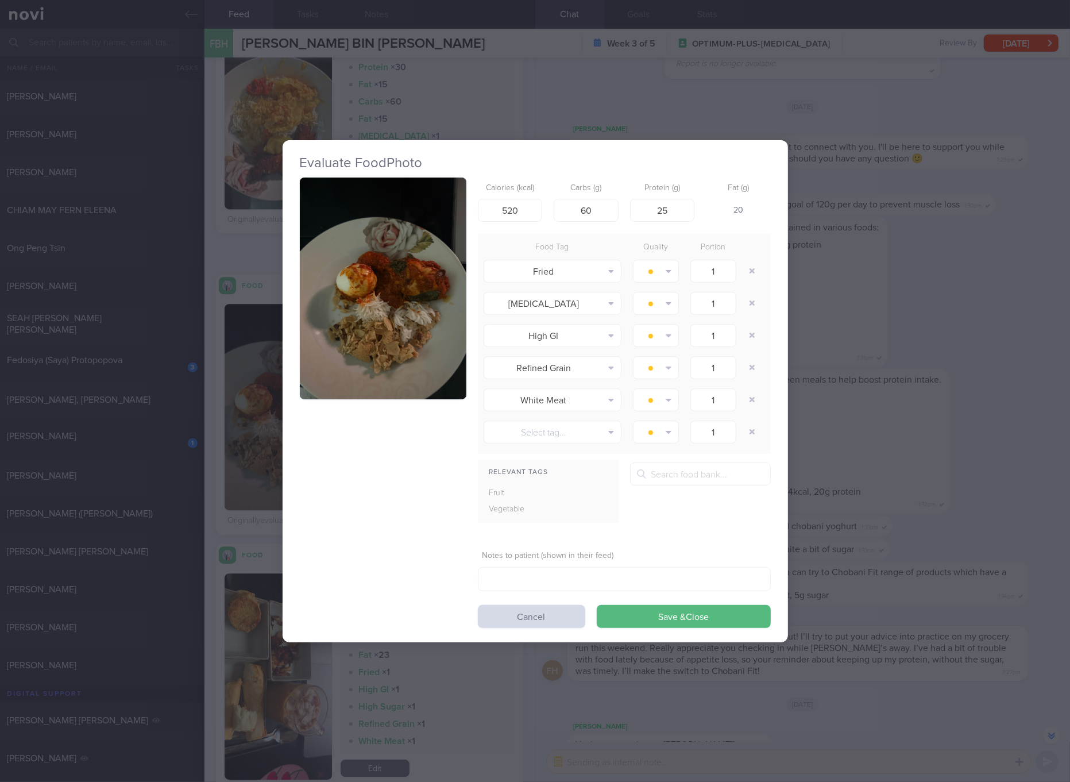
click at [892, 374] on div "Evaluate Food Photo Calories (kcal) 520 Carbs (g) 60 Protein (g) 25 Fat (g) 20 …" at bounding box center [535, 391] width 1070 height 782
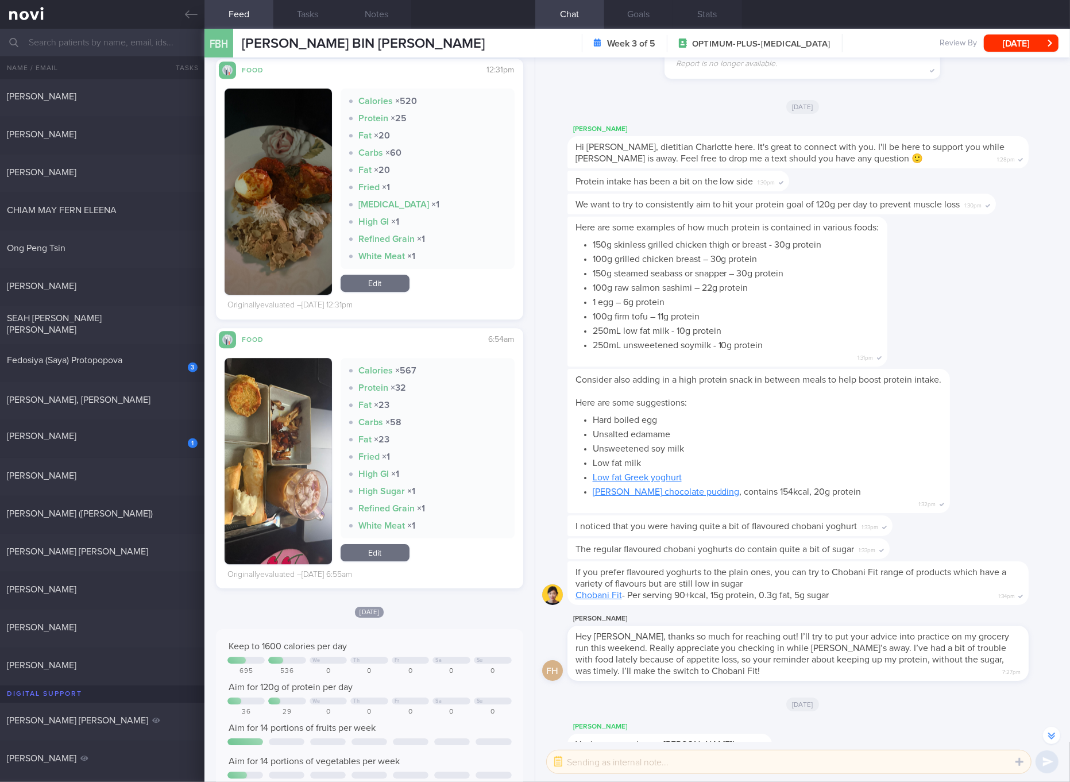
scroll to position [2799, 0]
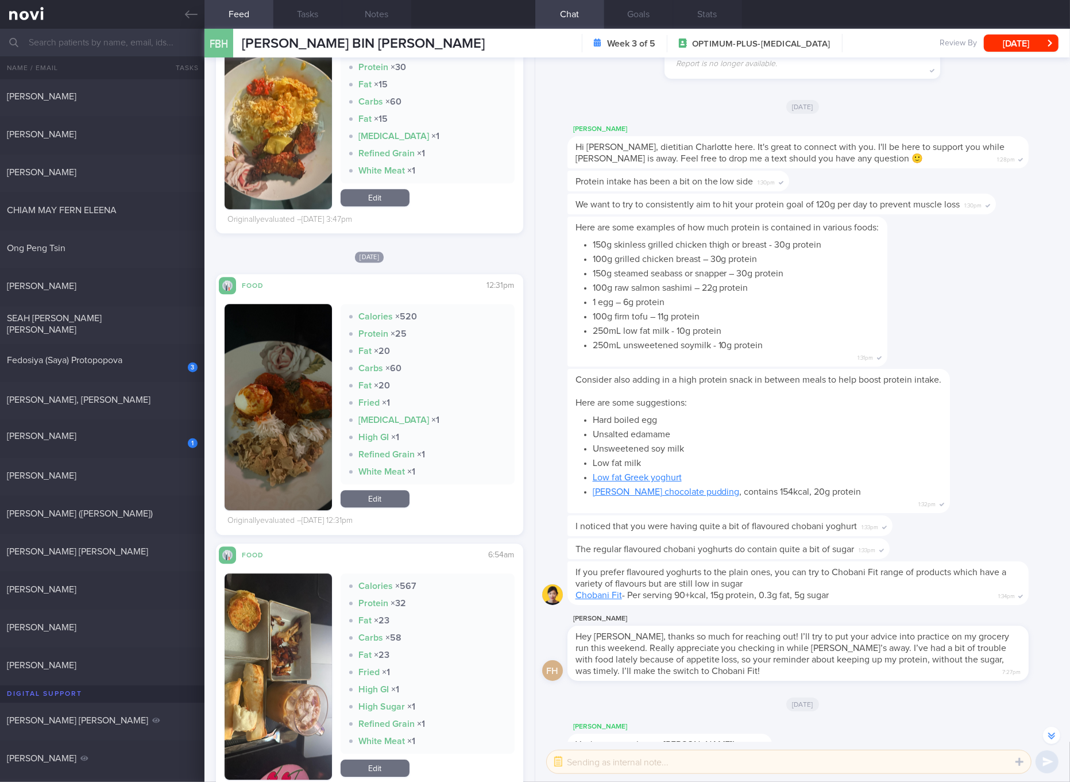
click at [270, 603] on img "button" at bounding box center [278, 676] width 107 height 206
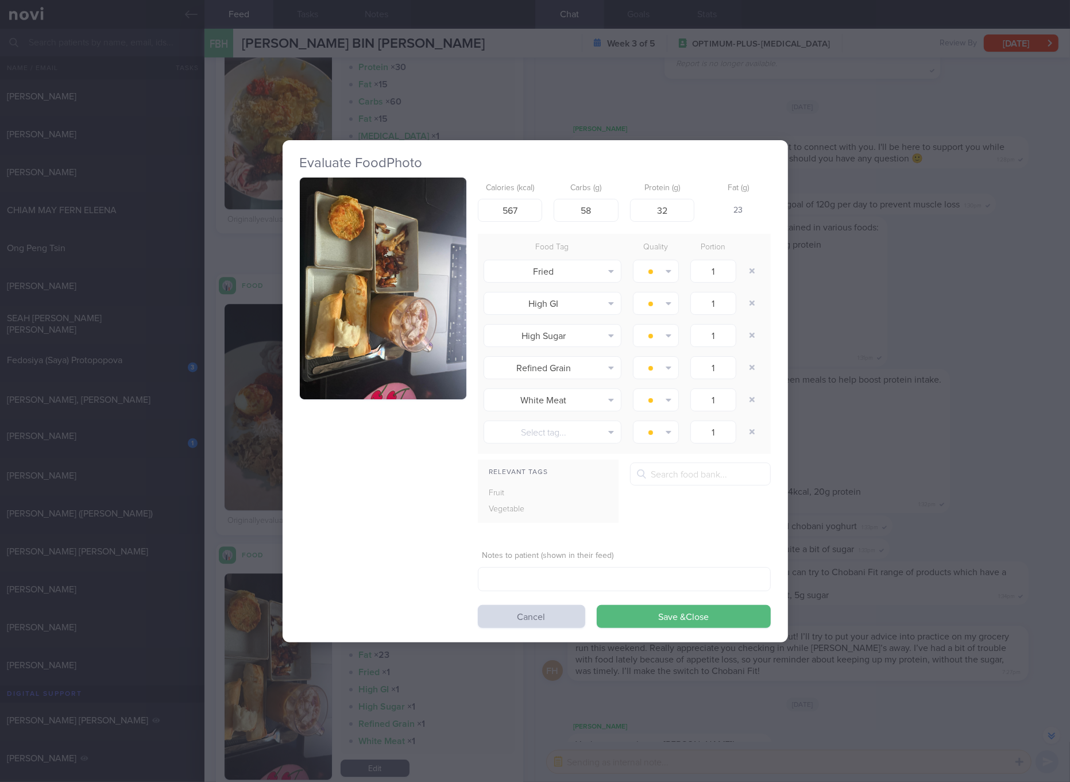
click at [391, 250] on img "button" at bounding box center [383, 288] width 167 height 222
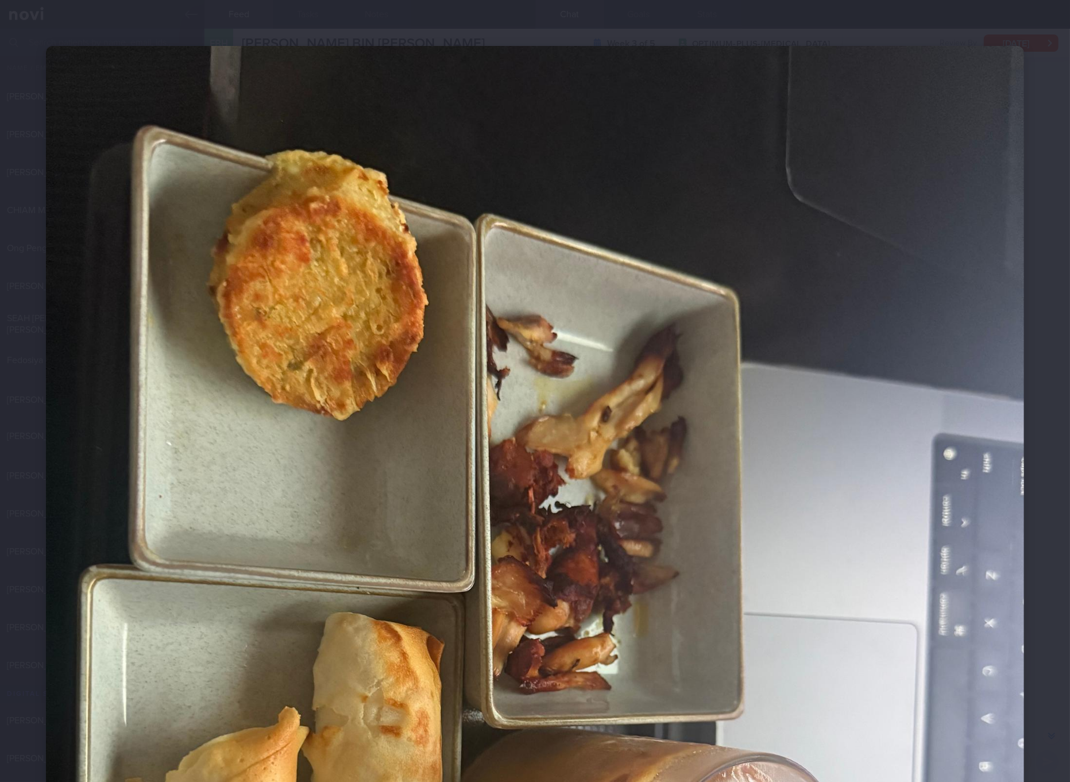
click at [864, 408] on img at bounding box center [535, 698] width 978 height 1304
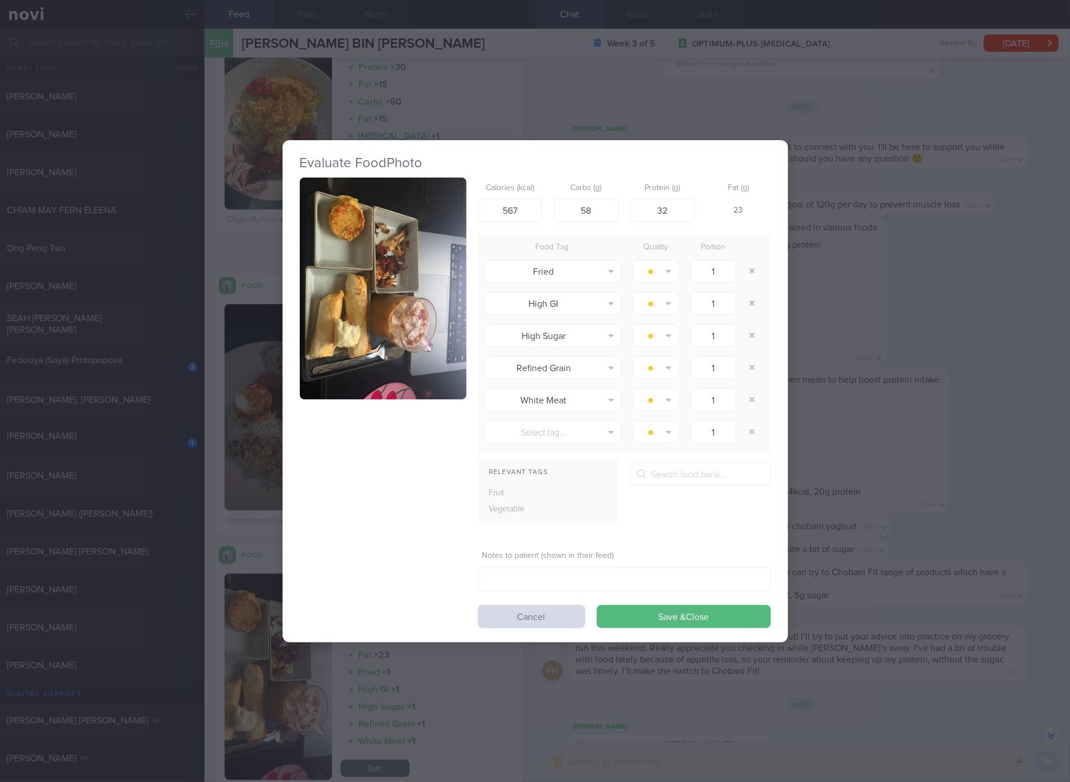
click at [362, 301] on button "button" at bounding box center [383, 288] width 167 height 222
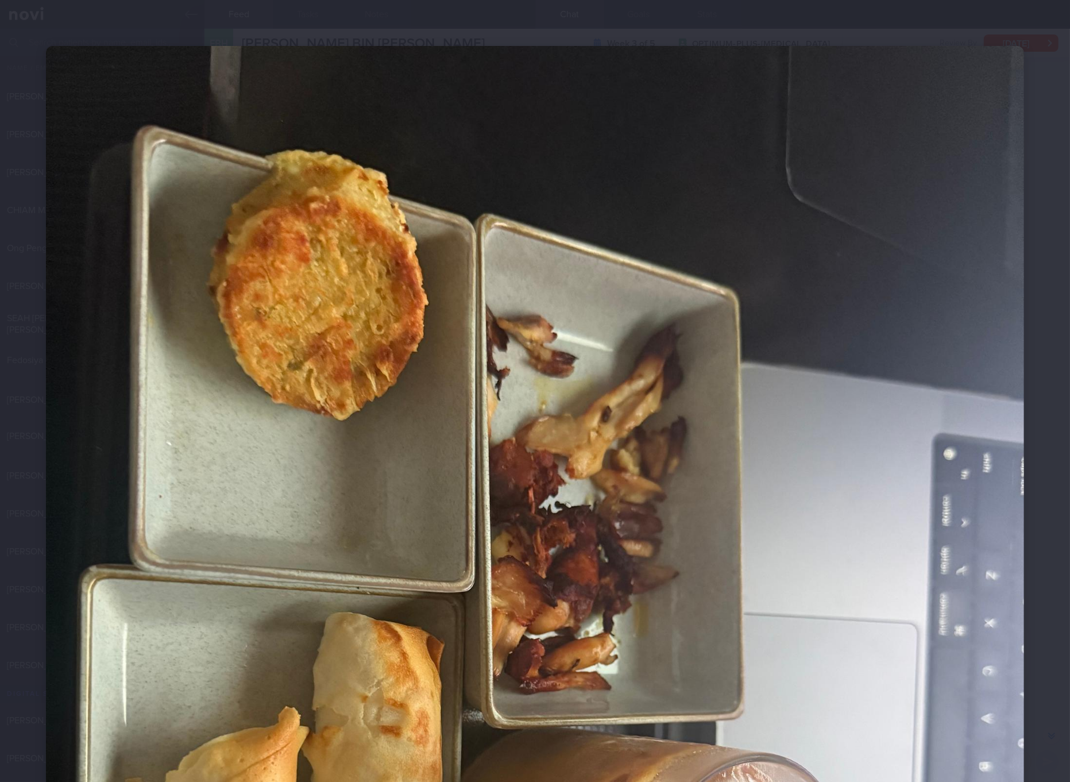
scroll to position [215, 0]
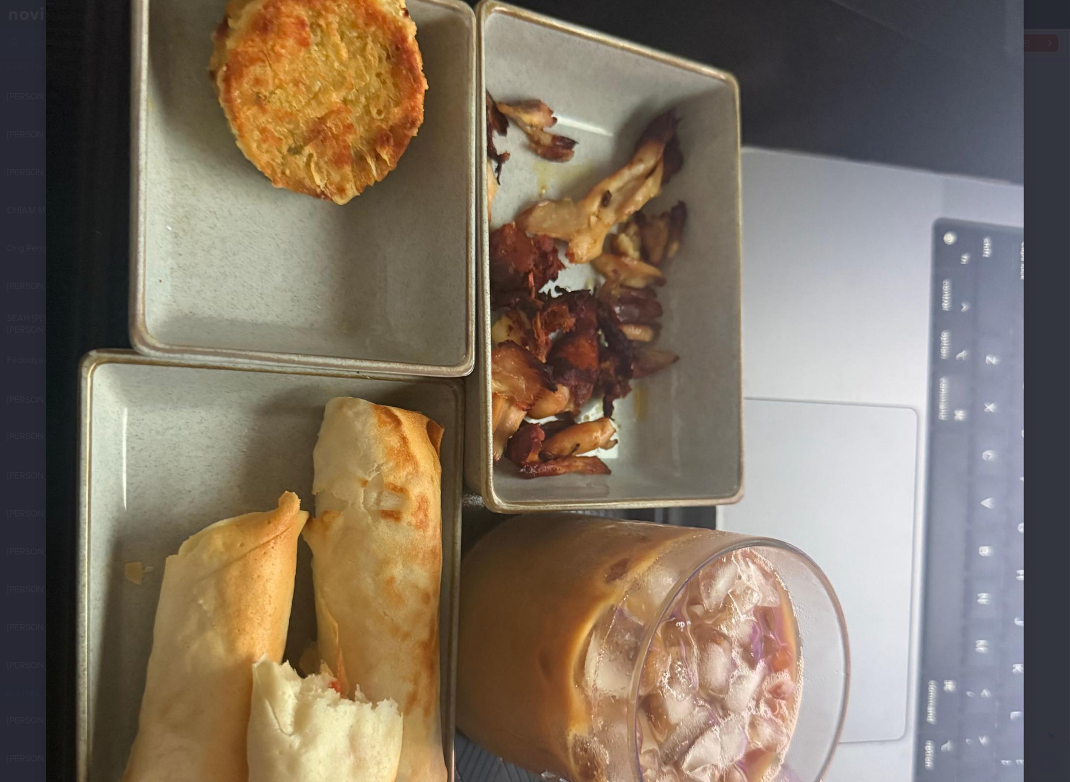
click at [755, 343] on img at bounding box center [535, 483] width 978 height 1304
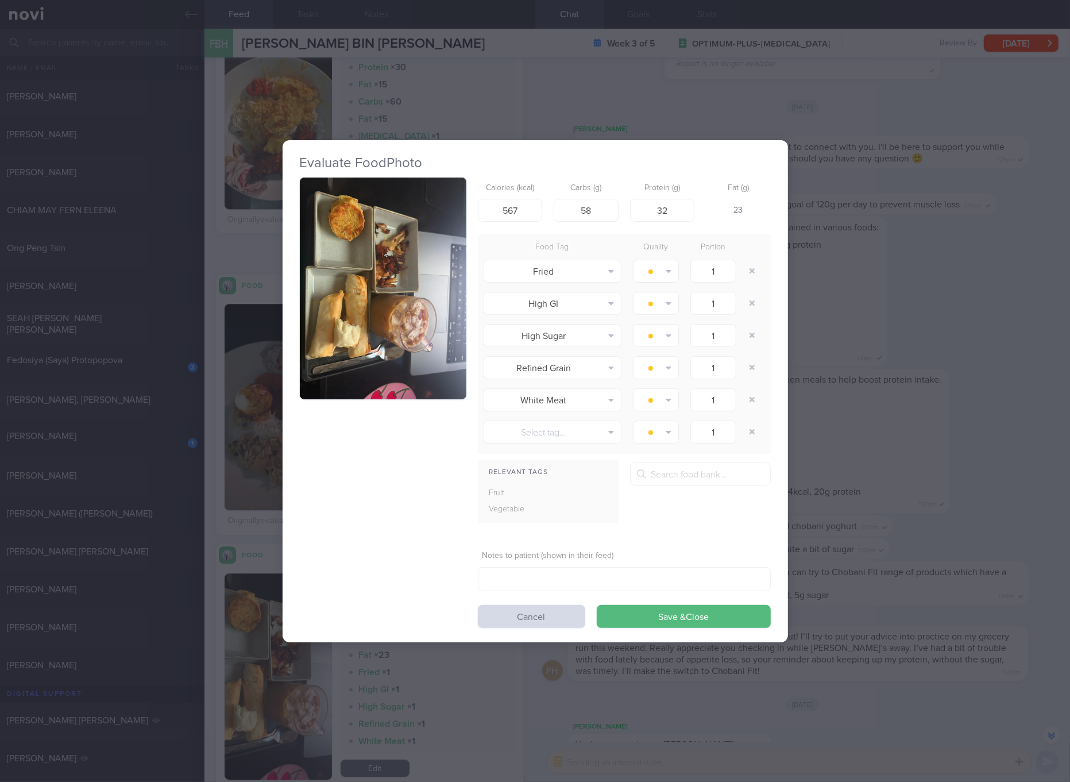
click at [986, 343] on div "Evaluate Food Photo Calories (kcal) 567 Carbs (g) 58 Protein (g) 32 Fat (g) 23 …" at bounding box center [535, 391] width 1070 height 782
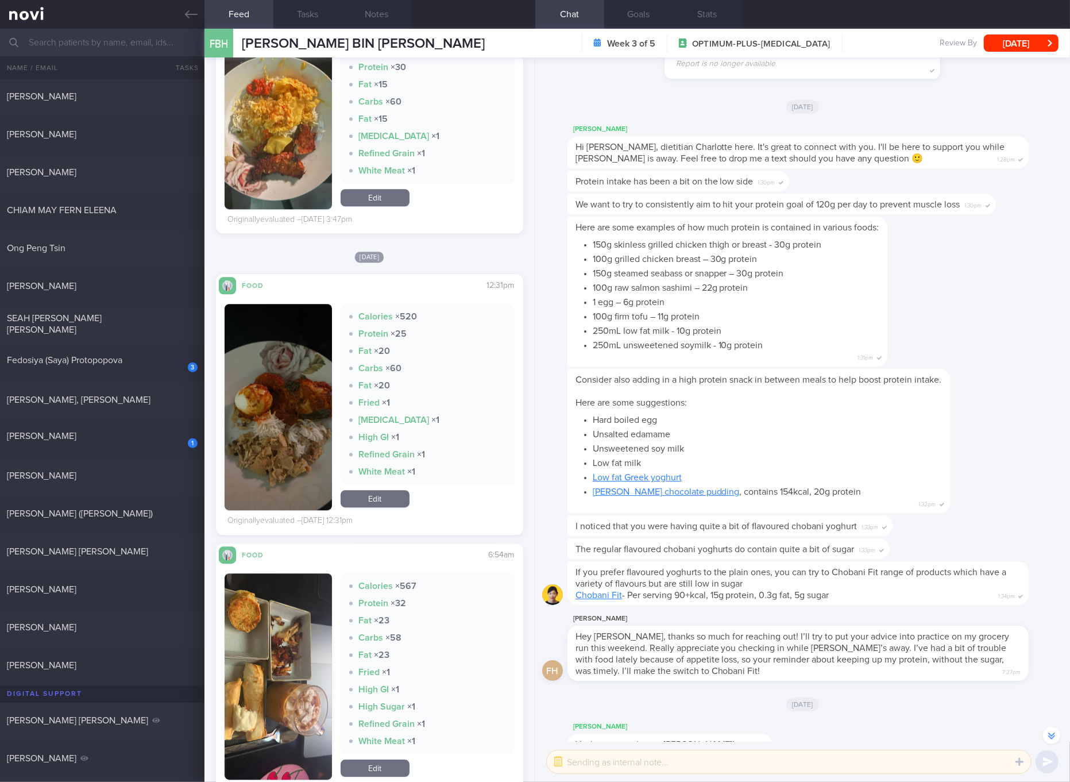
click at [299, 616] on img "button" at bounding box center [278, 676] width 107 height 206
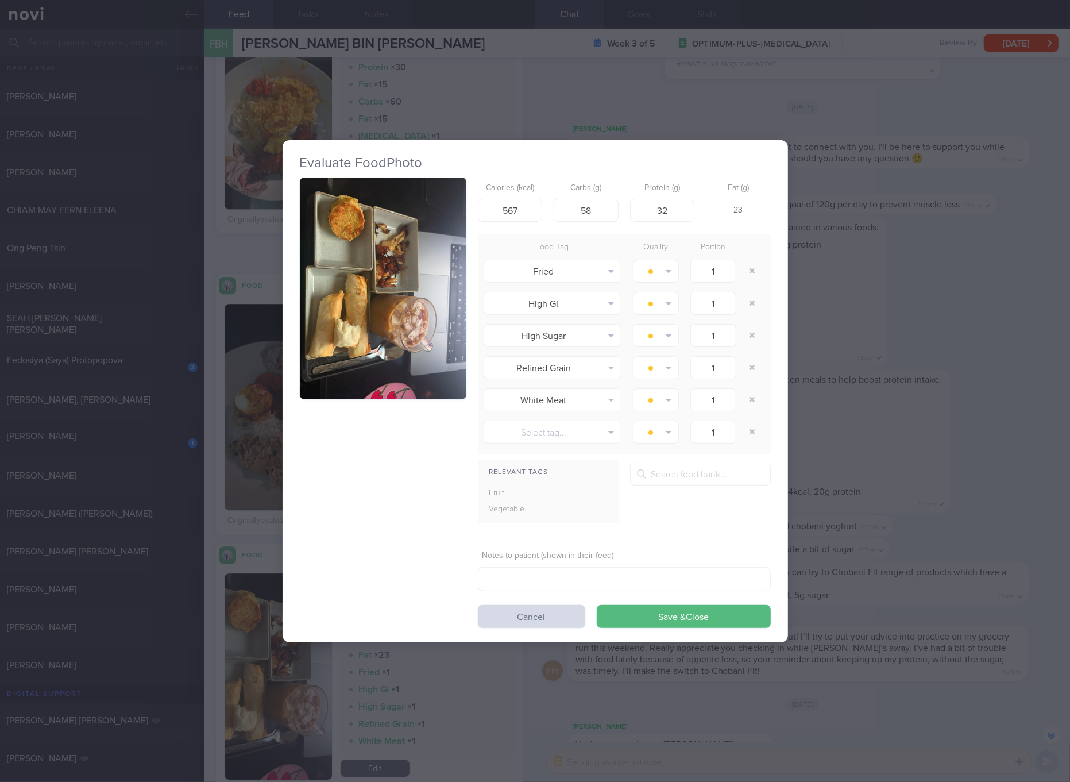
drag, startPoint x: 401, startPoint y: 253, endPoint x: 378, endPoint y: 288, distance: 42.1
click at [378, 288] on button "button" at bounding box center [383, 288] width 167 height 222
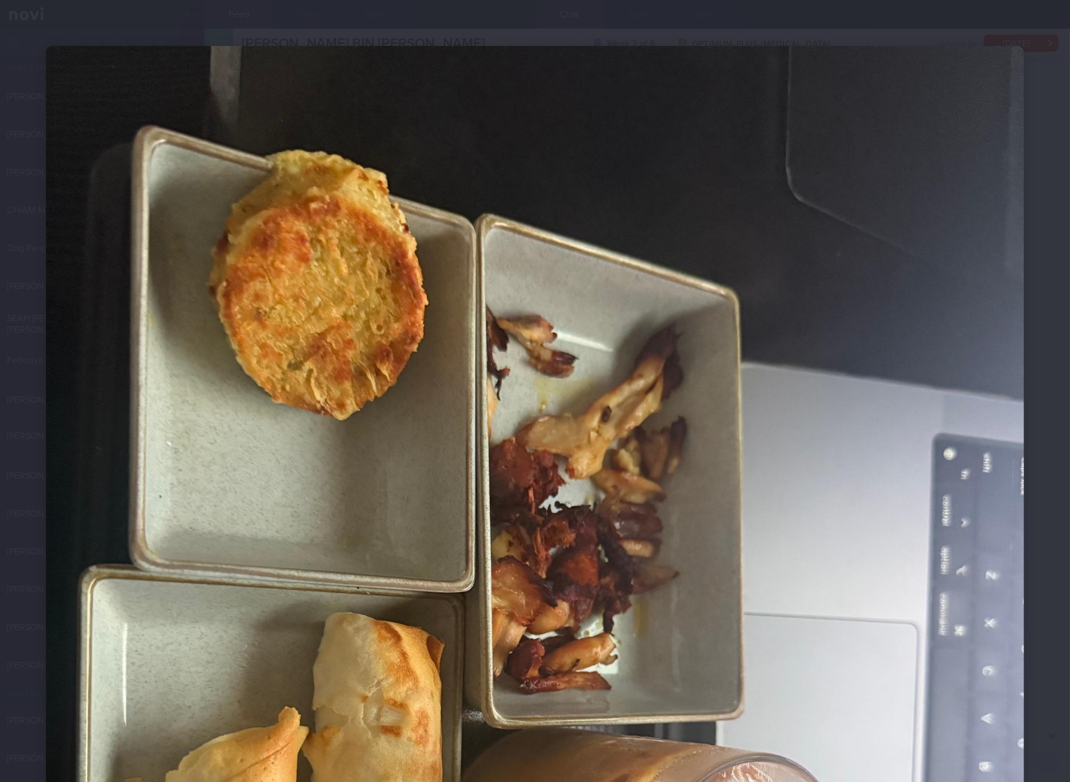
select select "8"
click at [887, 360] on img at bounding box center [535, 698] width 978 height 1304
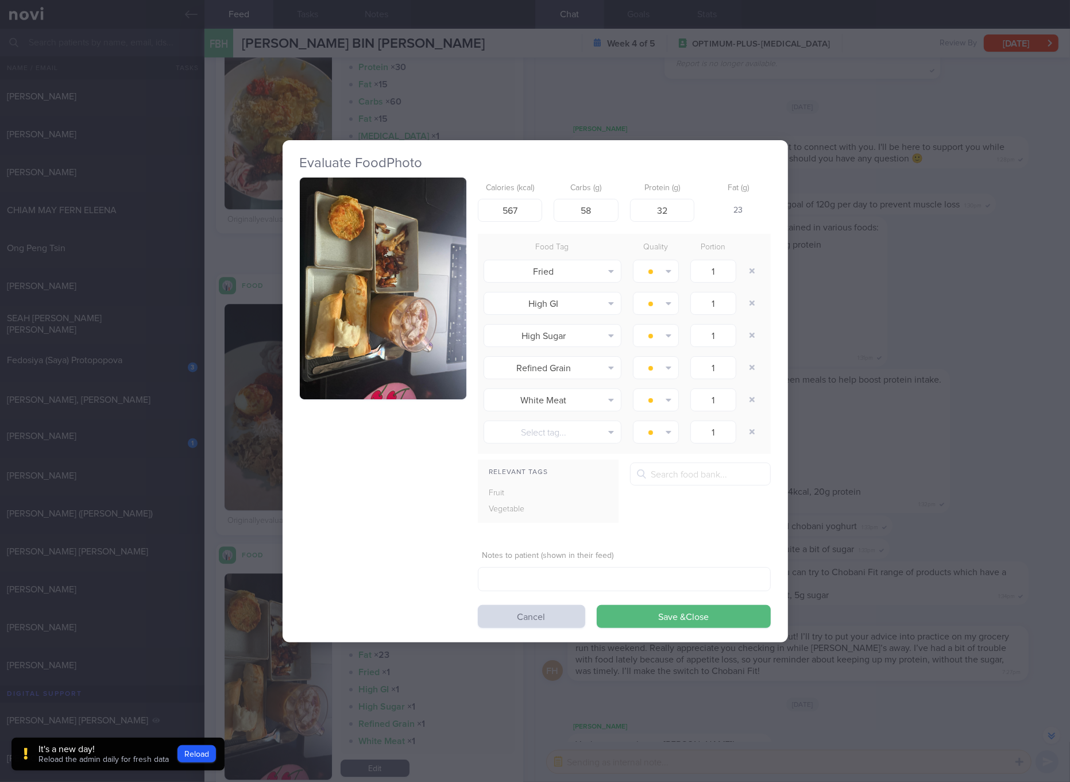
click at [877, 312] on div "Evaluate Food Photo Calories (kcal) 567 Carbs (g) 58 Protein (g) 32 Fat (g) 23 …" at bounding box center [535, 391] width 1070 height 782
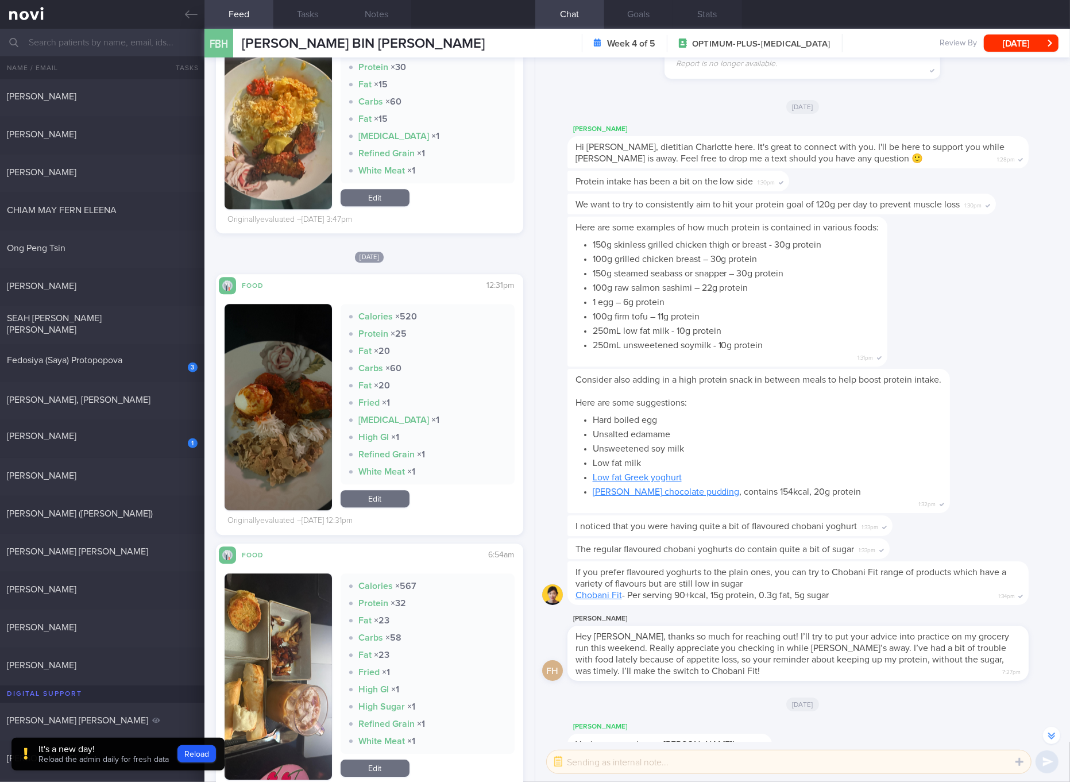
scroll to position [3015, 0]
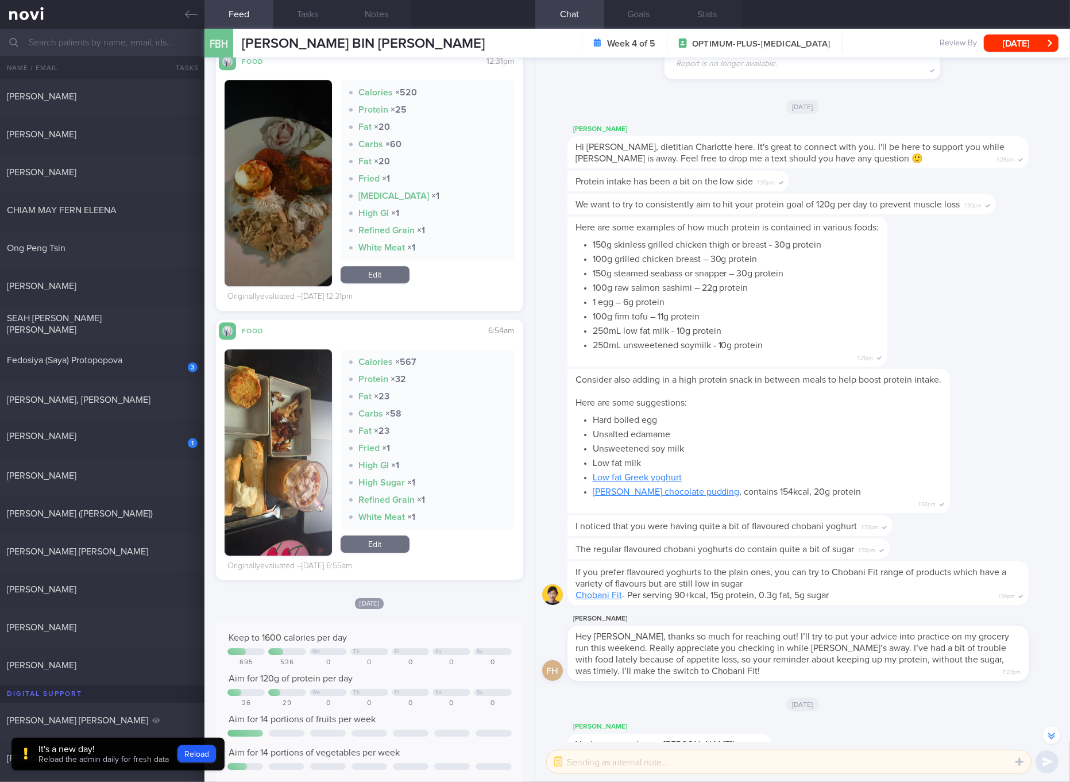
click at [390, 540] on link "Edit" at bounding box center [375, 543] width 69 height 17
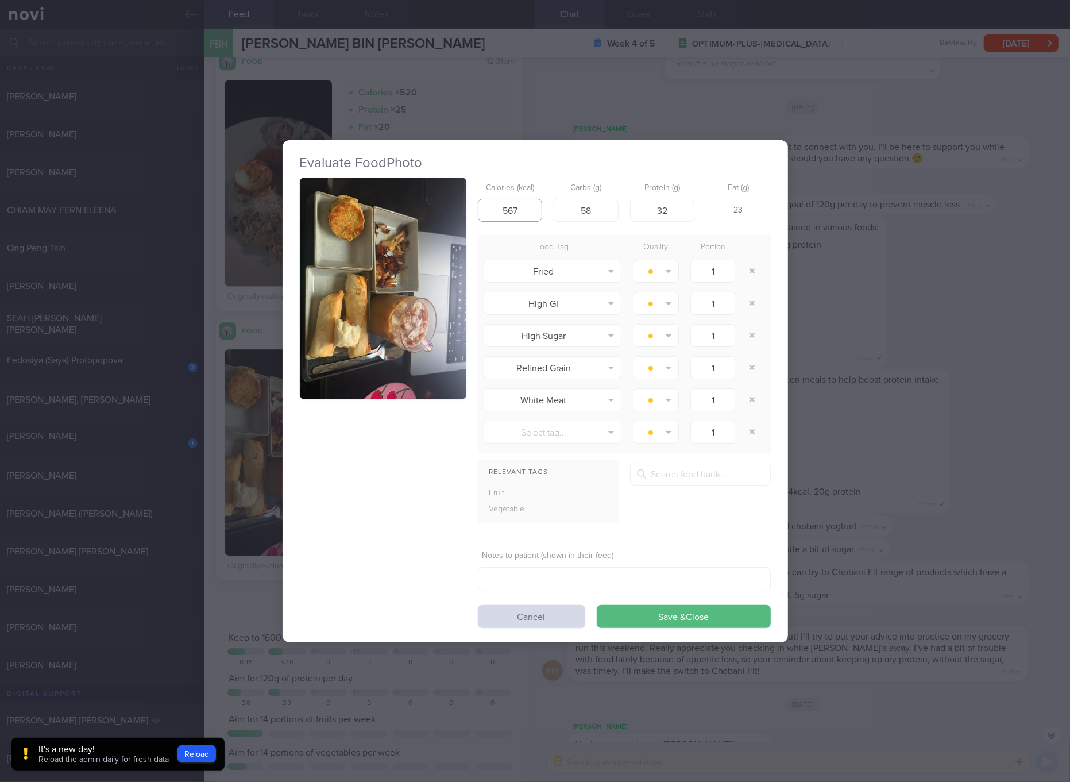
click at [516, 215] on input "567" at bounding box center [510, 210] width 65 height 23
type input "489"
type input "47"
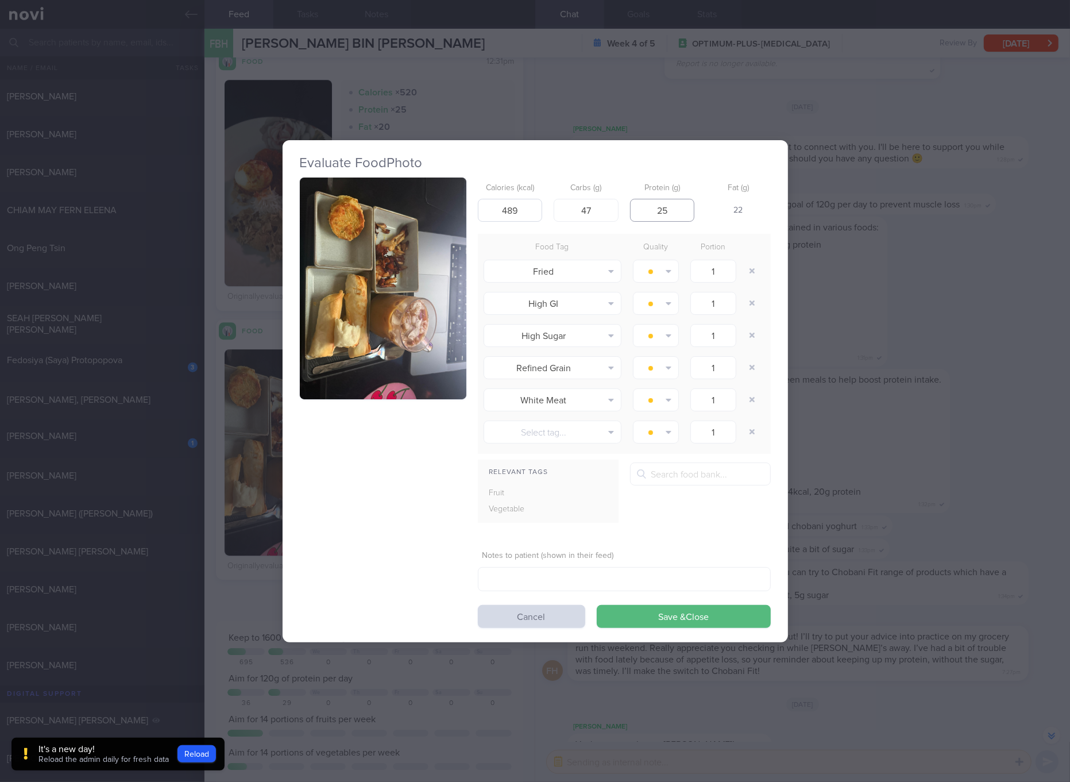
type input "25"
click at [597, 605] on button "Save & Close" at bounding box center [684, 616] width 174 height 23
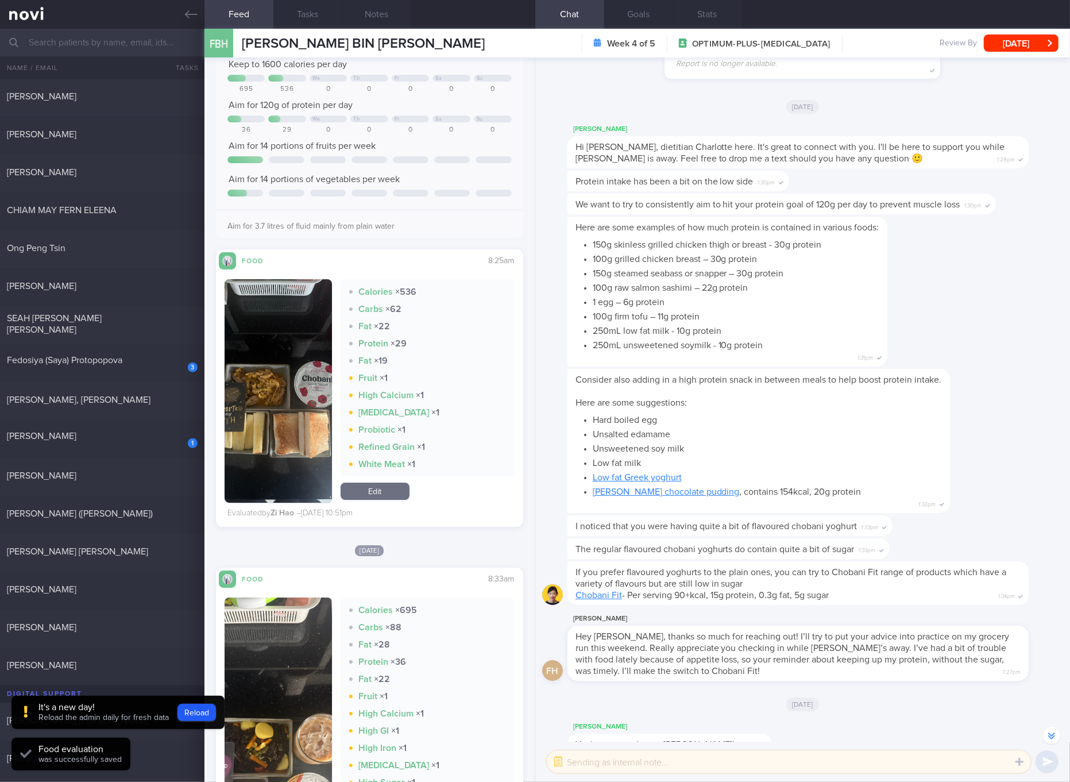
scroll to position [3661, 0]
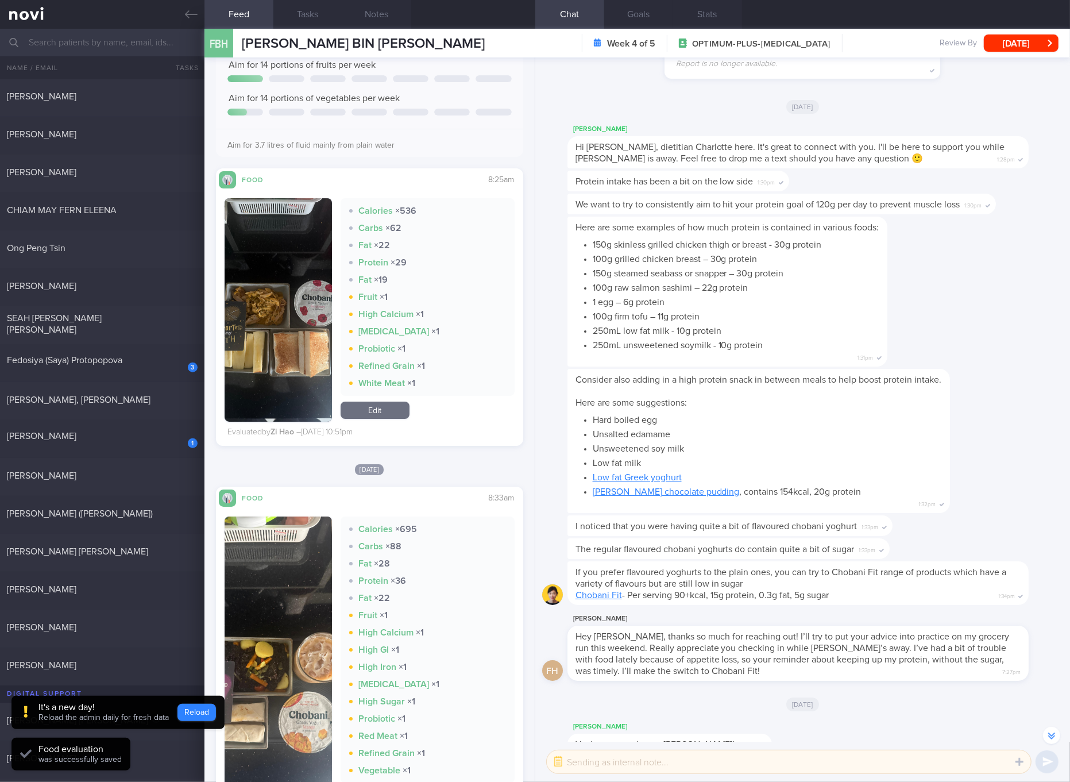
click at [198, 716] on button "Reload" at bounding box center [196, 711] width 38 height 17
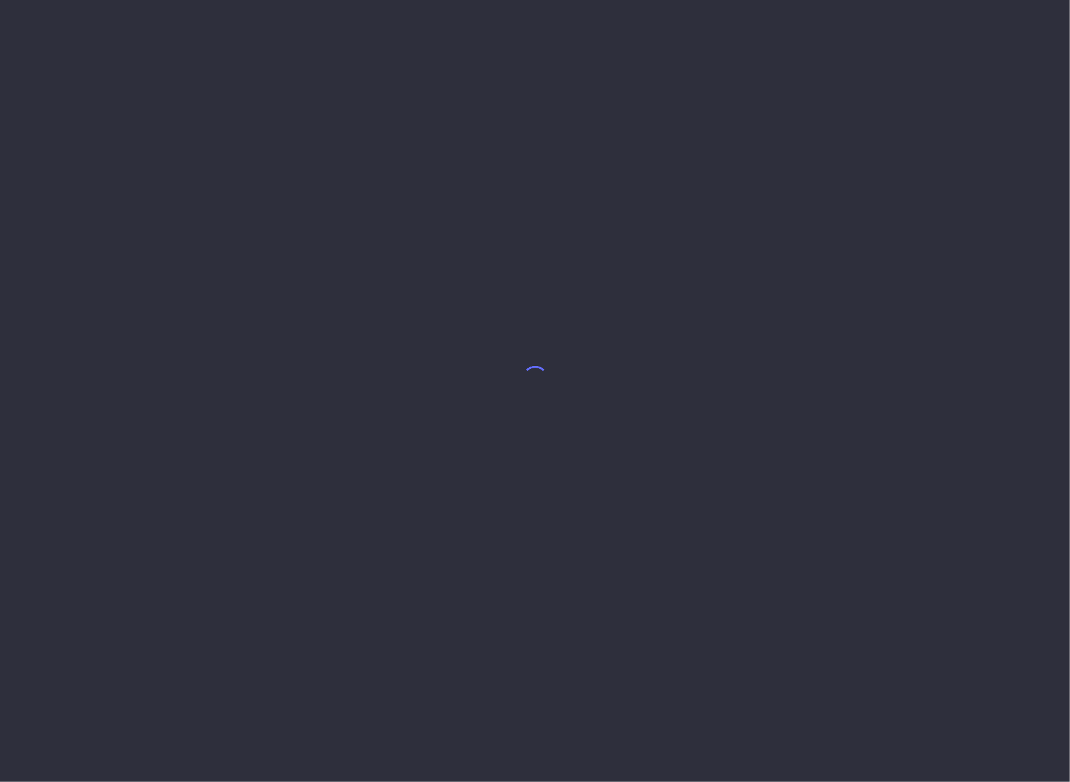
select select "8"
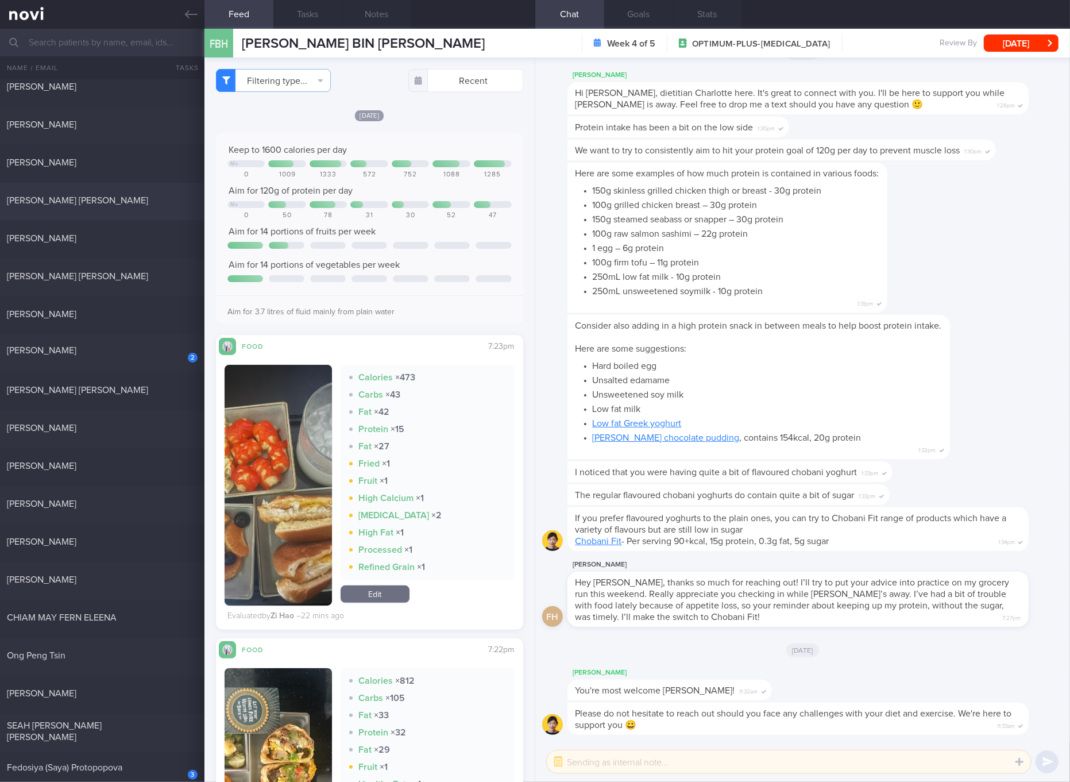
scroll to position [24, 0]
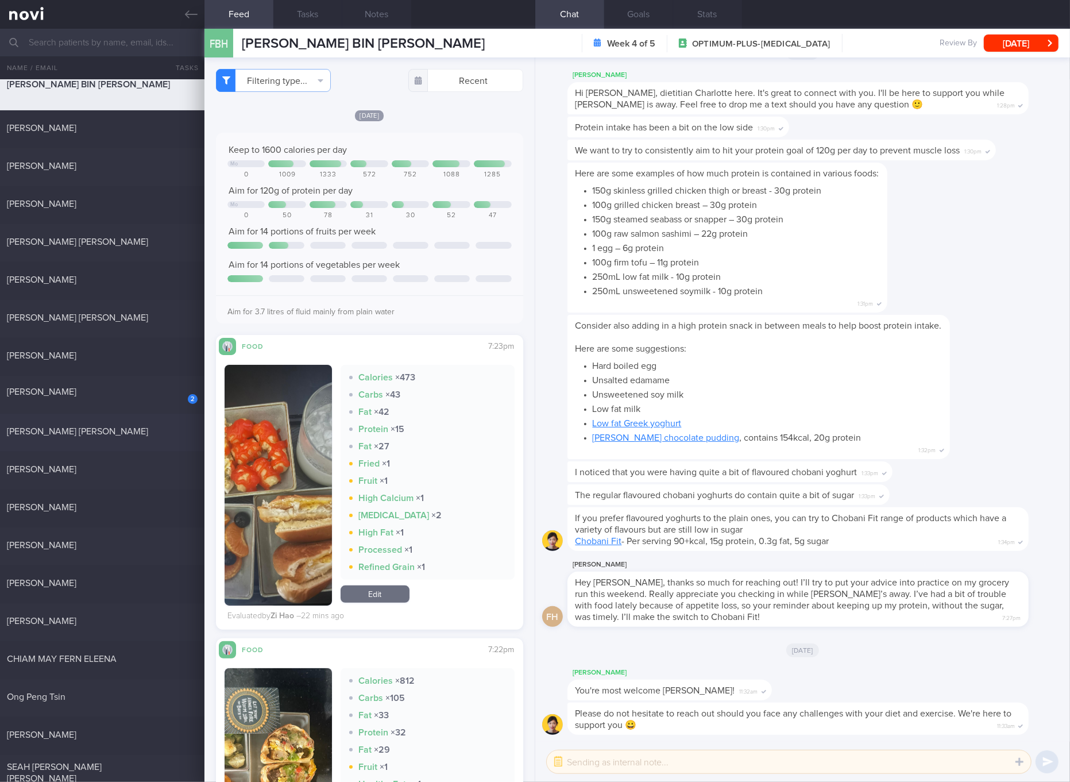
drag, startPoint x: 94, startPoint y: 437, endPoint x: 320, endPoint y: 83, distance: 419.9
click at [94, 436] on div "[PERSON_NAME] [PERSON_NAME]" at bounding box center [102, 432] width 204 height 14
checkbox input "true"
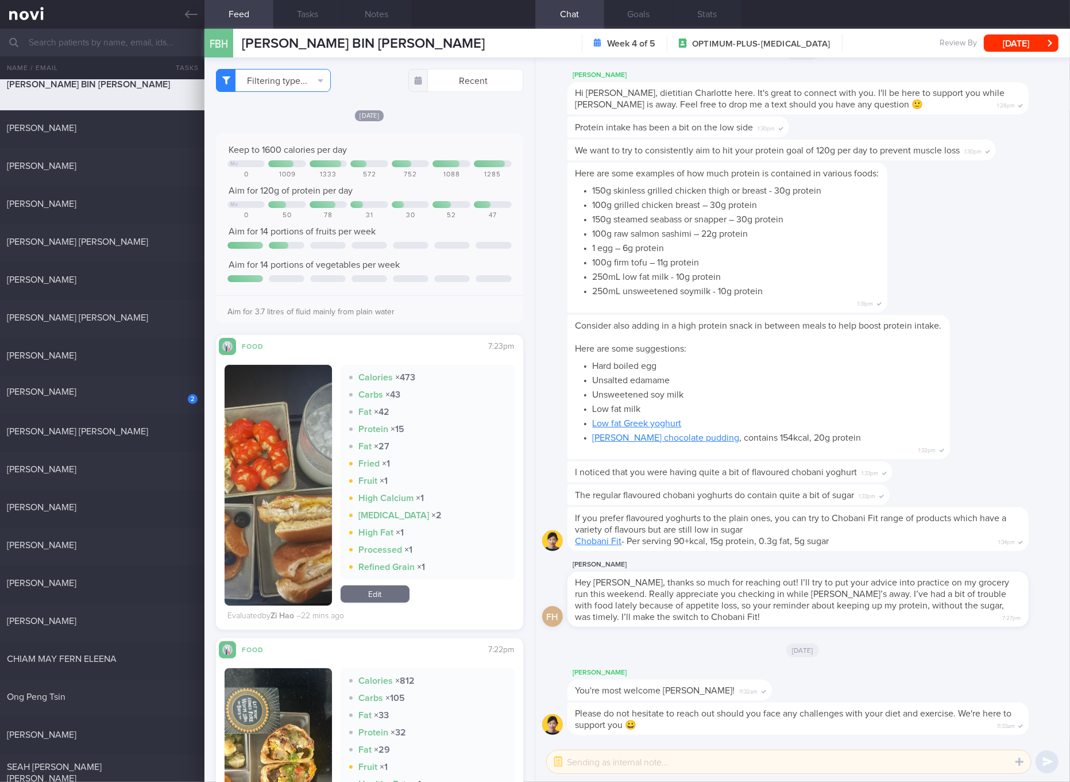
checkbox input "true"
select select "4"
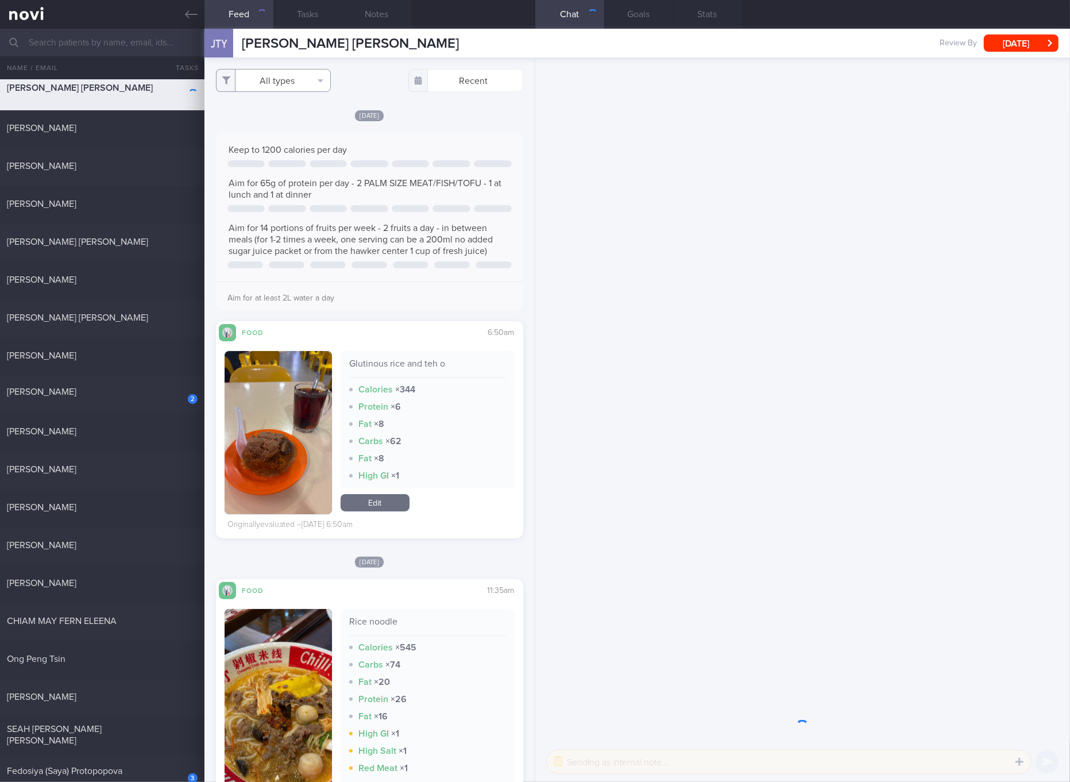
click at [307, 81] on button "All types" at bounding box center [273, 80] width 115 height 23
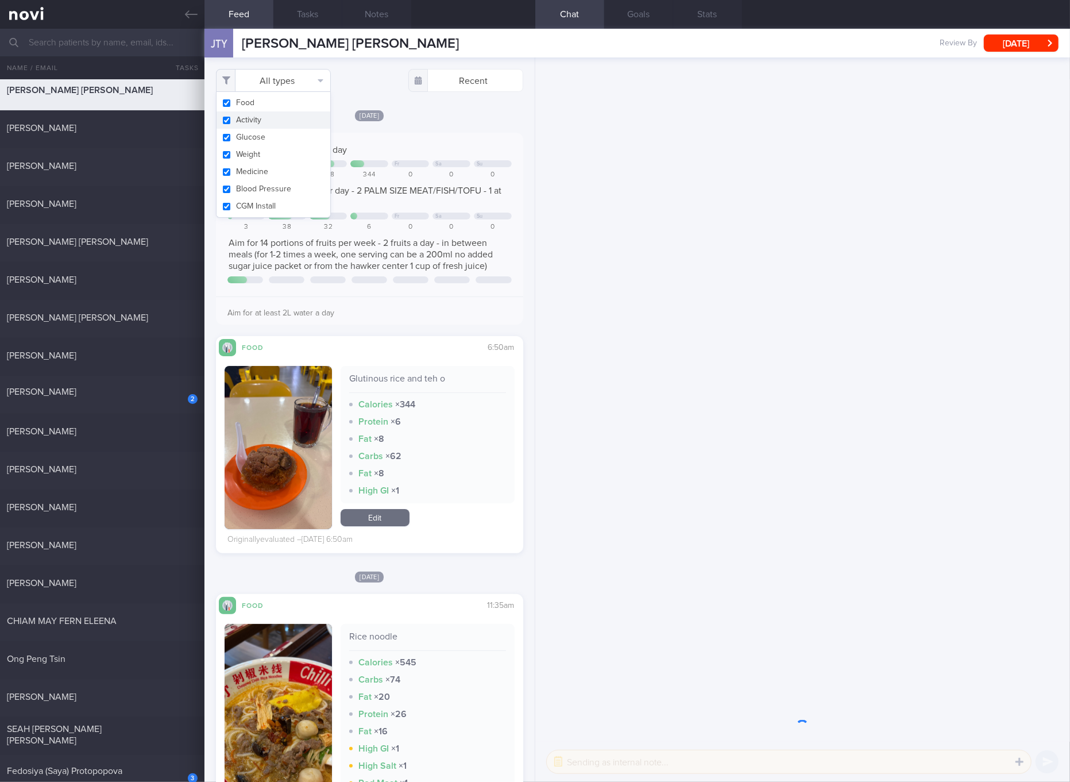
scroll to position [26, 0]
click at [293, 123] on button "Activity" at bounding box center [273, 119] width 114 height 17
checkbox input "false"
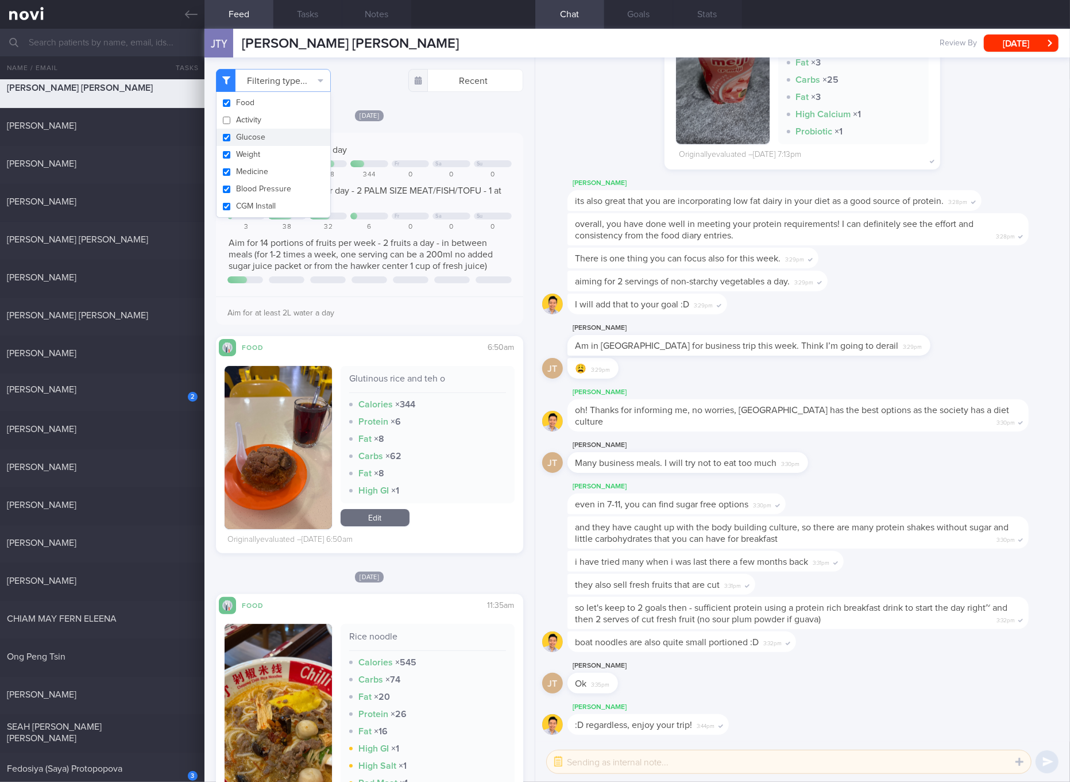
click at [280, 134] on button "Glucose" at bounding box center [273, 137] width 114 height 17
checkbox input "false"
click at [269, 155] on button "Weight" at bounding box center [273, 154] width 114 height 17
checkbox input "false"
click at [265, 178] on button "Medicine" at bounding box center [273, 171] width 114 height 17
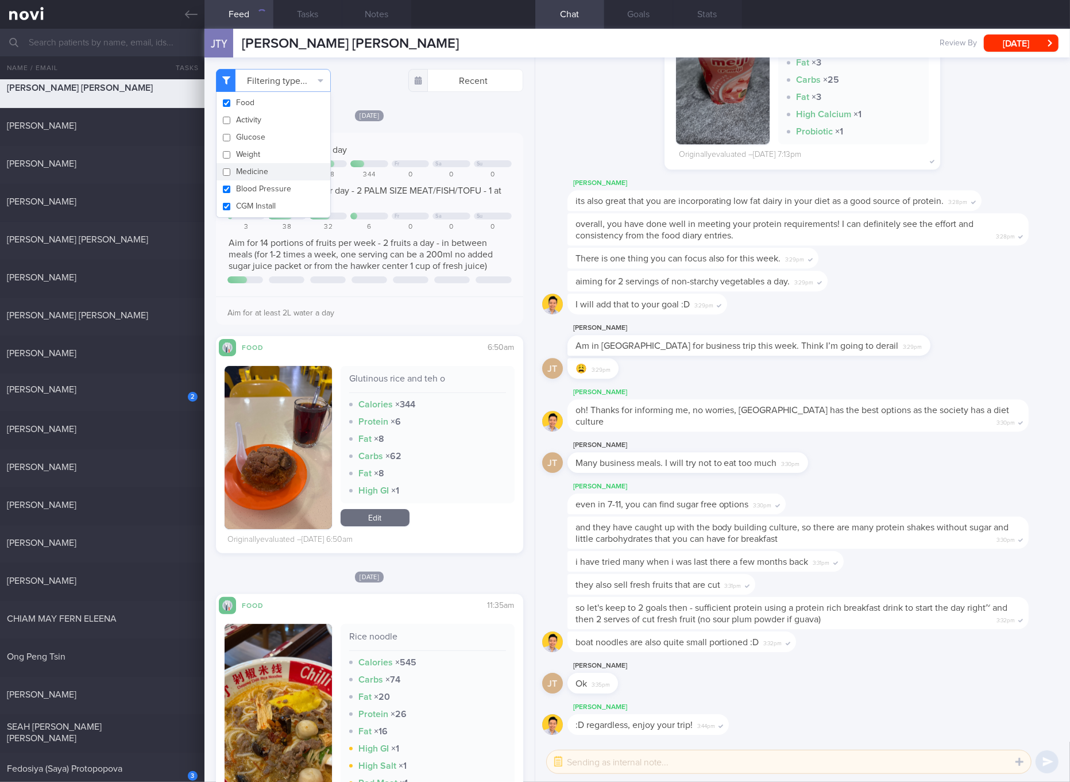
checkbox input "false"
click at [264, 188] on button "Blood Pressure" at bounding box center [273, 188] width 114 height 17
checkbox input "false"
click at [264, 207] on button "CGM Install" at bounding box center [273, 206] width 114 height 17
checkbox input "false"
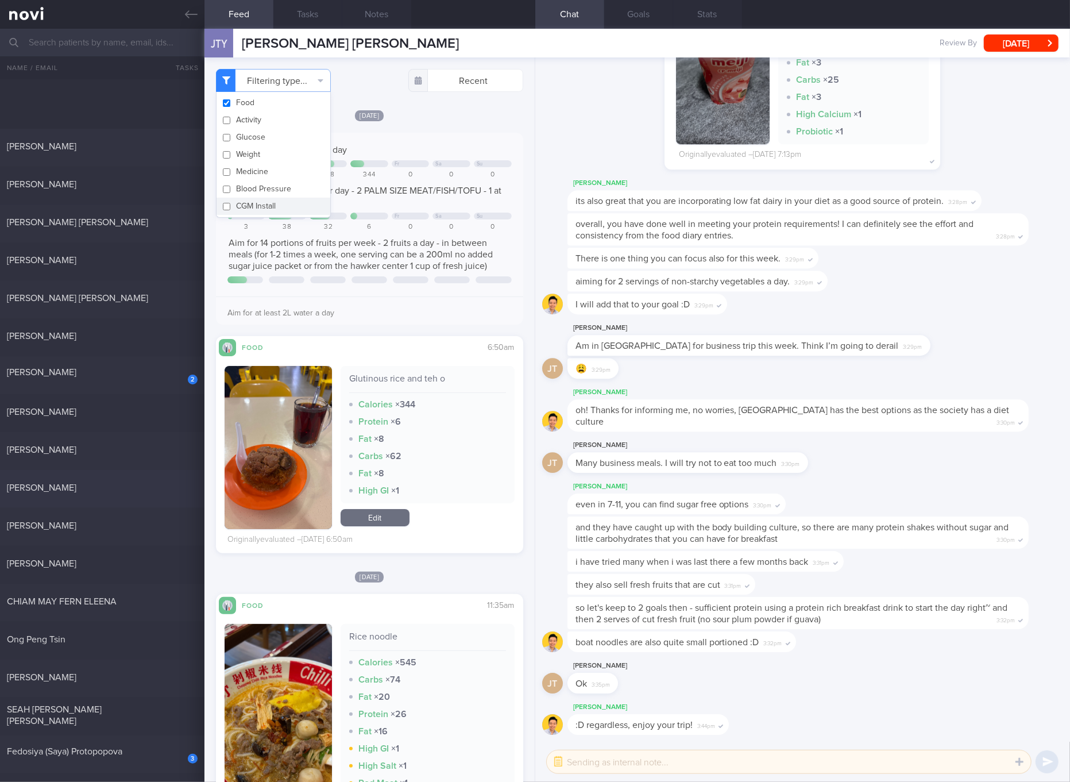
scroll to position [458, 0]
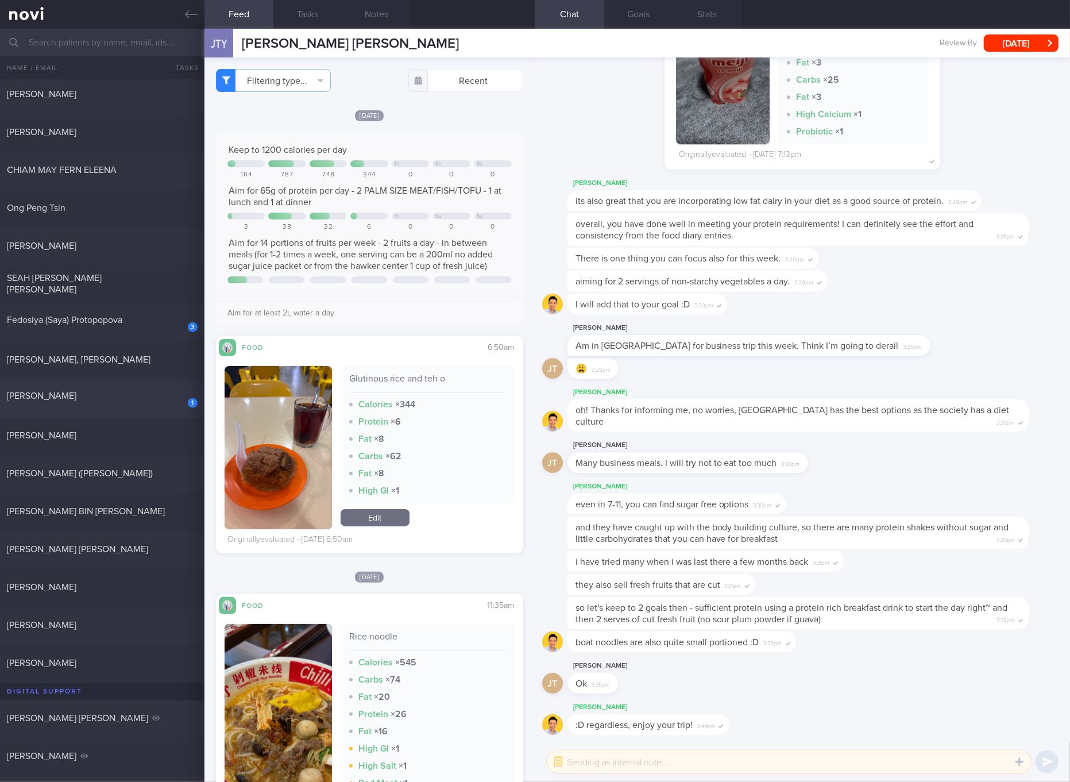
click at [176, 396] on div "1" at bounding box center [184, 399] width 25 height 18
checkbox input "true"
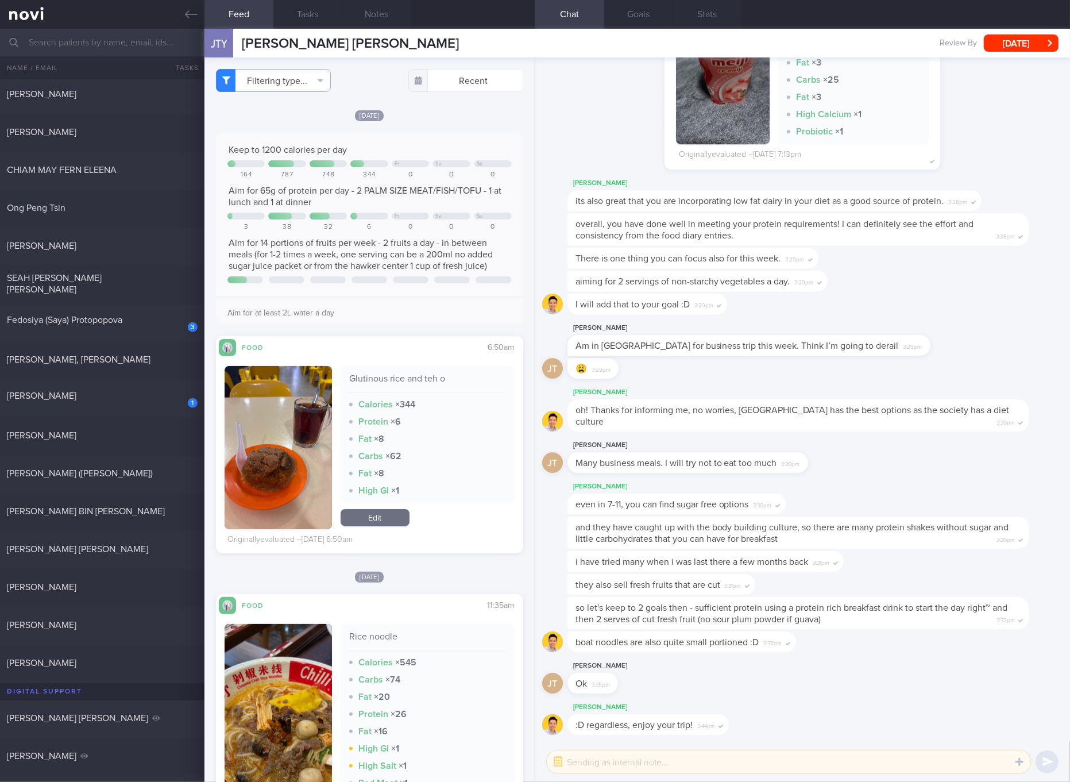
checkbox input "true"
select select "7"
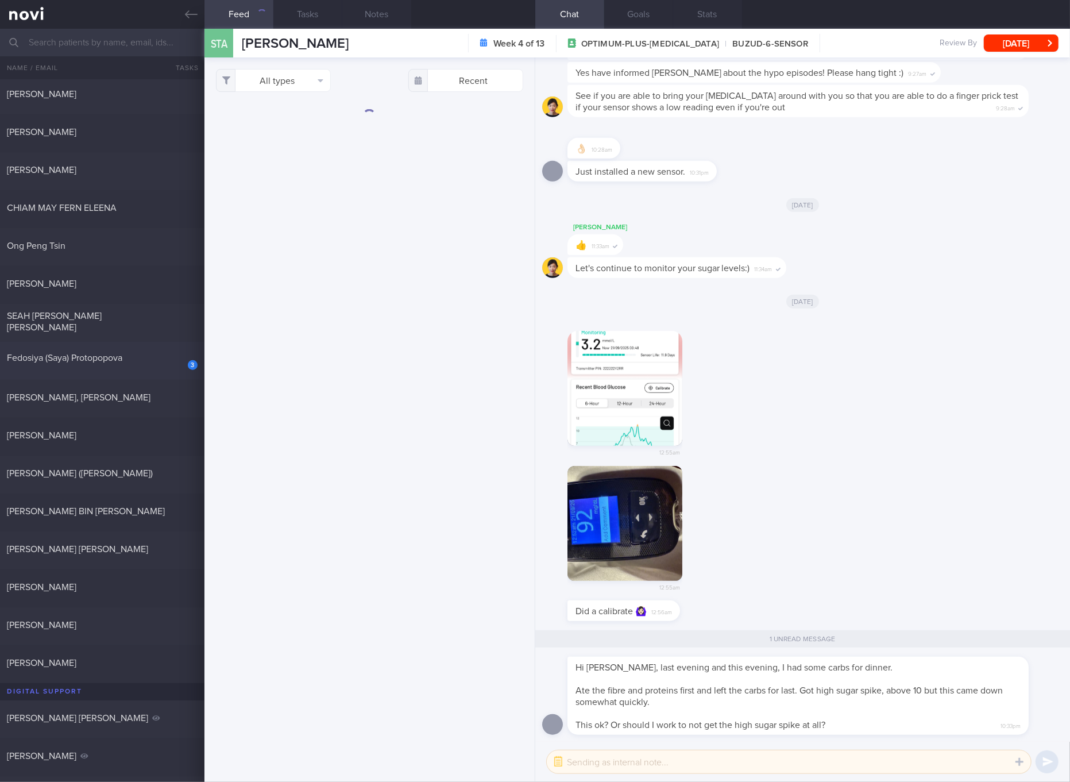
click at [163, 357] on div "Fedosiya (Saya) Protopopova" at bounding box center [101, 357] width 188 height 11
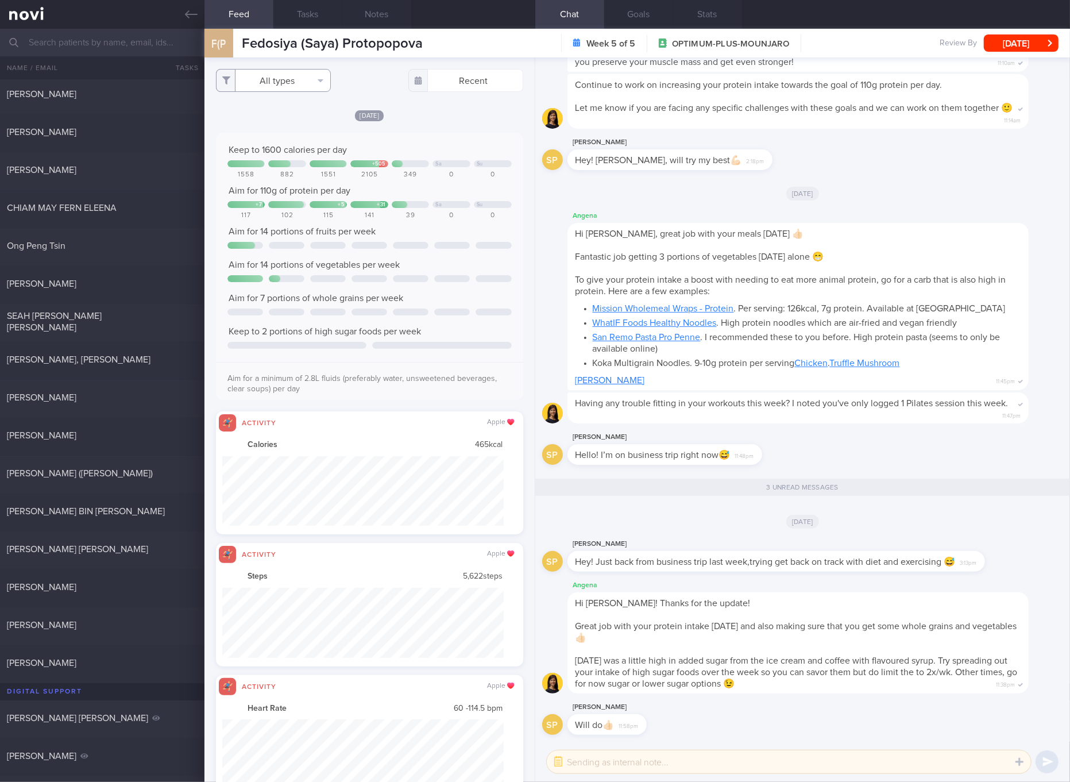
click at [298, 85] on button "All types" at bounding box center [273, 80] width 115 height 23
click at [299, 118] on button "Activity" at bounding box center [273, 119] width 114 height 17
checkbox input "false"
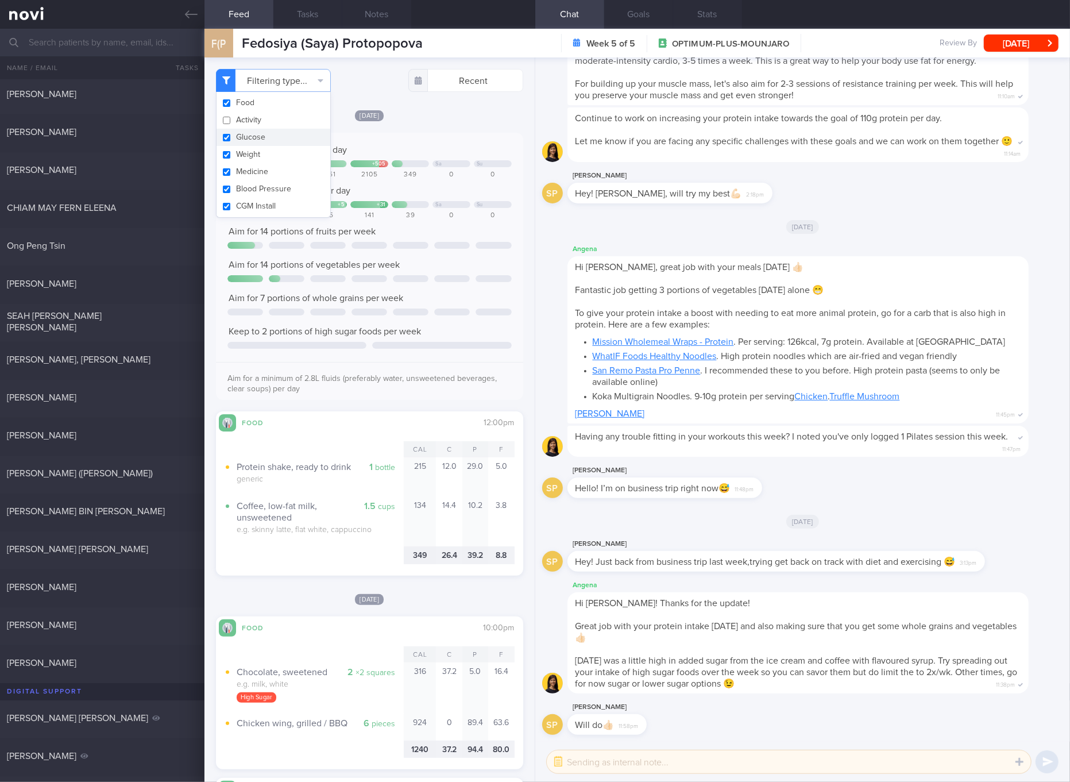
click at [292, 137] on button "Glucose" at bounding box center [273, 137] width 114 height 17
checkbox input "false"
click at [290, 150] on button "Weight" at bounding box center [273, 154] width 114 height 17
checkbox input "false"
click at [285, 166] on button "Medicine" at bounding box center [273, 171] width 114 height 17
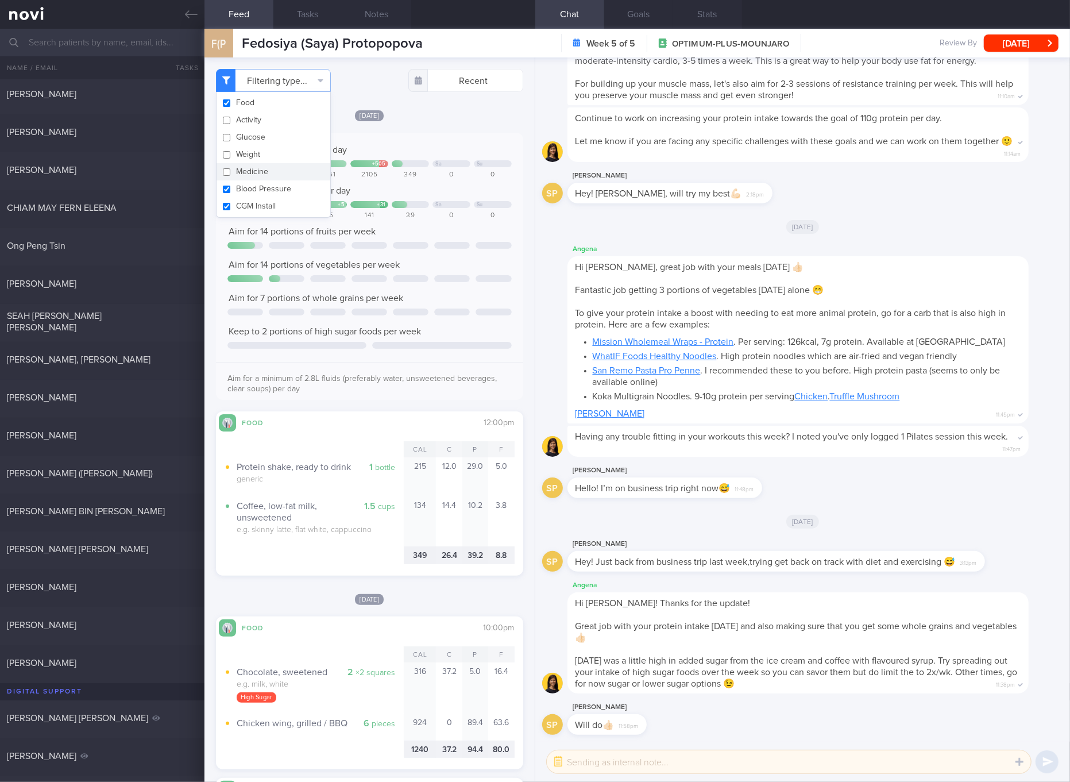
checkbox input "false"
click at [283, 189] on button "Blood Pressure" at bounding box center [273, 188] width 114 height 17
checkbox input "false"
click at [276, 212] on button "CGM Install" at bounding box center [273, 206] width 114 height 17
checkbox input "false"
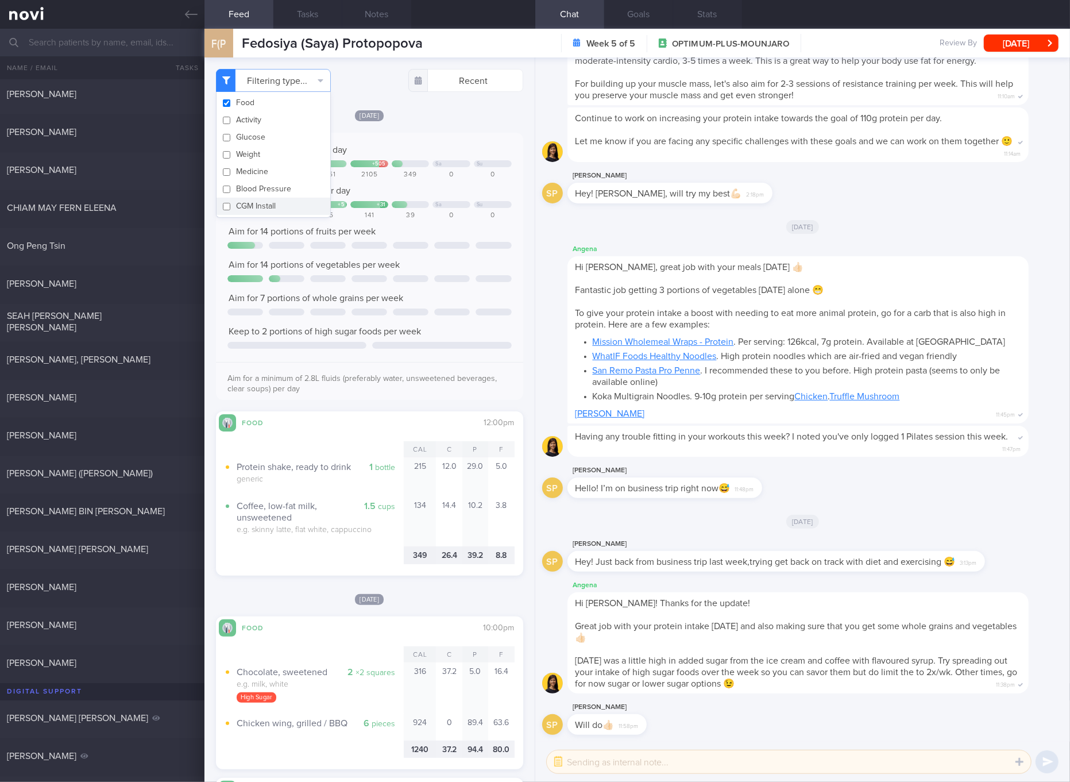
click at [413, 283] on div "Keep to 1600 calories per day + 505 Sa Su 1558 882 1551 2105 349 0 0 Aim for 11…" at bounding box center [369, 270] width 284 height 253
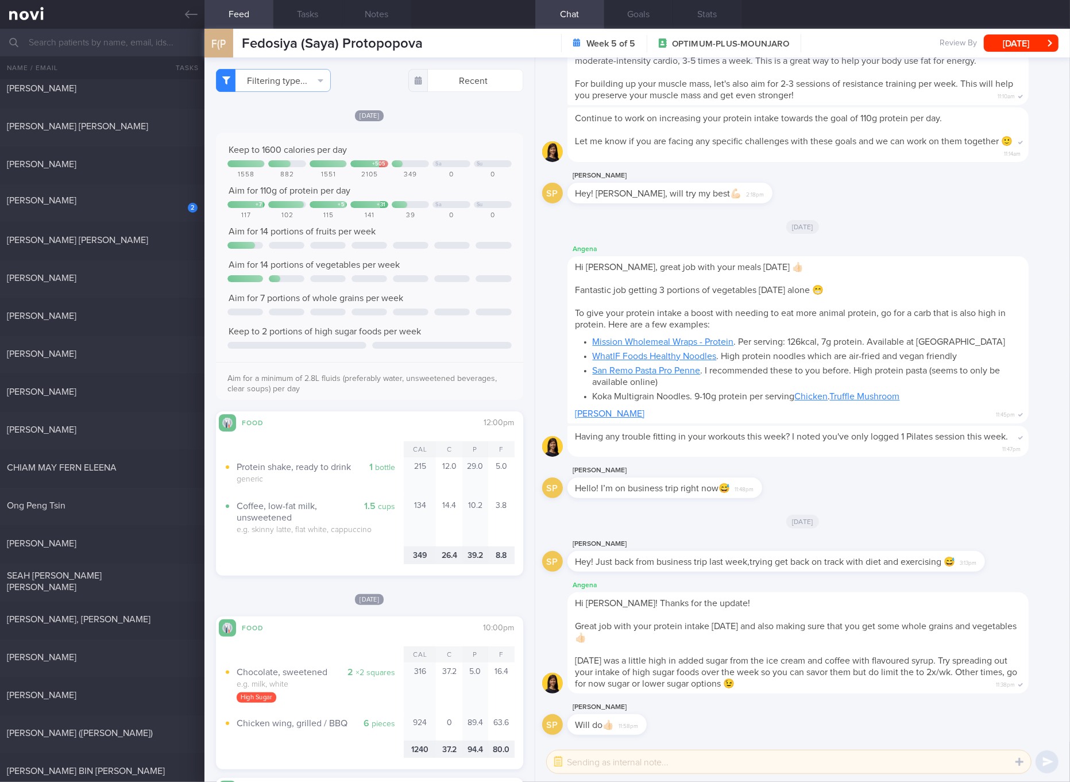
click at [177, 210] on div "2" at bounding box center [184, 204] width 25 height 18
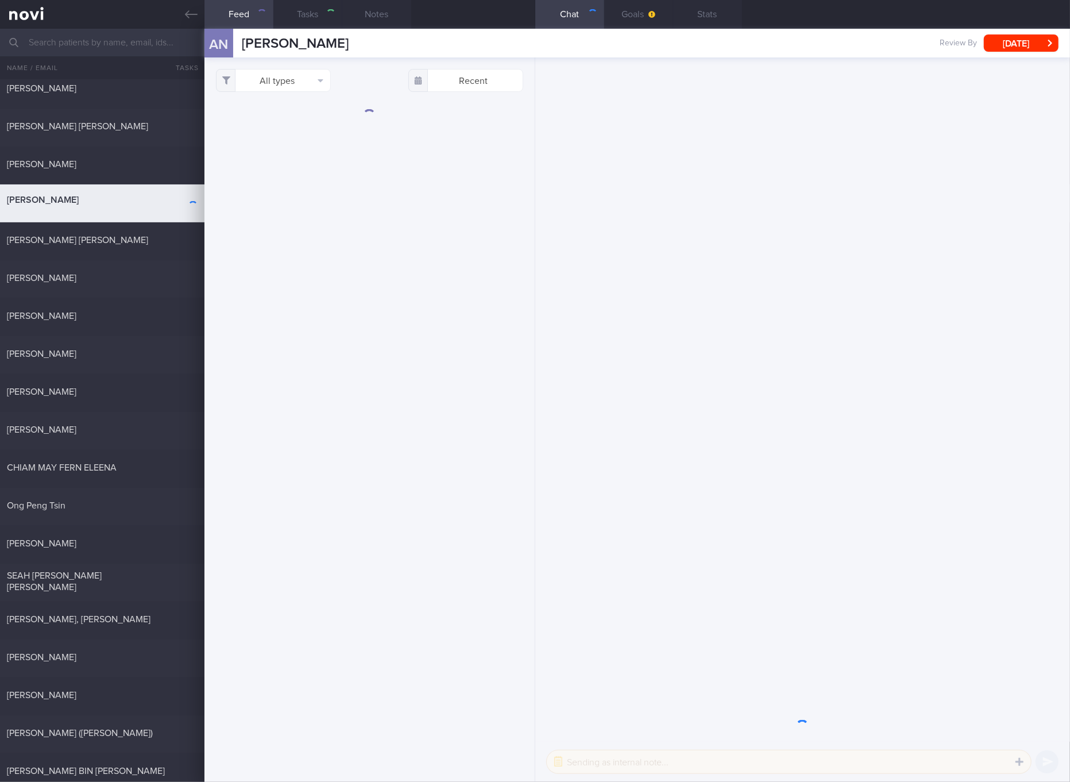
select select "4"
checkbox input "true"
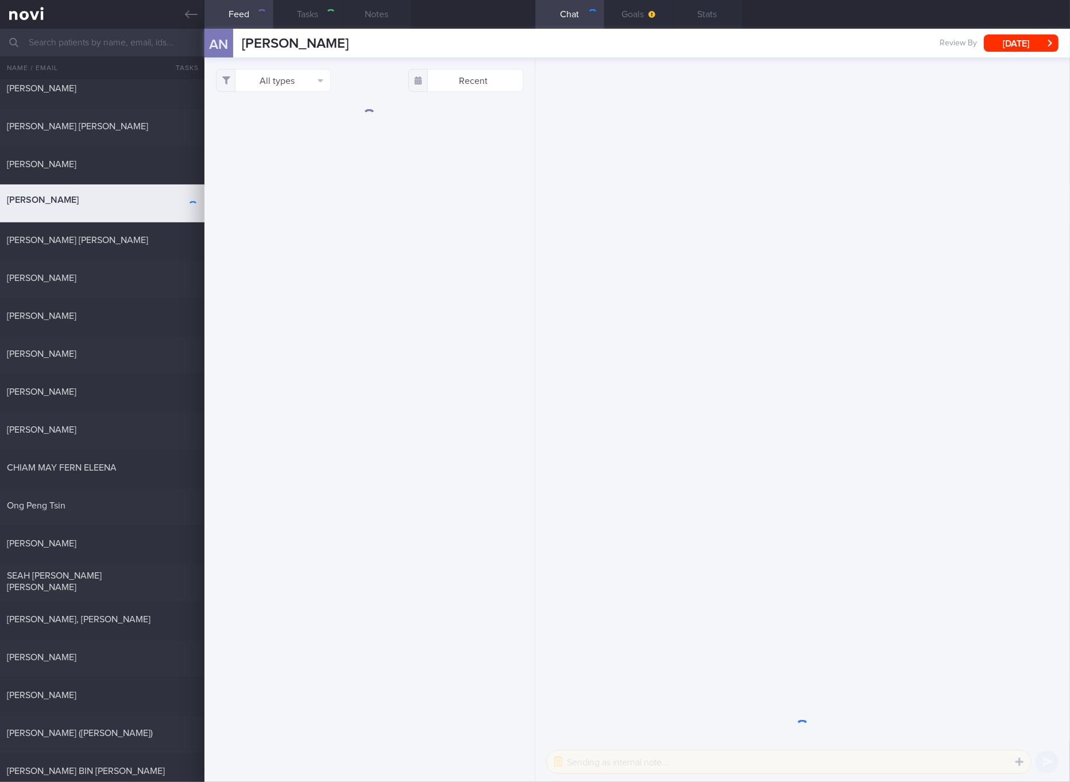
checkbox input "true"
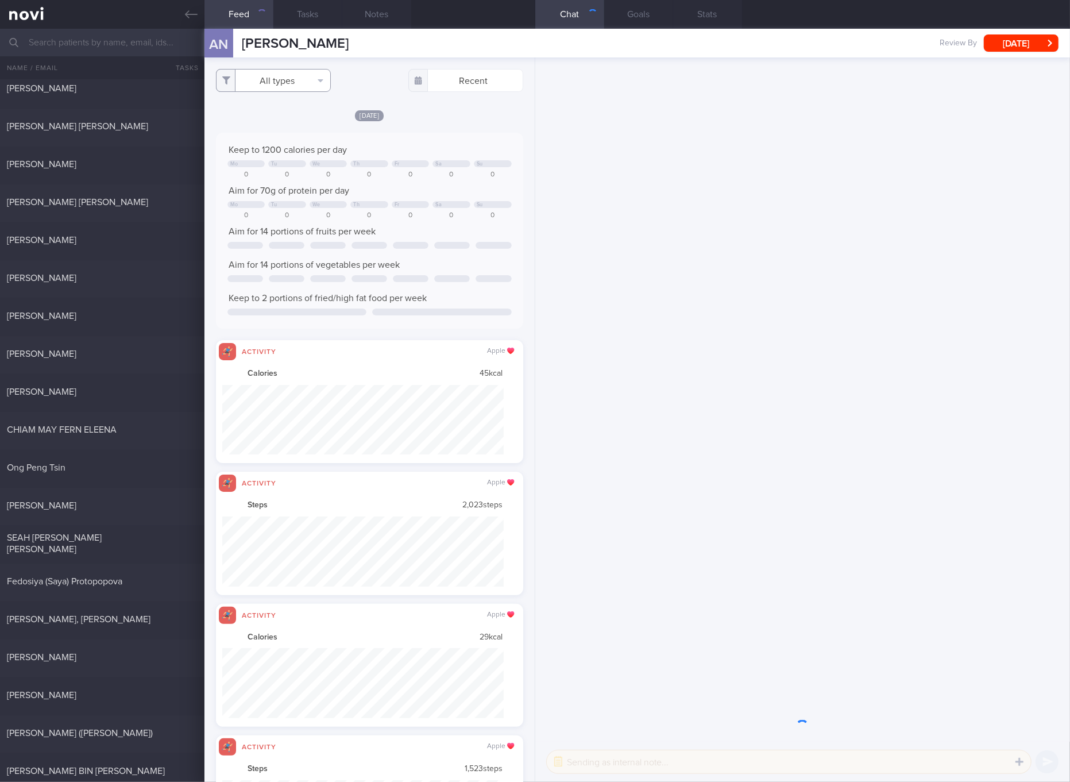
click at [284, 81] on button "All types" at bounding box center [273, 80] width 115 height 23
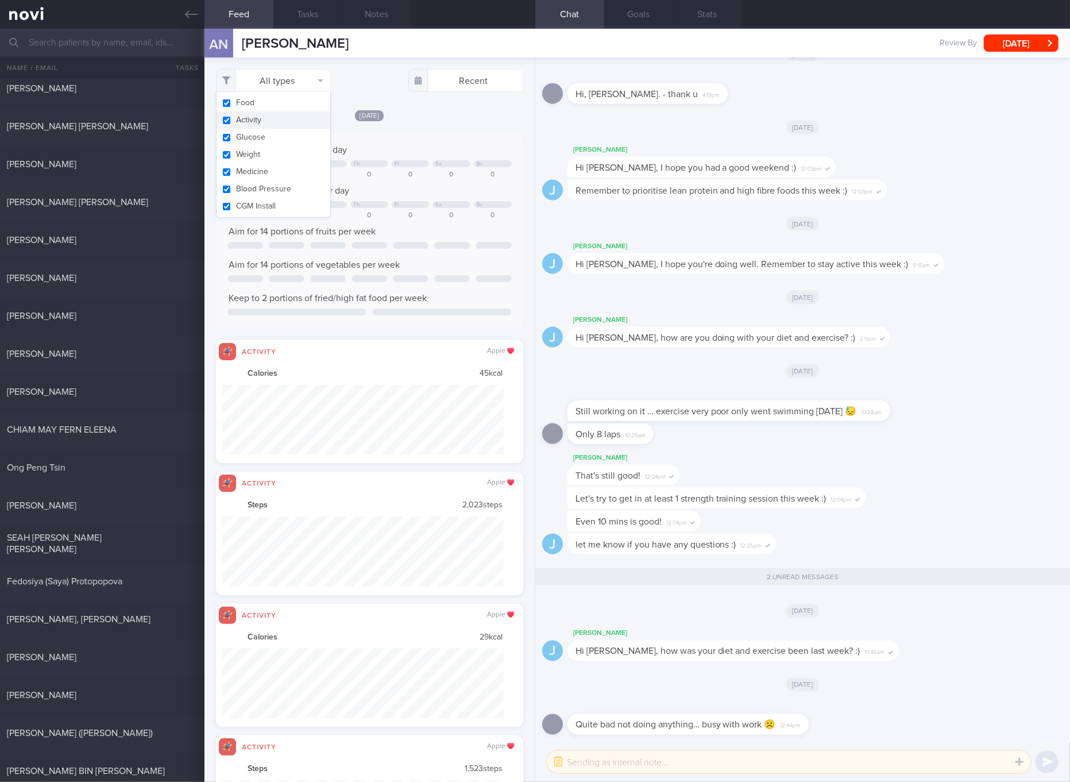
click at [278, 120] on button "Activity" at bounding box center [273, 119] width 114 height 17
checkbox input "false"
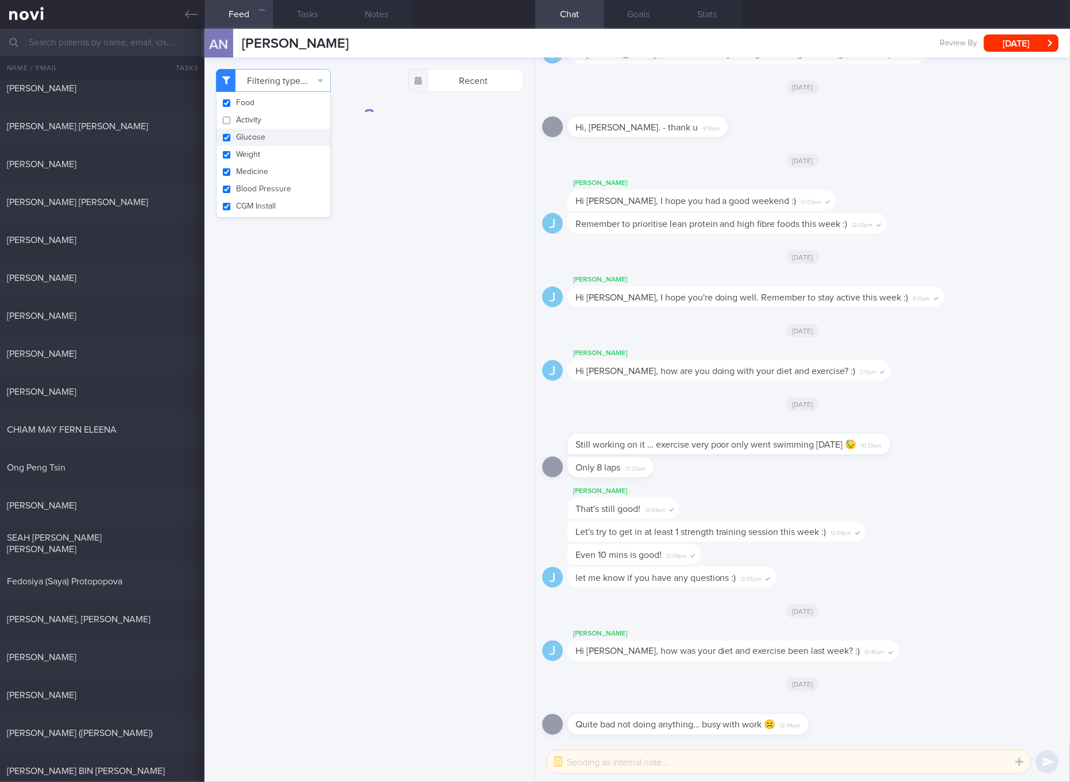
click at [266, 131] on button "Glucose" at bounding box center [273, 137] width 114 height 17
checkbox input "false"
click at [249, 165] on button "Medicine" at bounding box center [273, 171] width 114 height 17
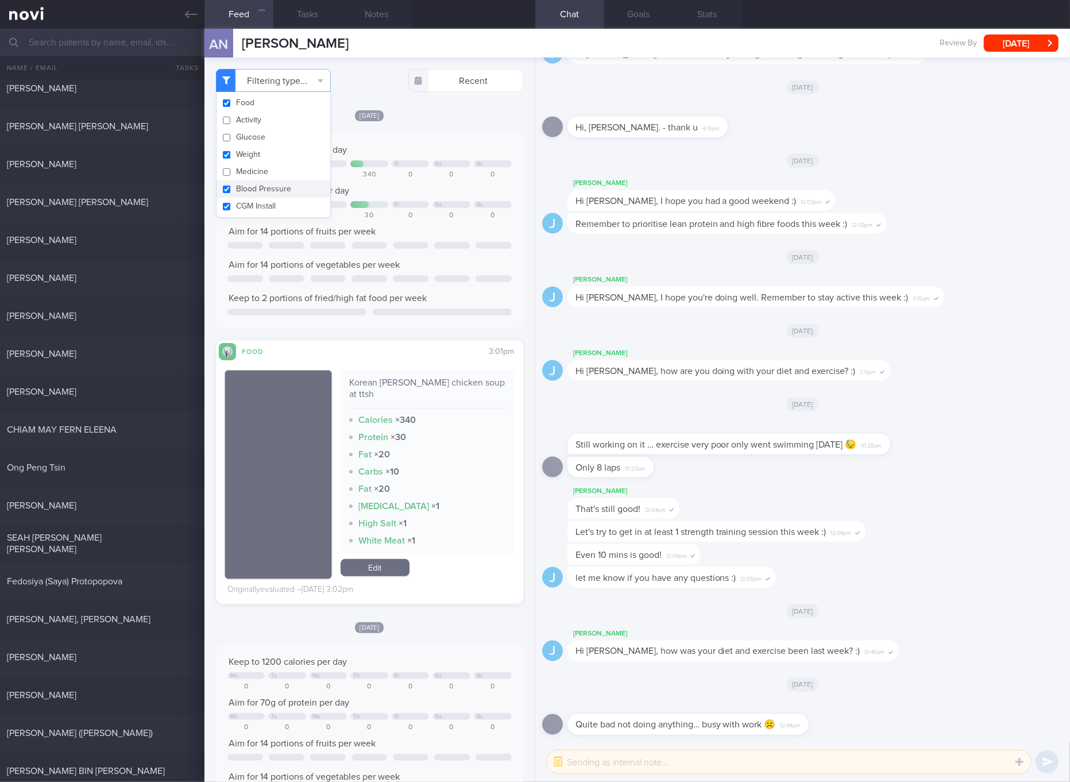
checkbox input "false"
click at [249, 184] on button "Blood Pressure" at bounding box center [273, 188] width 114 height 17
checkbox input "false"
click at [253, 199] on button "CGM Install" at bounding box center [273, 206] width 114 height 17
checkbox input "false"
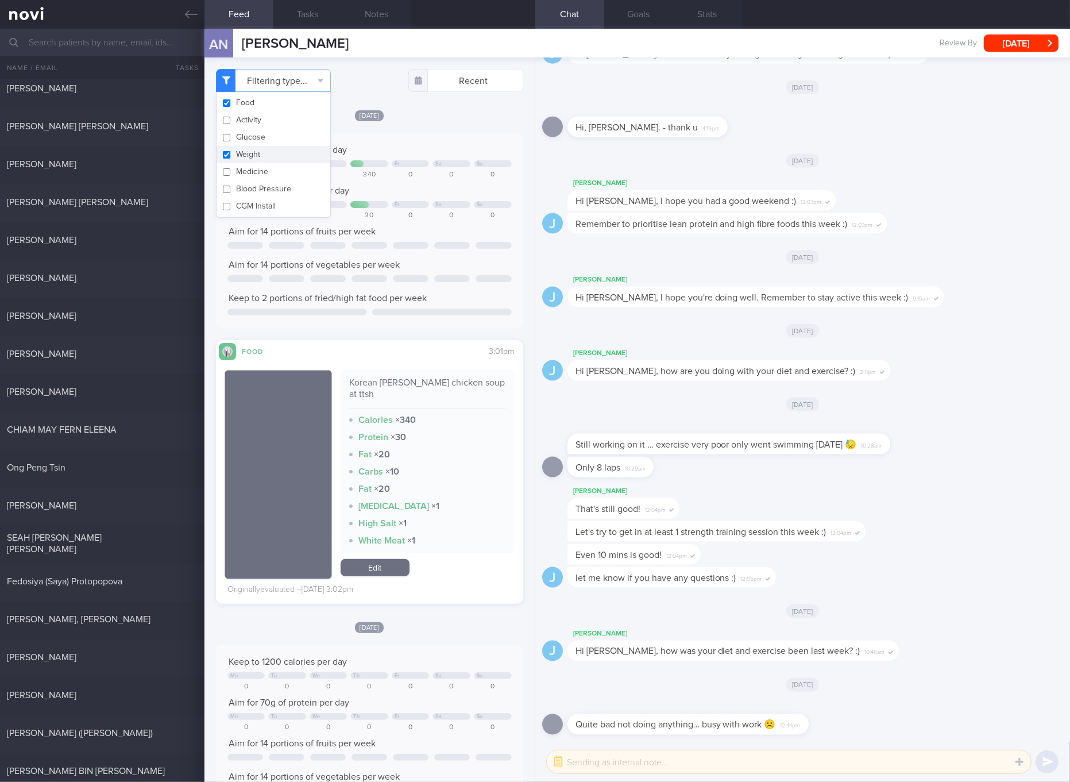
click at [264, 156] on button "Weight" at bounding box center [273, 154] width 114 height 17
checkbox input "false"
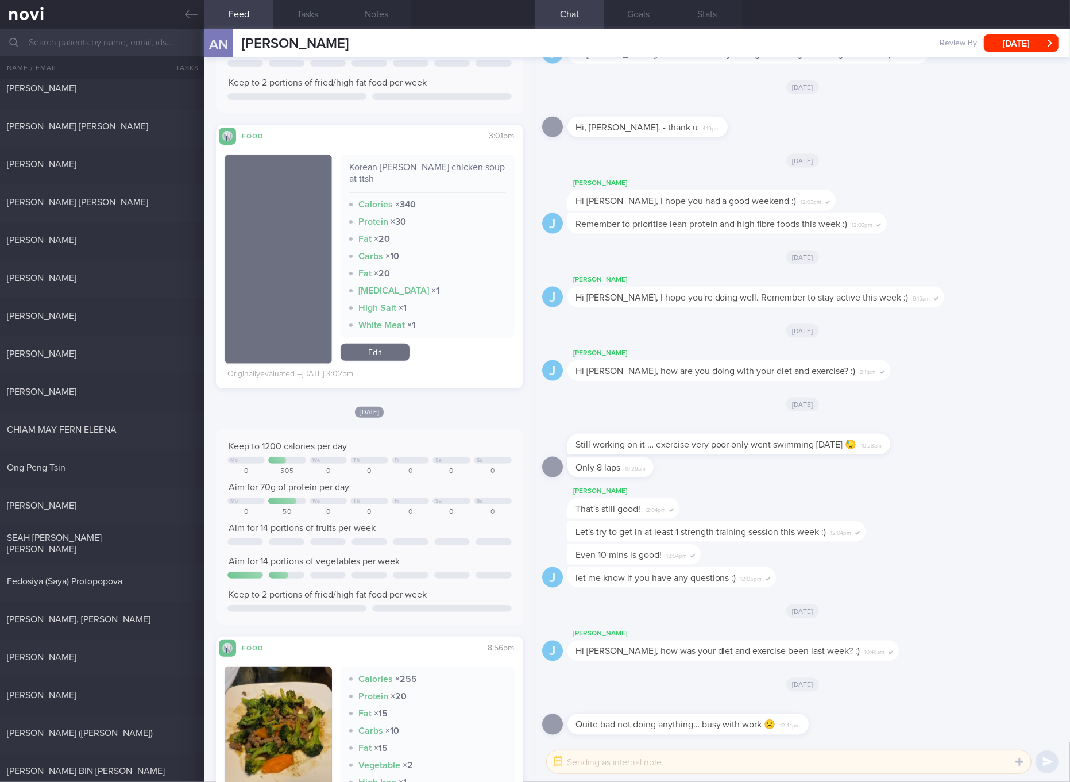
click at [432, 268] on div "Fat × 20" at bounding box center [427, 273] width 157 height 11
